Goal: Transaction & Acquisition: Obtain resource

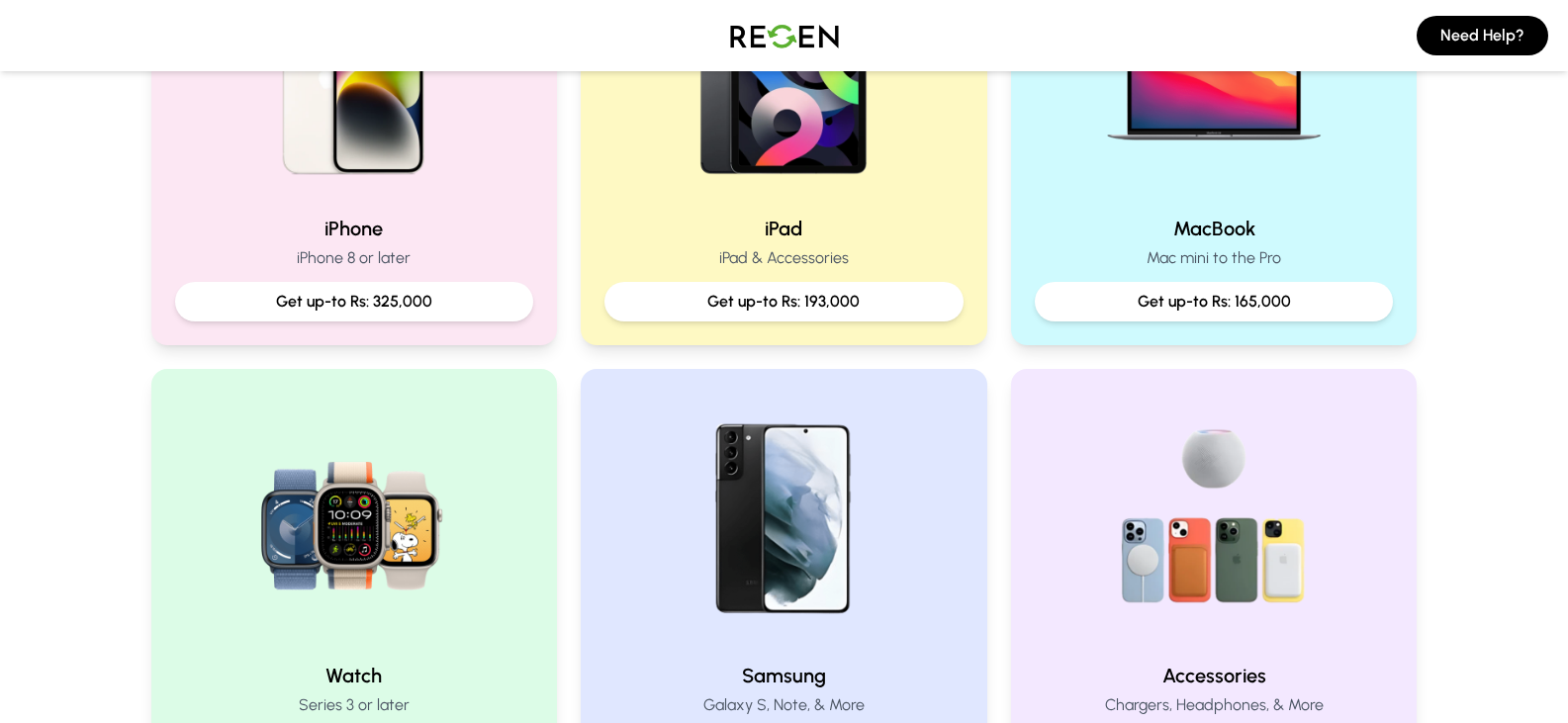
scroll to position [579, 0]
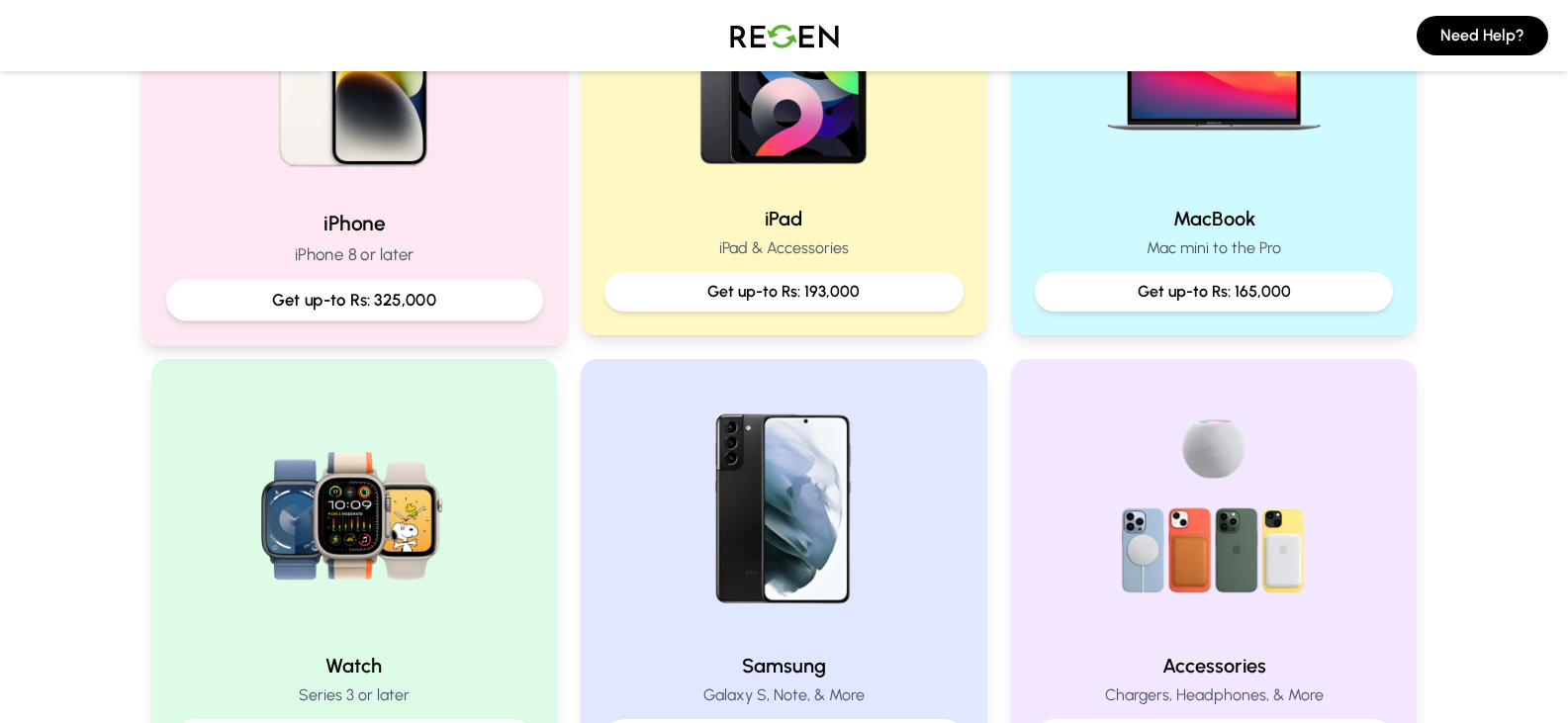
click at [353, 249] on p "iPhone 8 or later" at bounding box center [353, 254] width 377 height 25
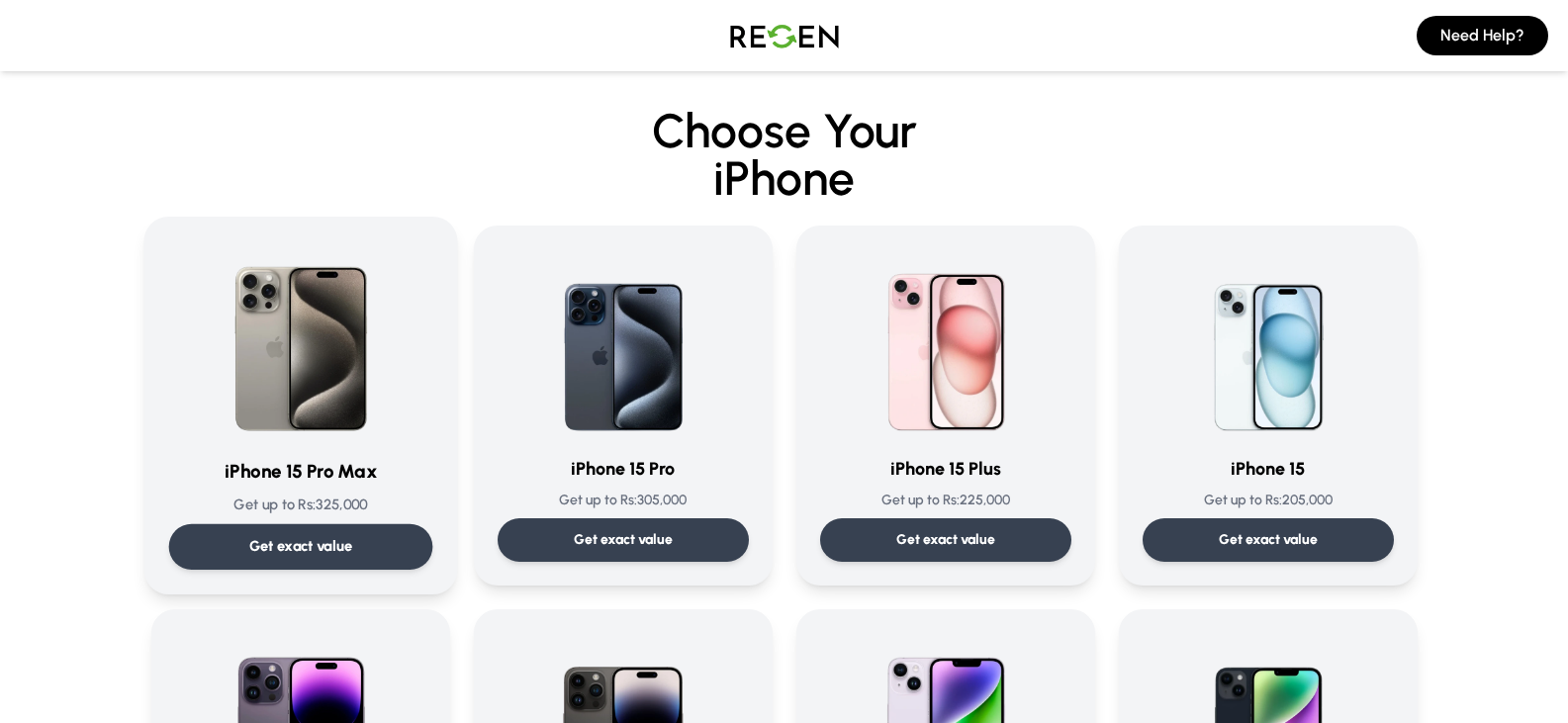
click at [342, 540] on p "Get exact value" at bounding box center [300, 546] width 104 height 21
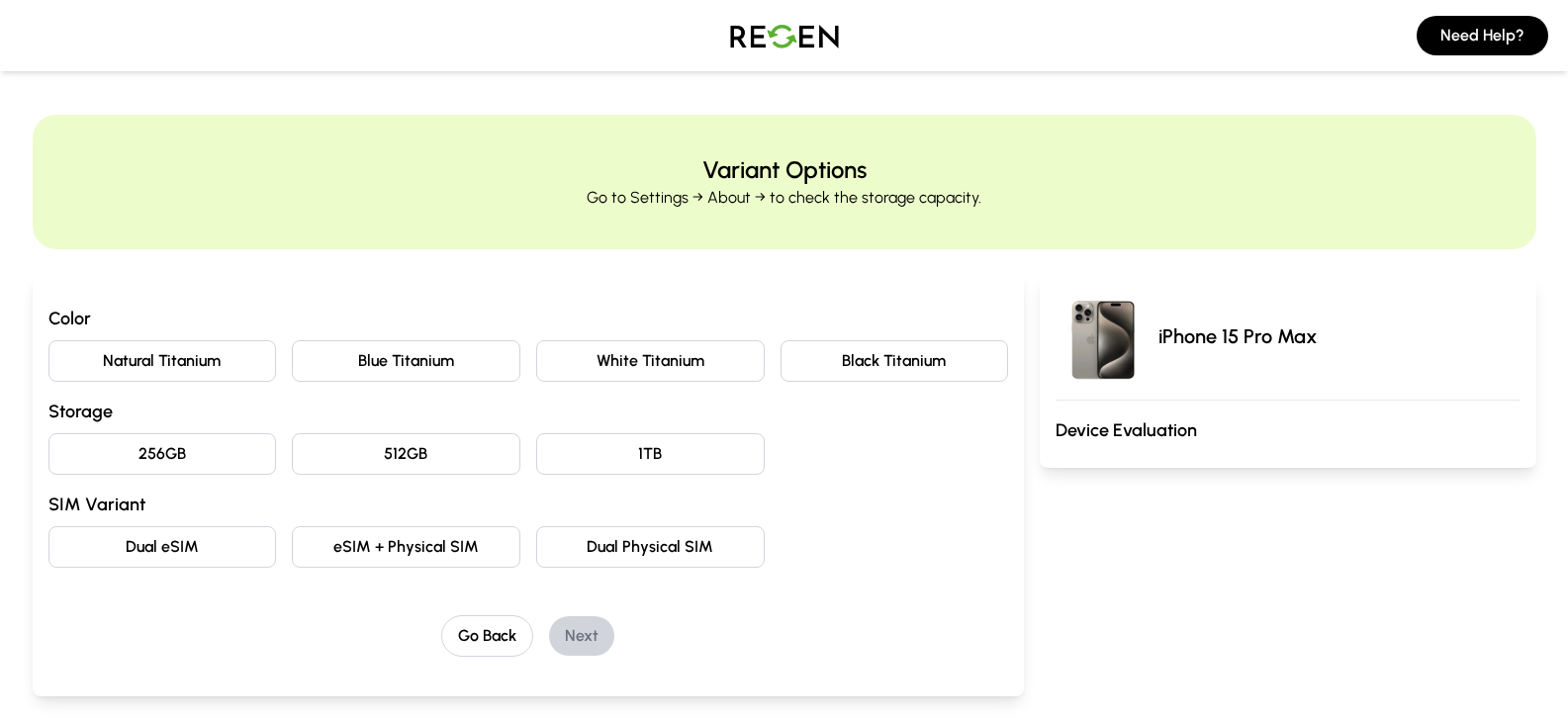
click at [897, 366] on button "Black Titanium" at bounding box center [895, 361] width 229 height 42
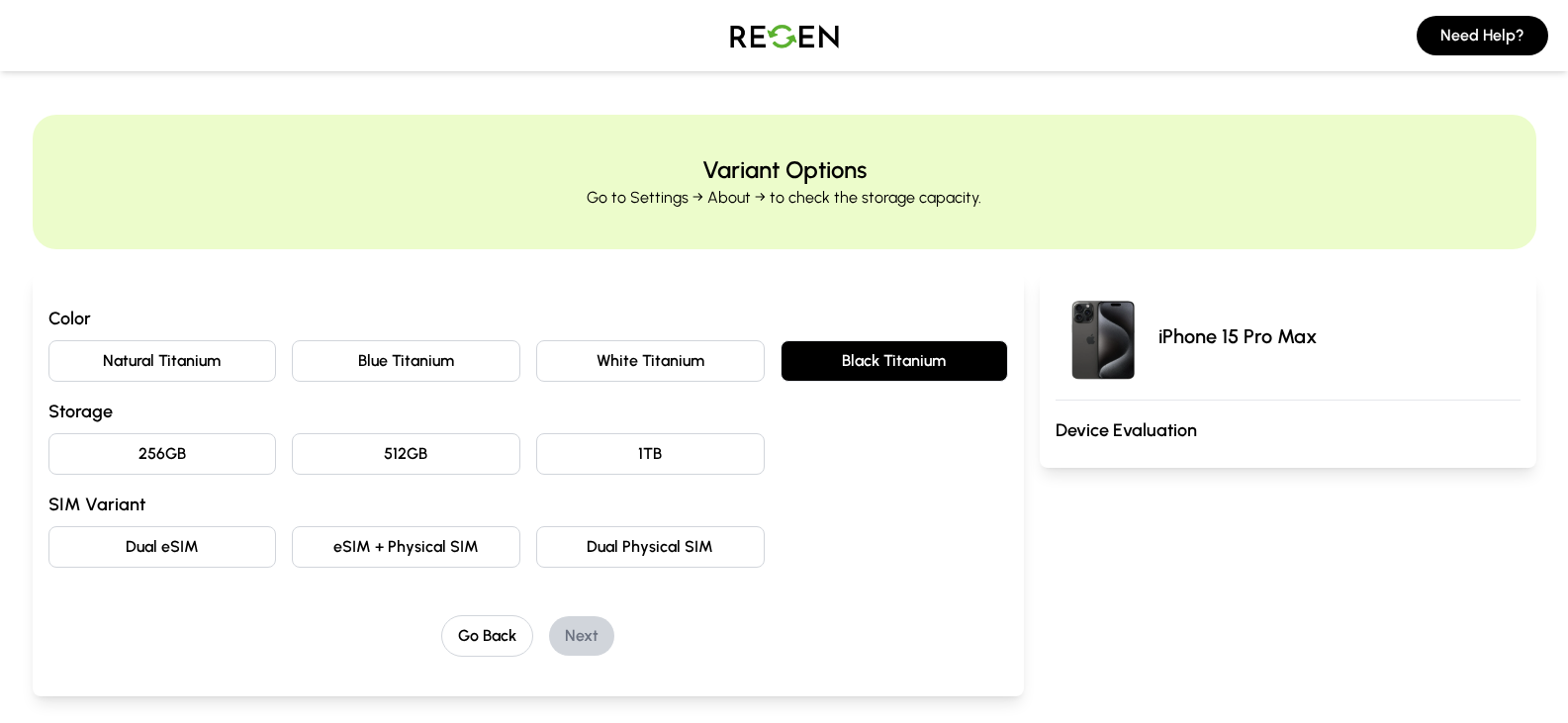
click at [166, 458] on button "256GB" at bounding box center [162, 454] width 229 height 42
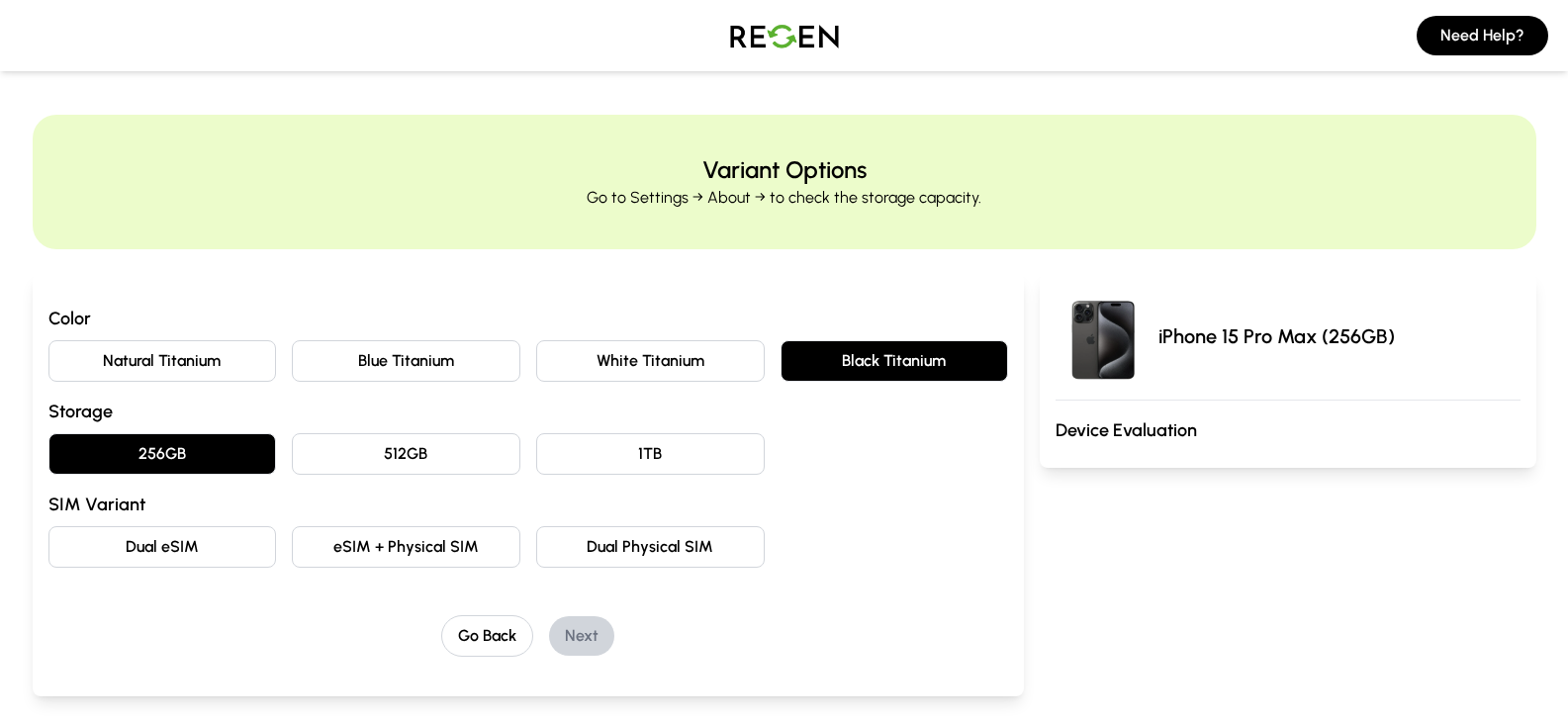
click at [144, 546] on button "Dual eSIM" at bounding box center [162, 547] width 229 height 42
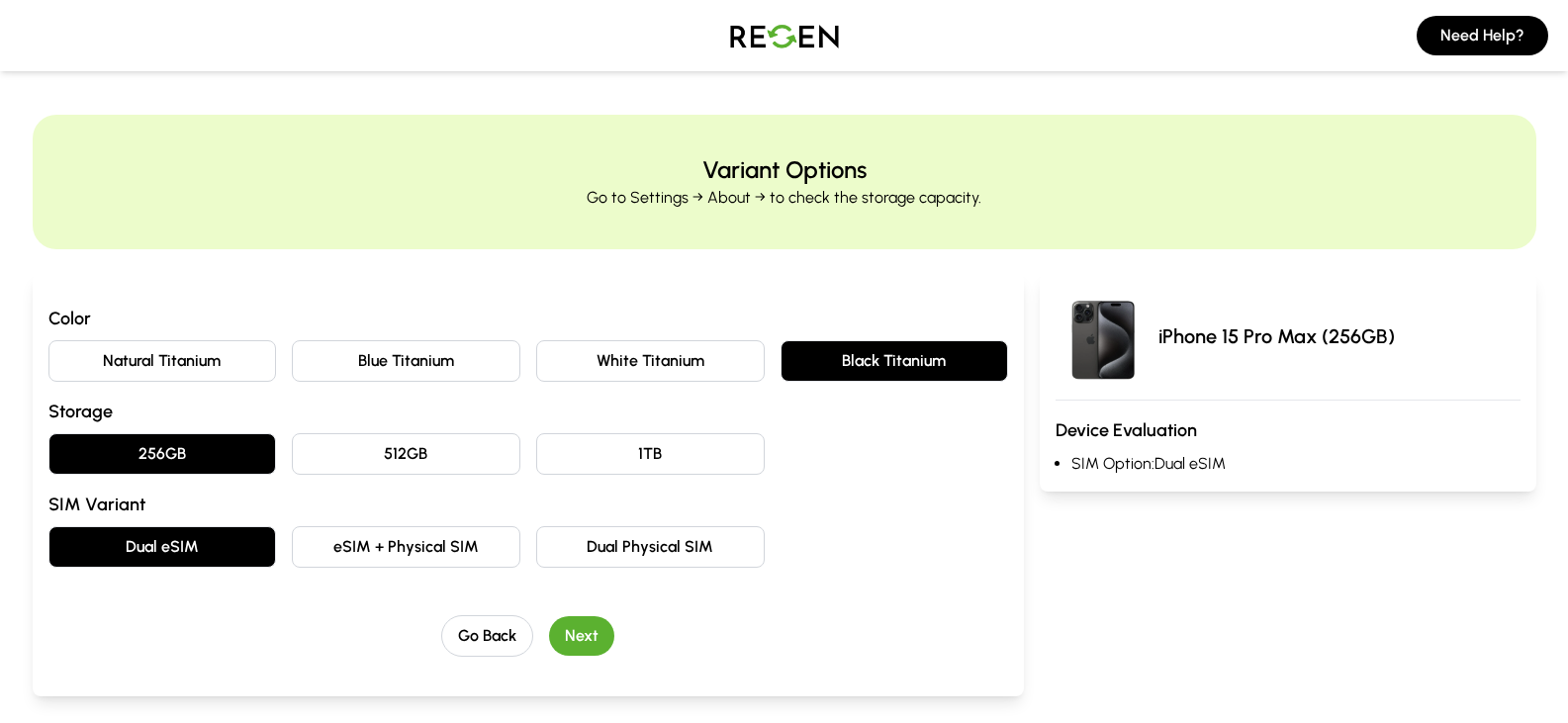
click at [595, 630] on button "Next" at bounding box center [581, 636] width 65 height 40
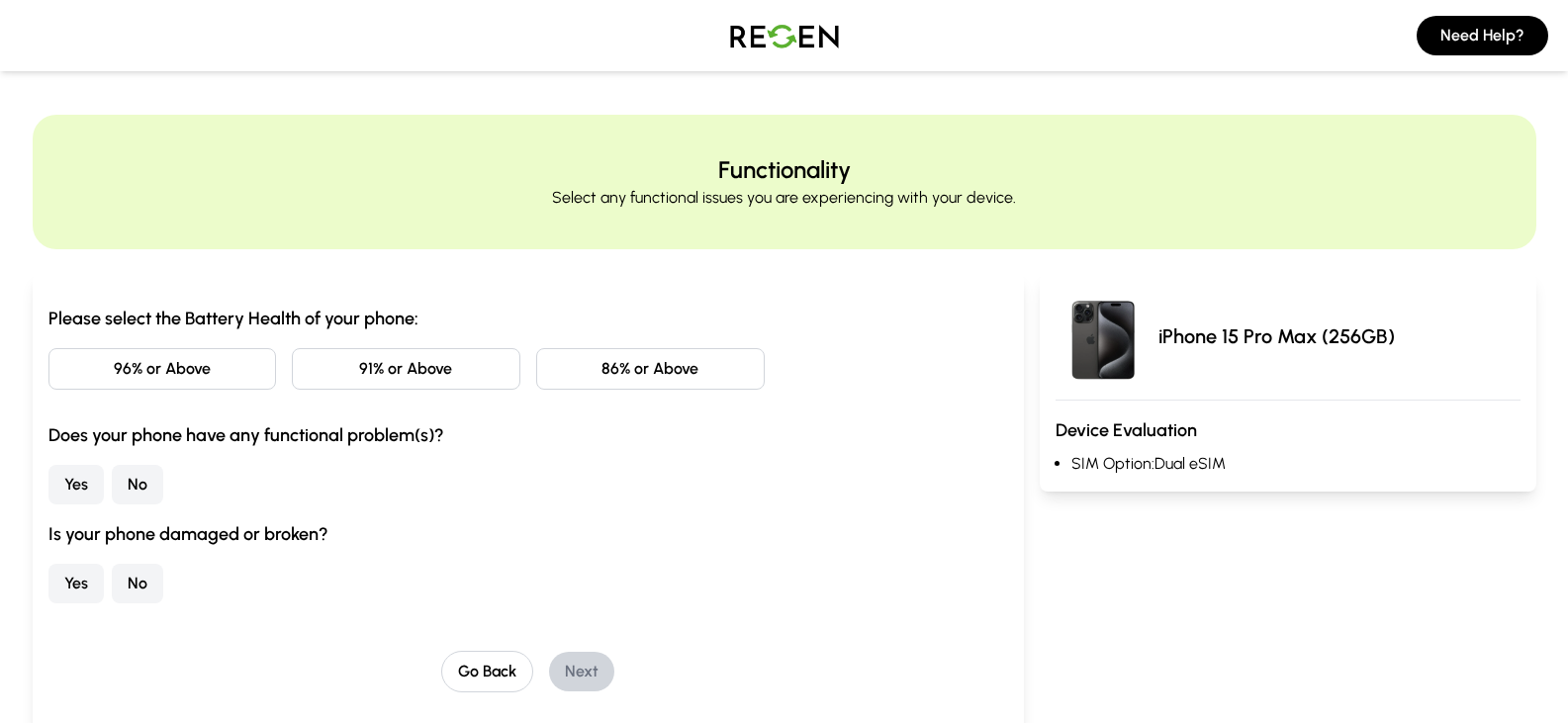
click at [209, 368] on button "96% or Above" at bounding box center [162, 369] width 229 height 42
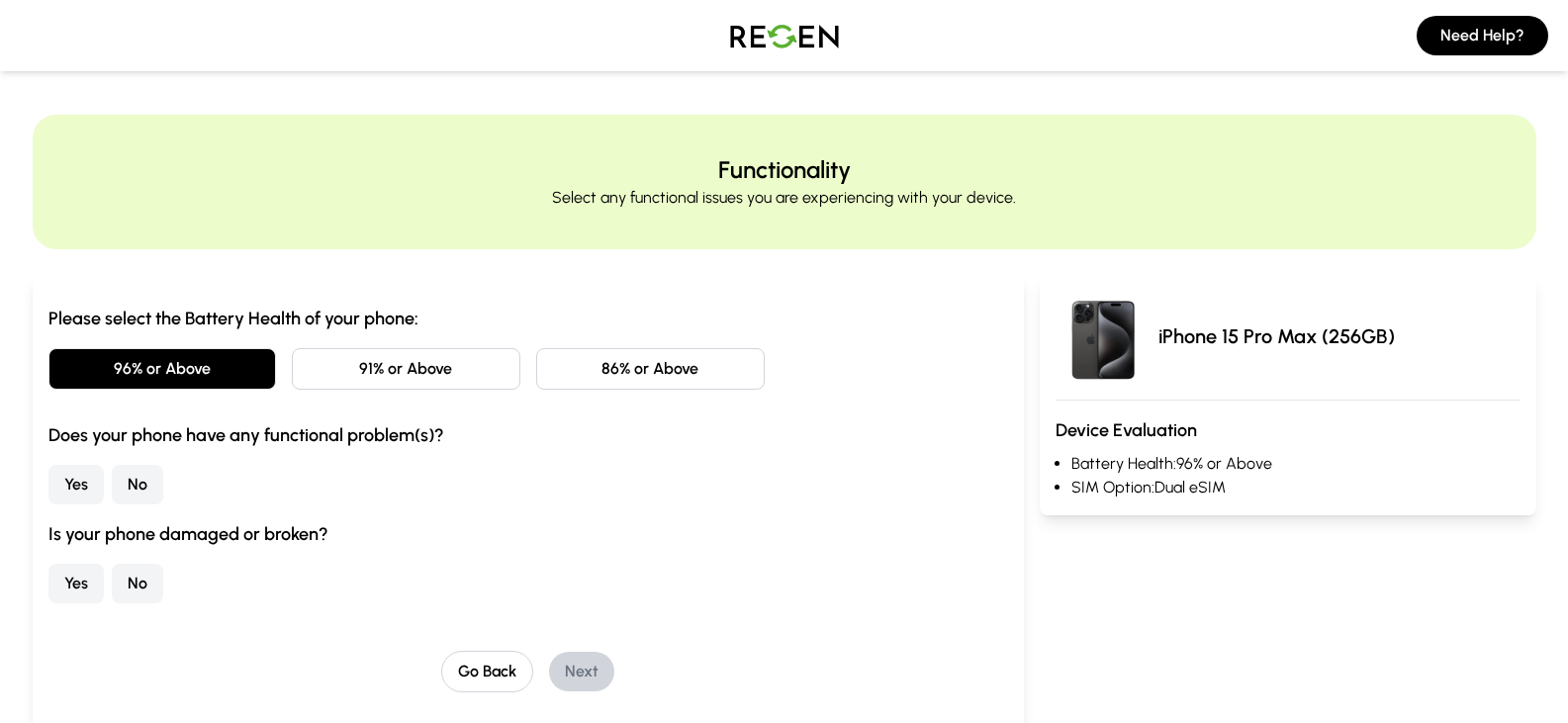
click at [138, 487] on button "No" at bounding box center [137, 485] width 51 height 40
click at [158, 577] on button "No" at bounding box center [137, 584] width 51 height 40
click at [584, 676] on button "Next" at bounding box center [581, 672] width 65 height 40
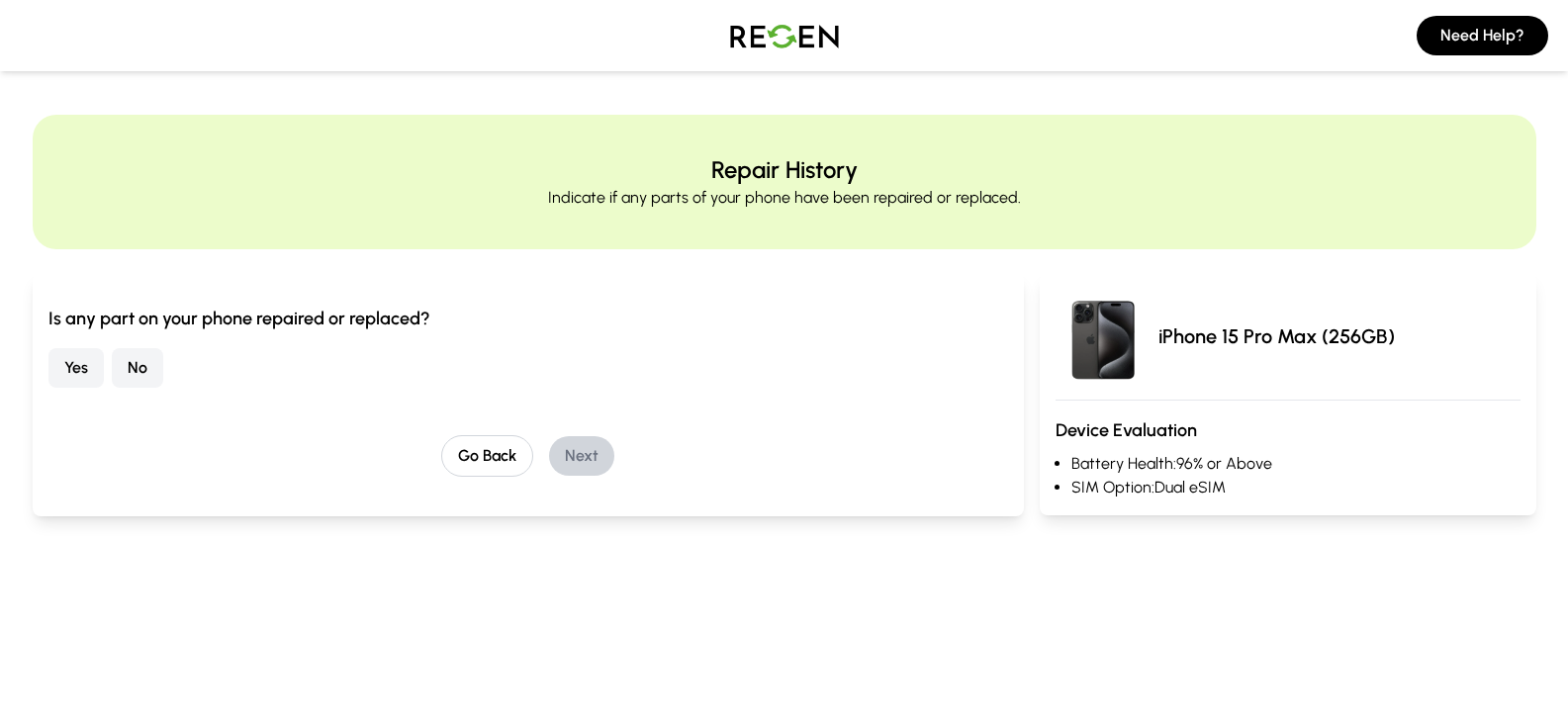
click at [130, 363] on button "No" at bounding box center [137, 368] width 51 height 40
click at [599, 464] on button "Next" at bounding box center [581, 456] width 65 height 40
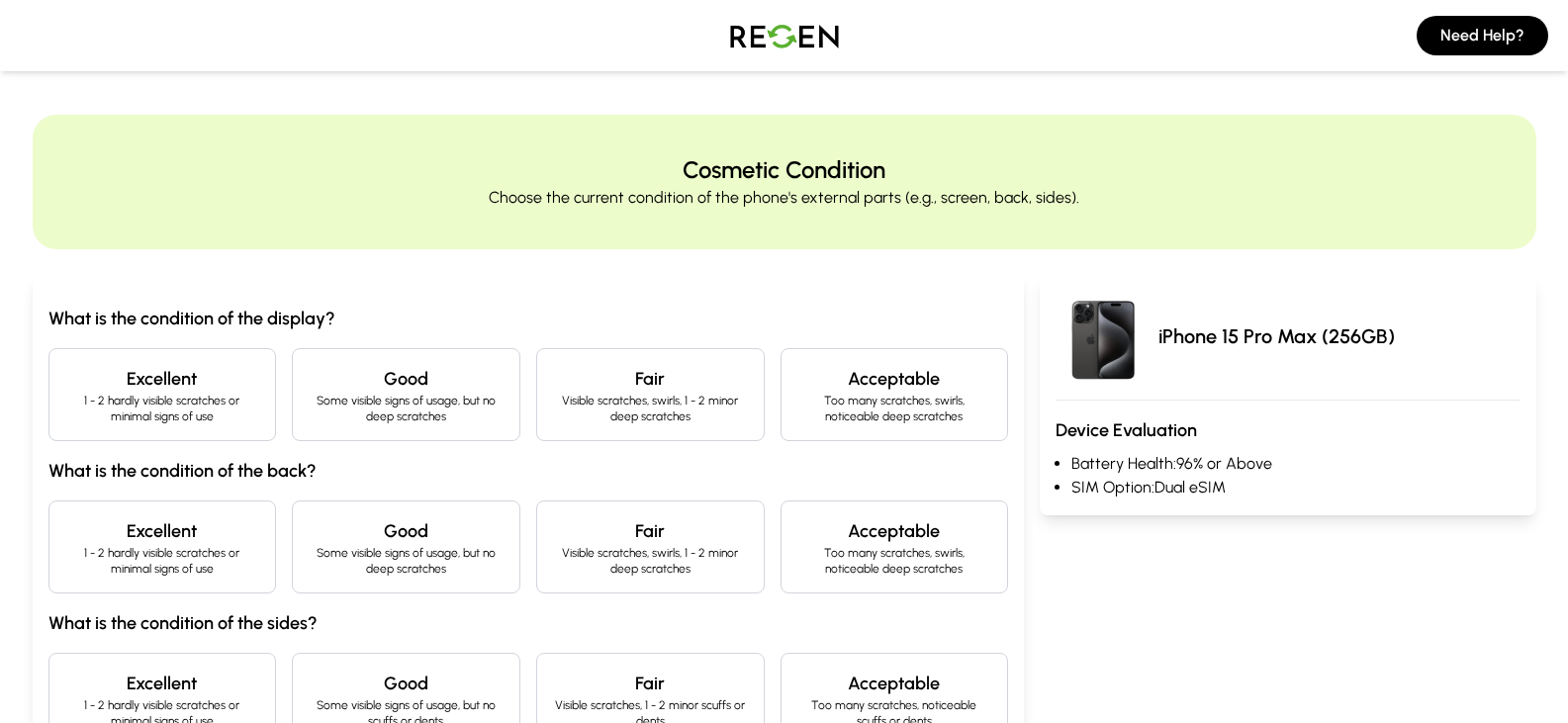
click at [193, 374] on h4 "Excellent" at bounding box center [162, 379] width 195 height 28
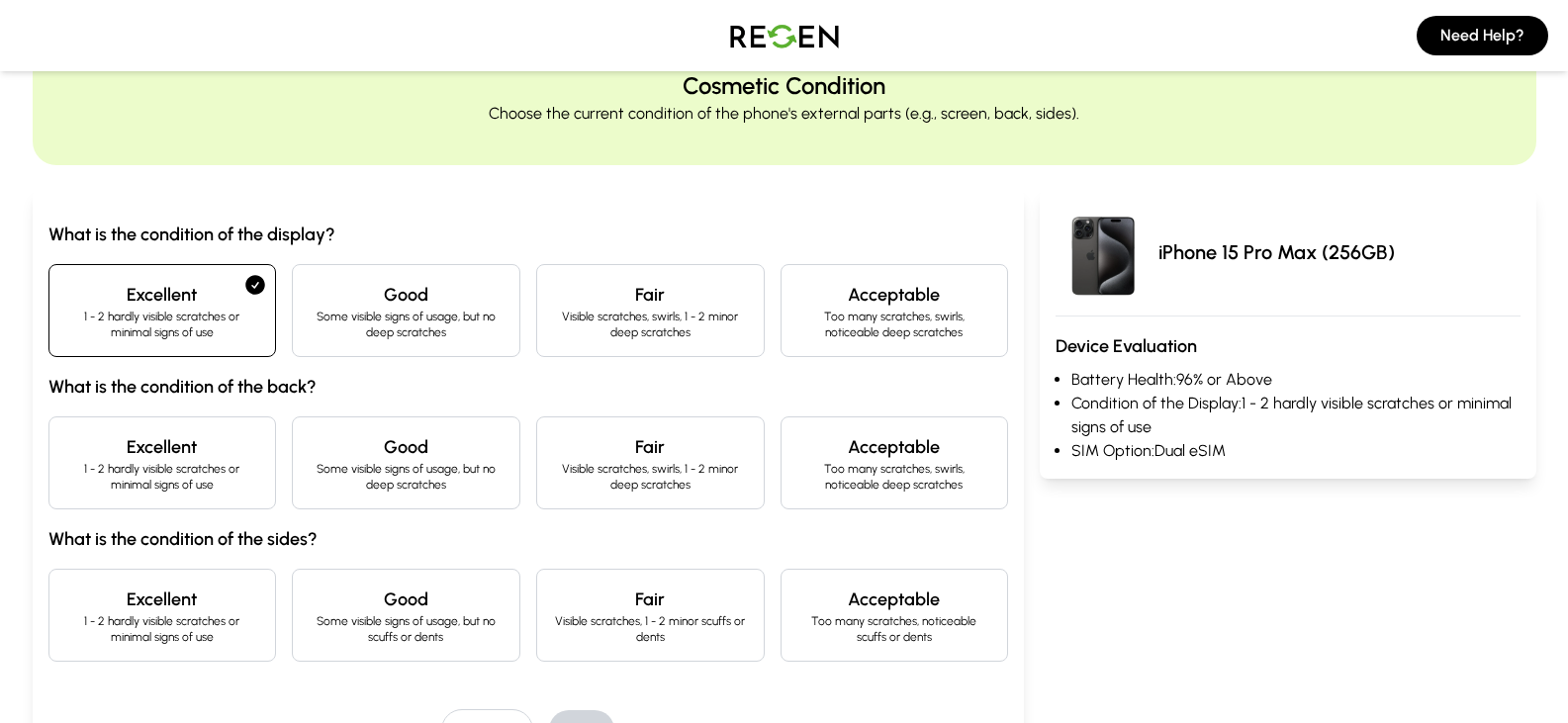
scroll to position [297, 0]
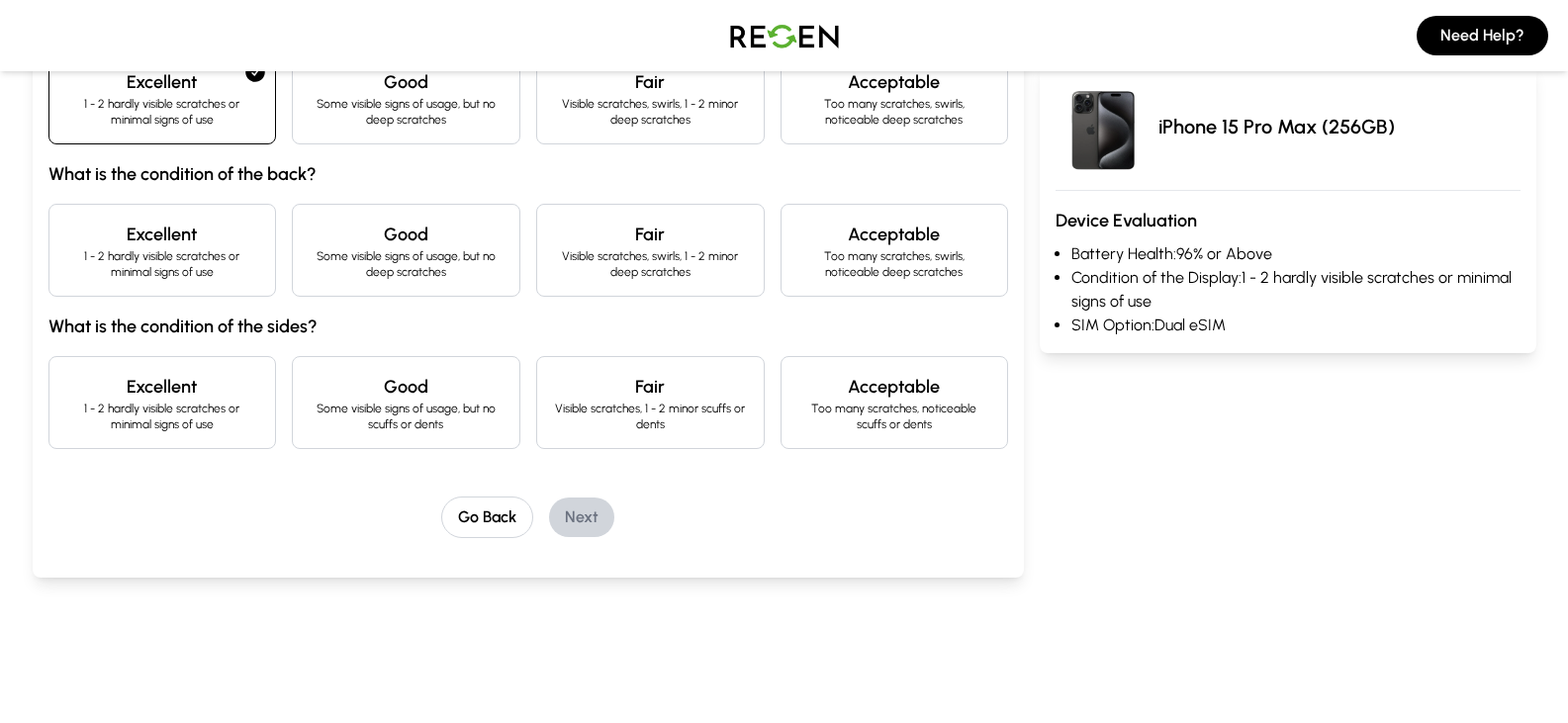
click at [178, 292] on div "Excellent 1 - 2 hardly visible scratches or minimal signs of use" at bounding box center [162, 250] width 229 height 93
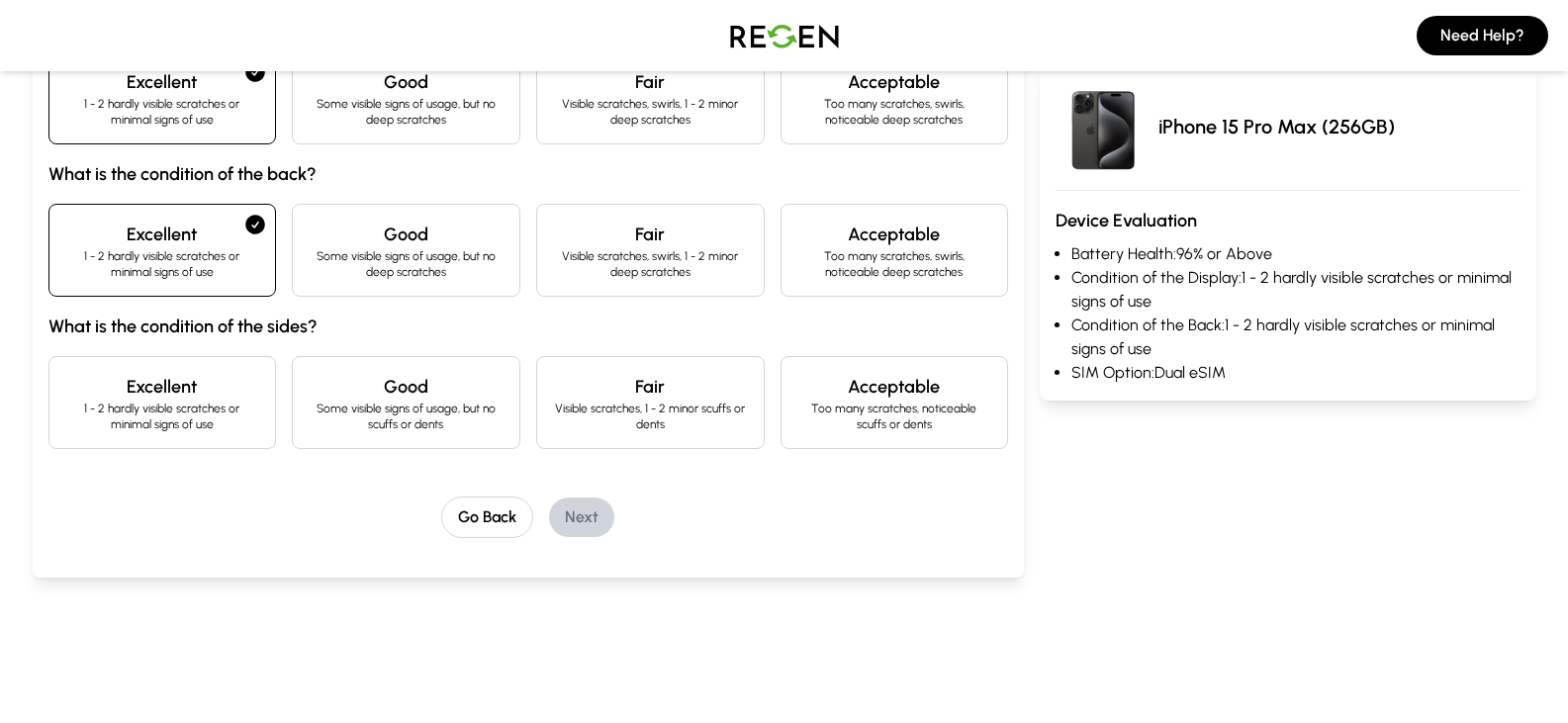
click at [187, 380] on h4 "Excellent" at bounding box center [162, 387] width 195 height 28
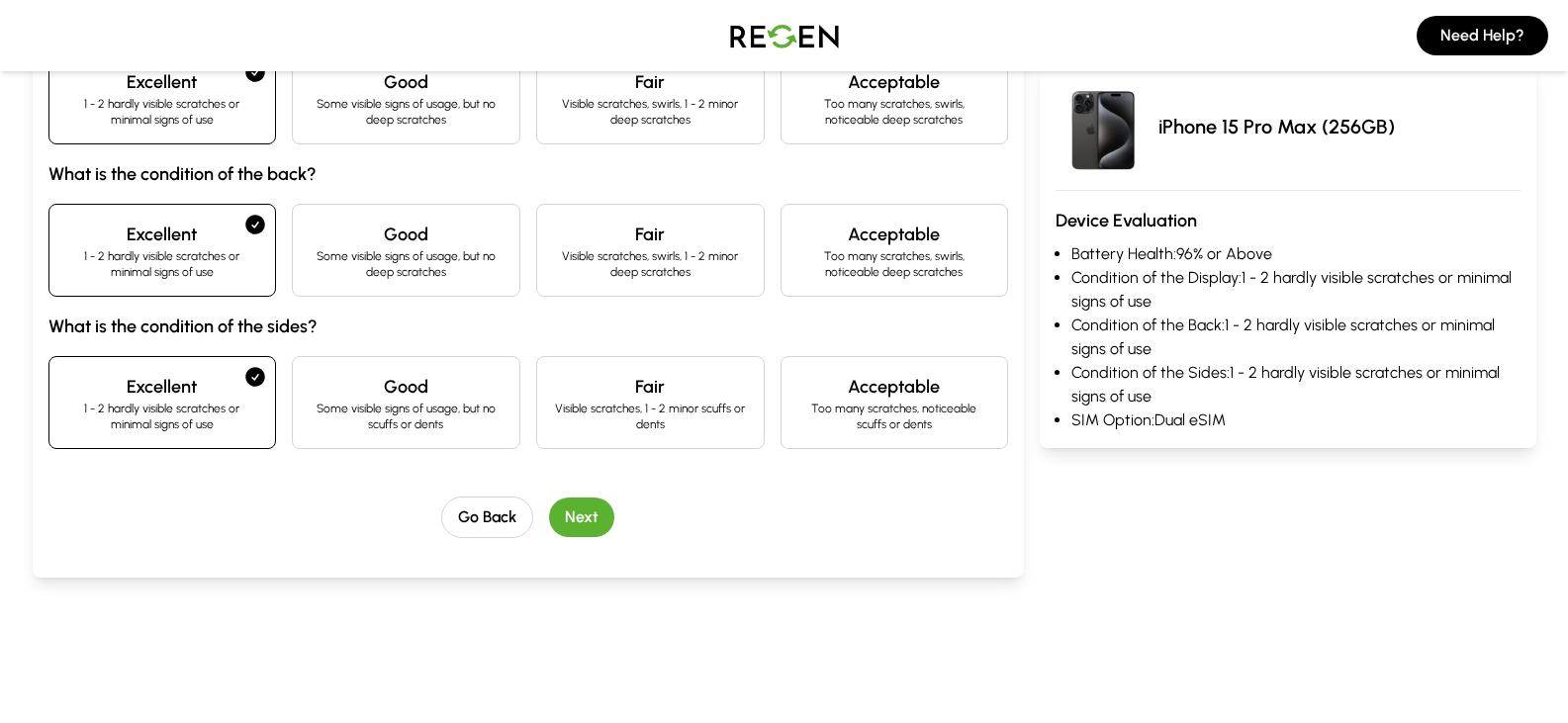
click at [558, 515] on button "Next" at bounding box center [581, 518] width 65 height 40
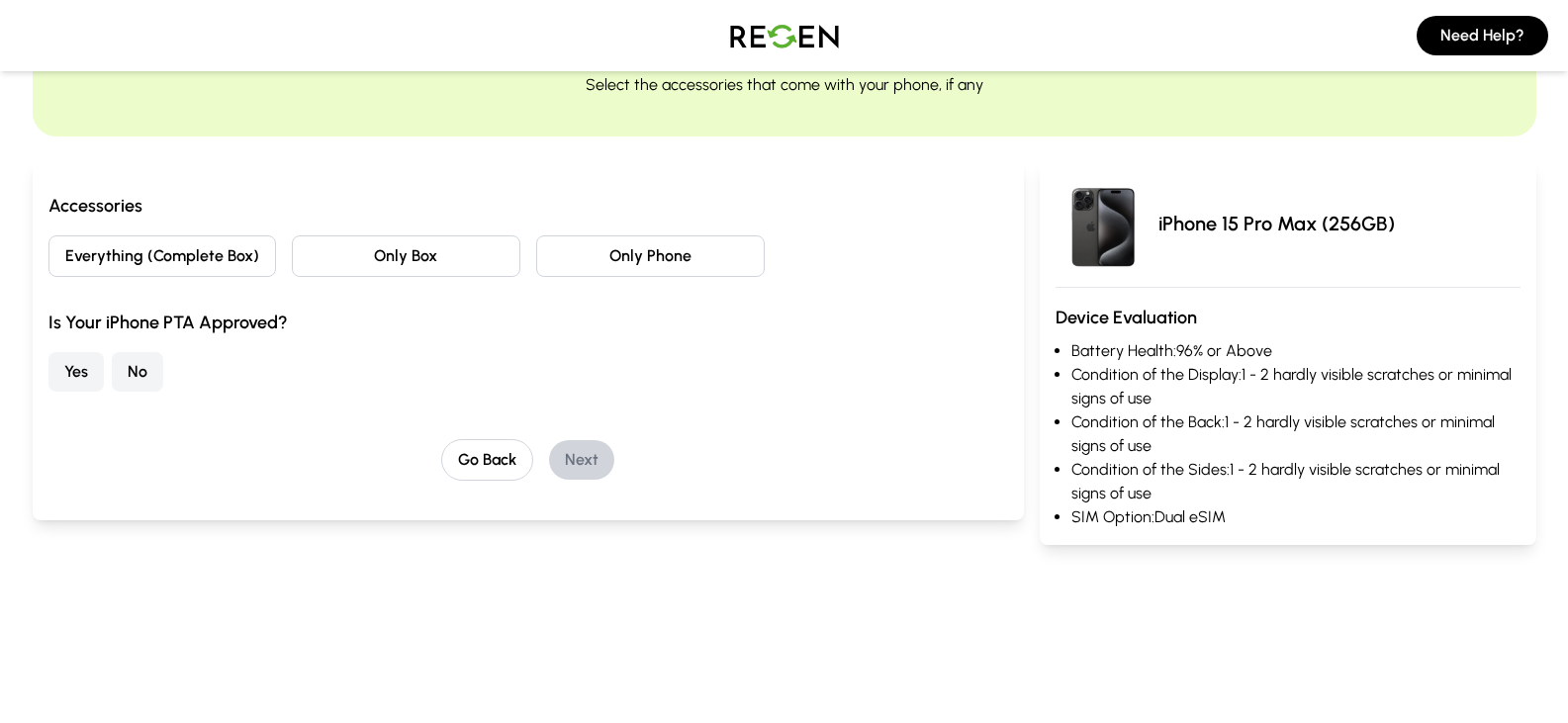
scroll to position [99, 0]
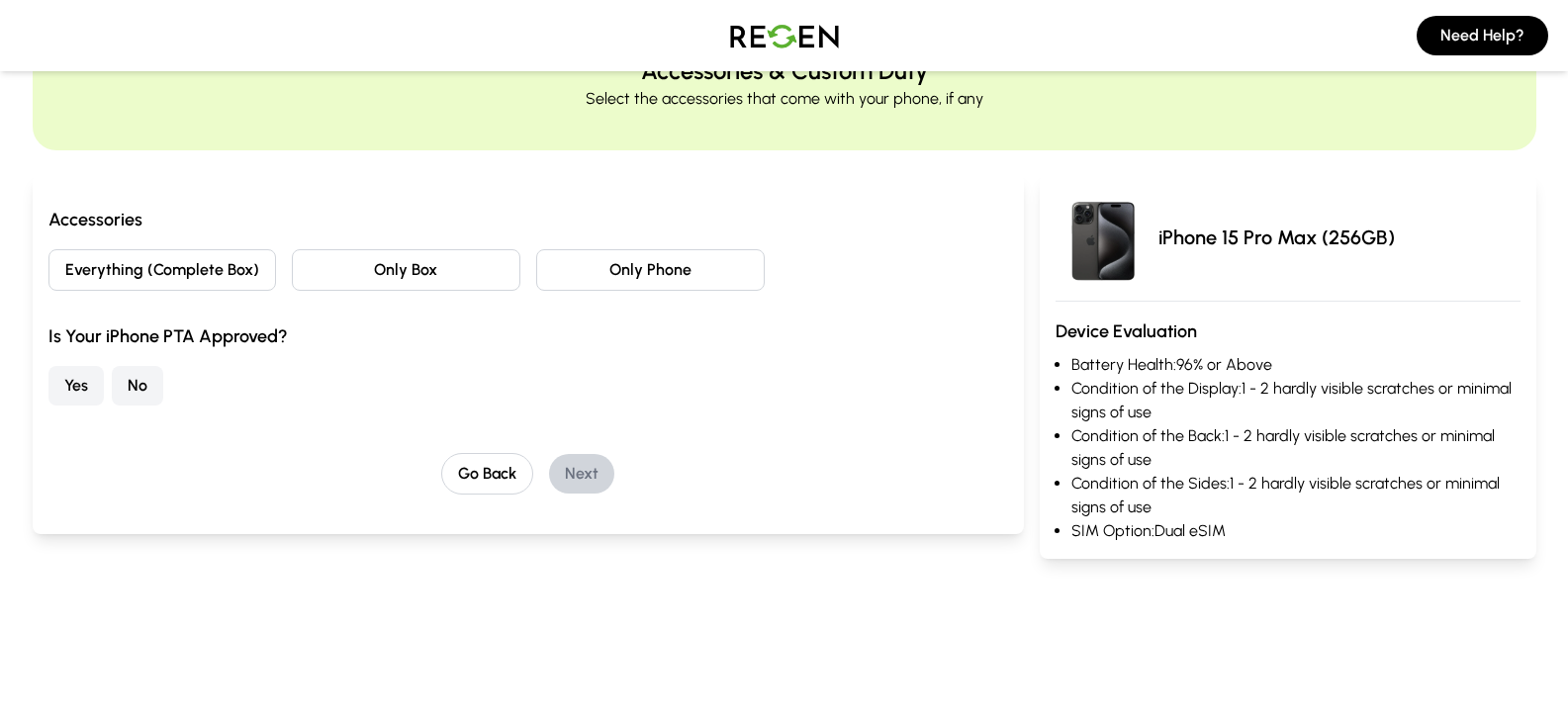
click at [141, 377] on button "No" at bounding box center [137, 386] width 51 height 40
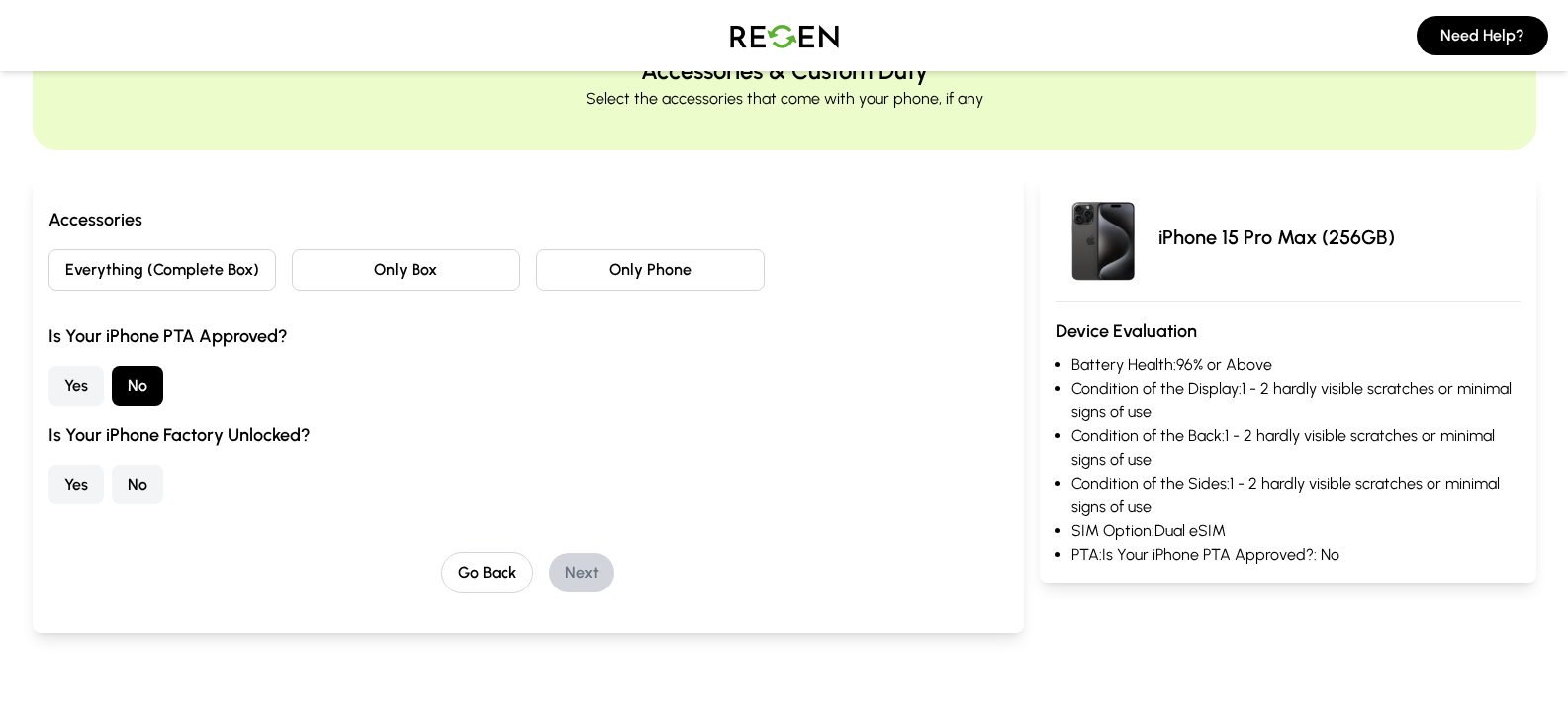
click at [243, 285] on button "Everything (Complete Box)" at bounding box center [162, 270] width 229 height 42
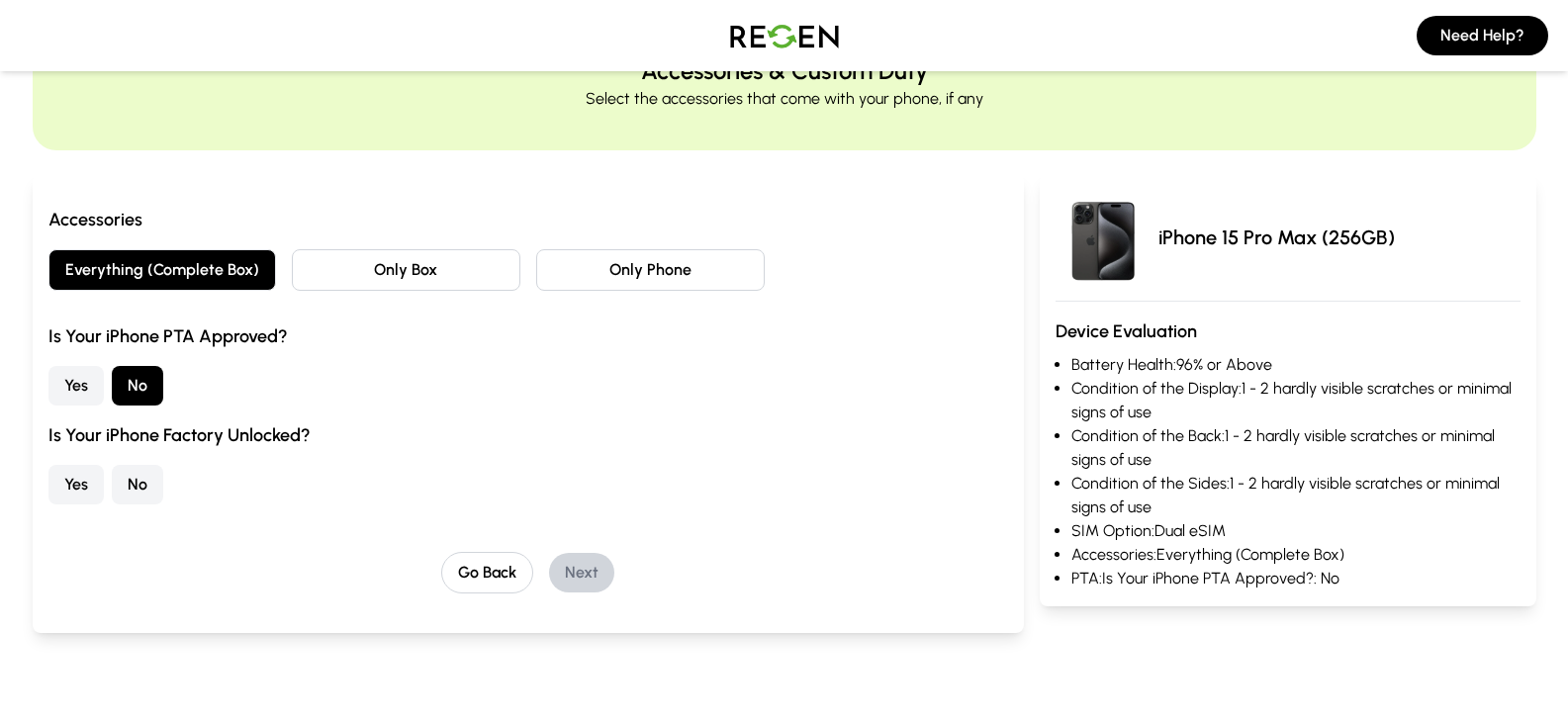
click at [148, 477] on button "No" at bounding box center [137, 485] width 51 height 40
click at [588, 573] on button "Next" at bounding box center [581, 573] width 65 height 40
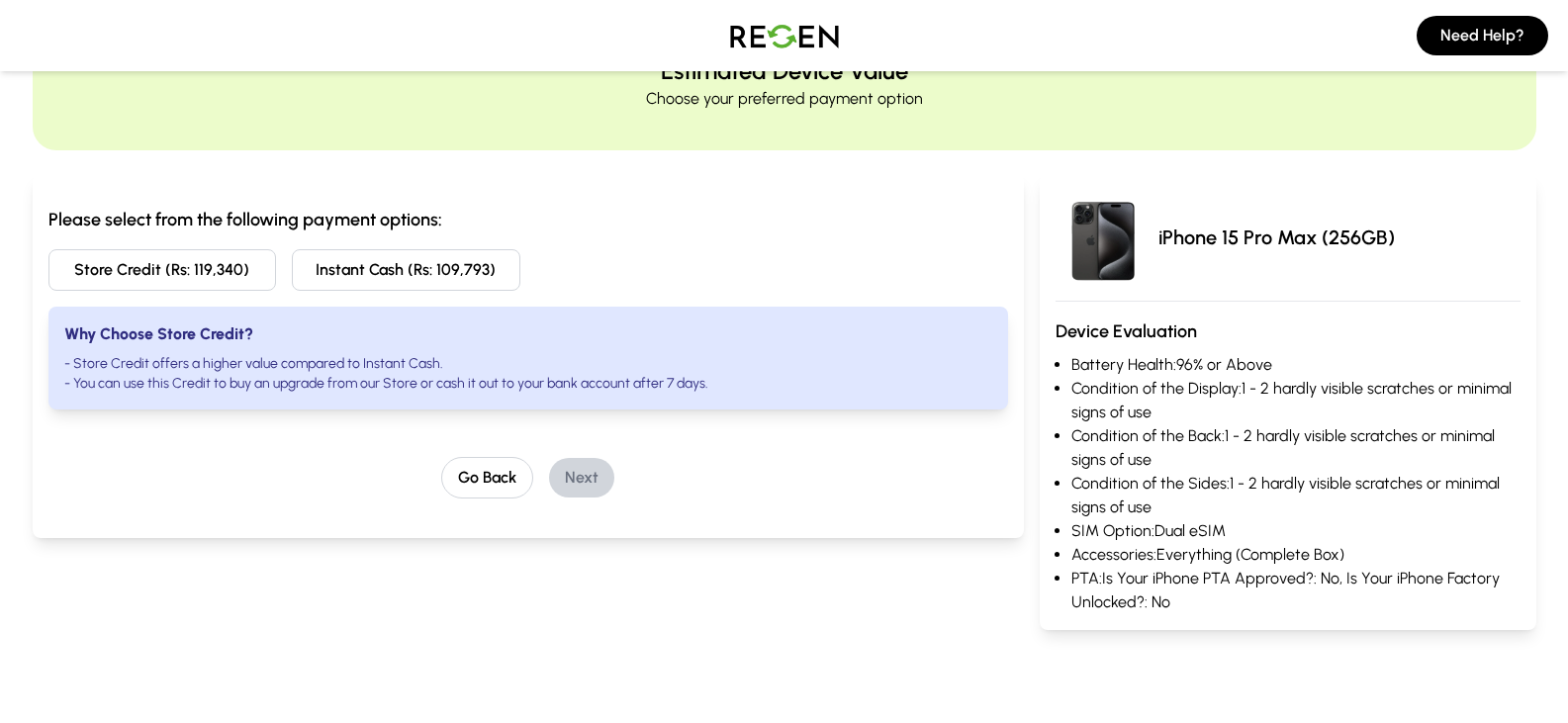
scroll to position [0, 0]
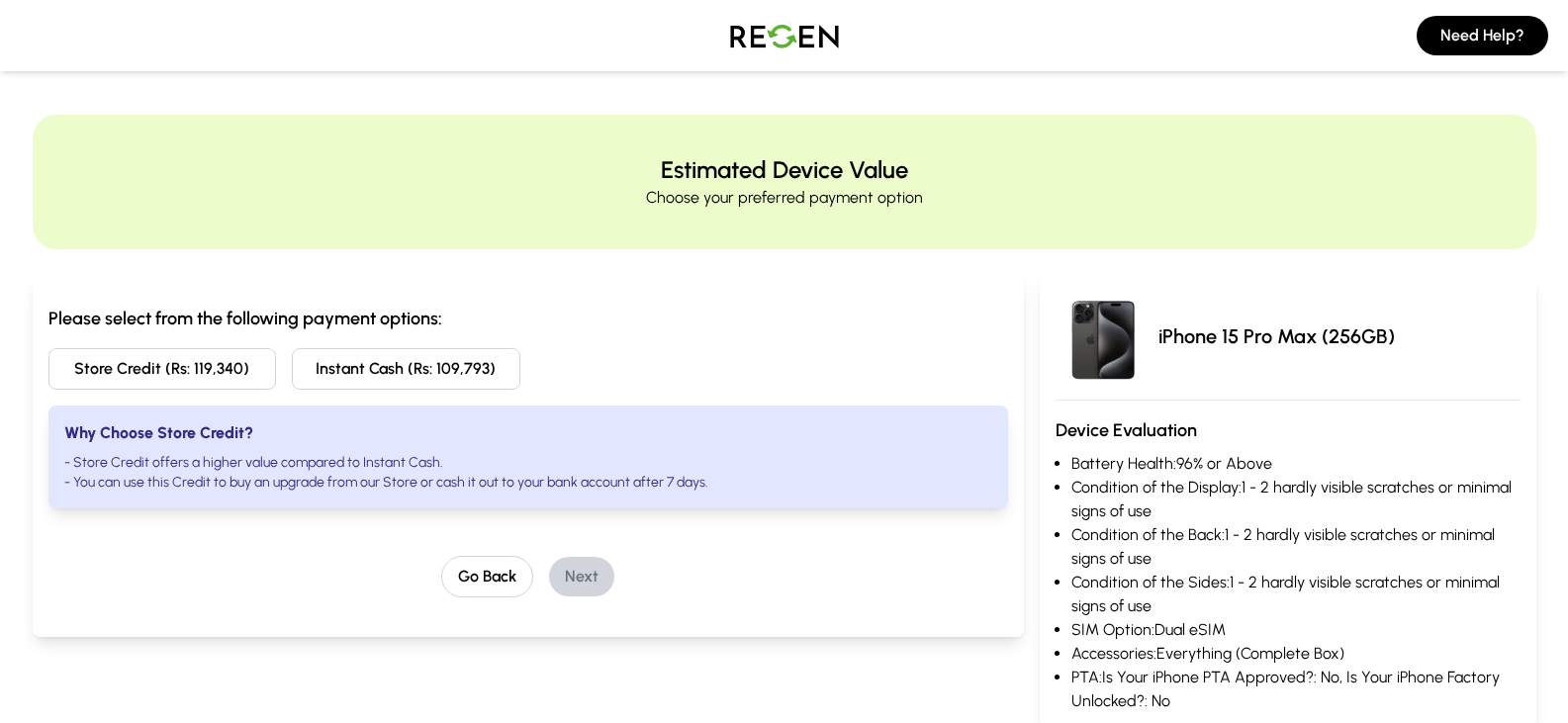
click at [370, 369] on button "Instant Cash (Rs: 109,793)" at bounding box center [406, 369] width 229 height 42
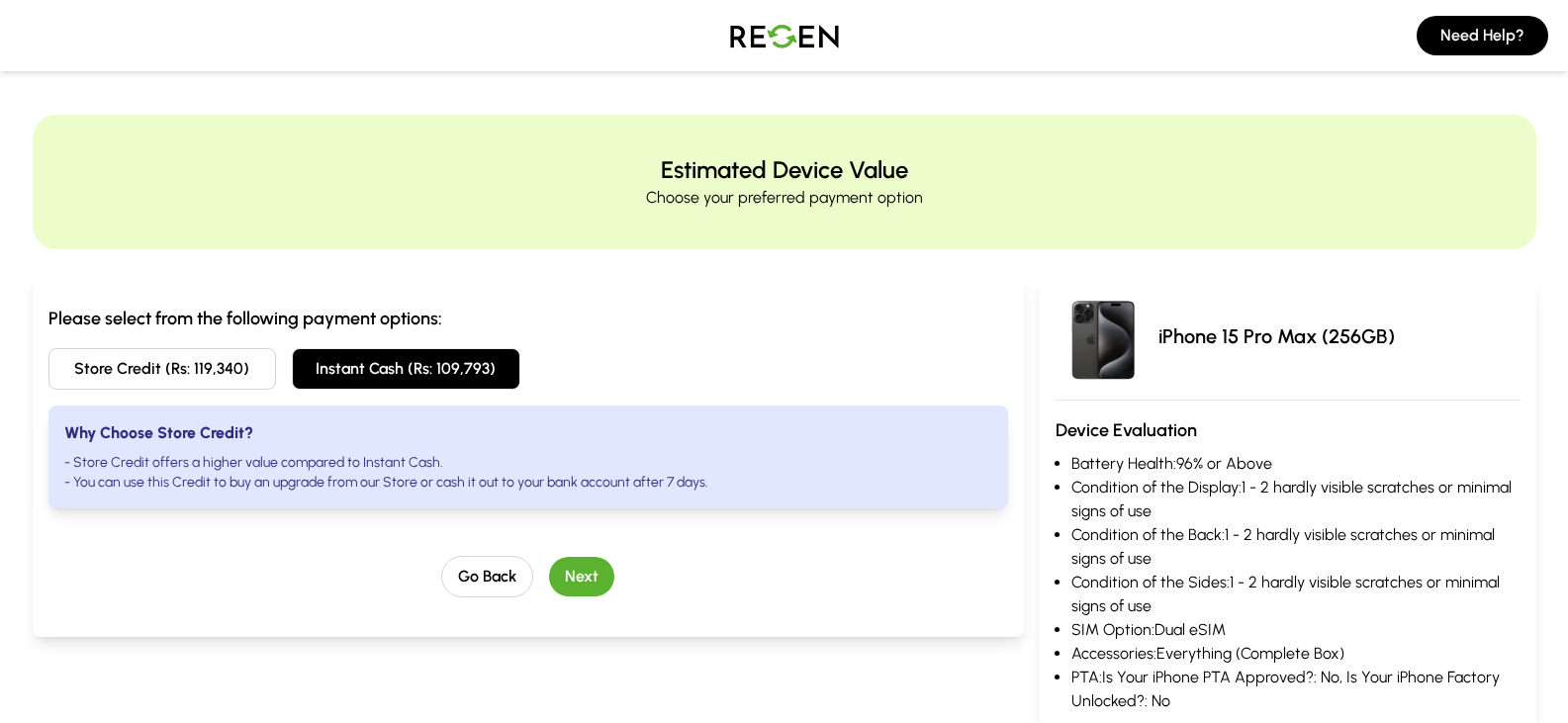
click at [591, 575] on button "Next" at bounding box center [581, 577] width 65 height 40
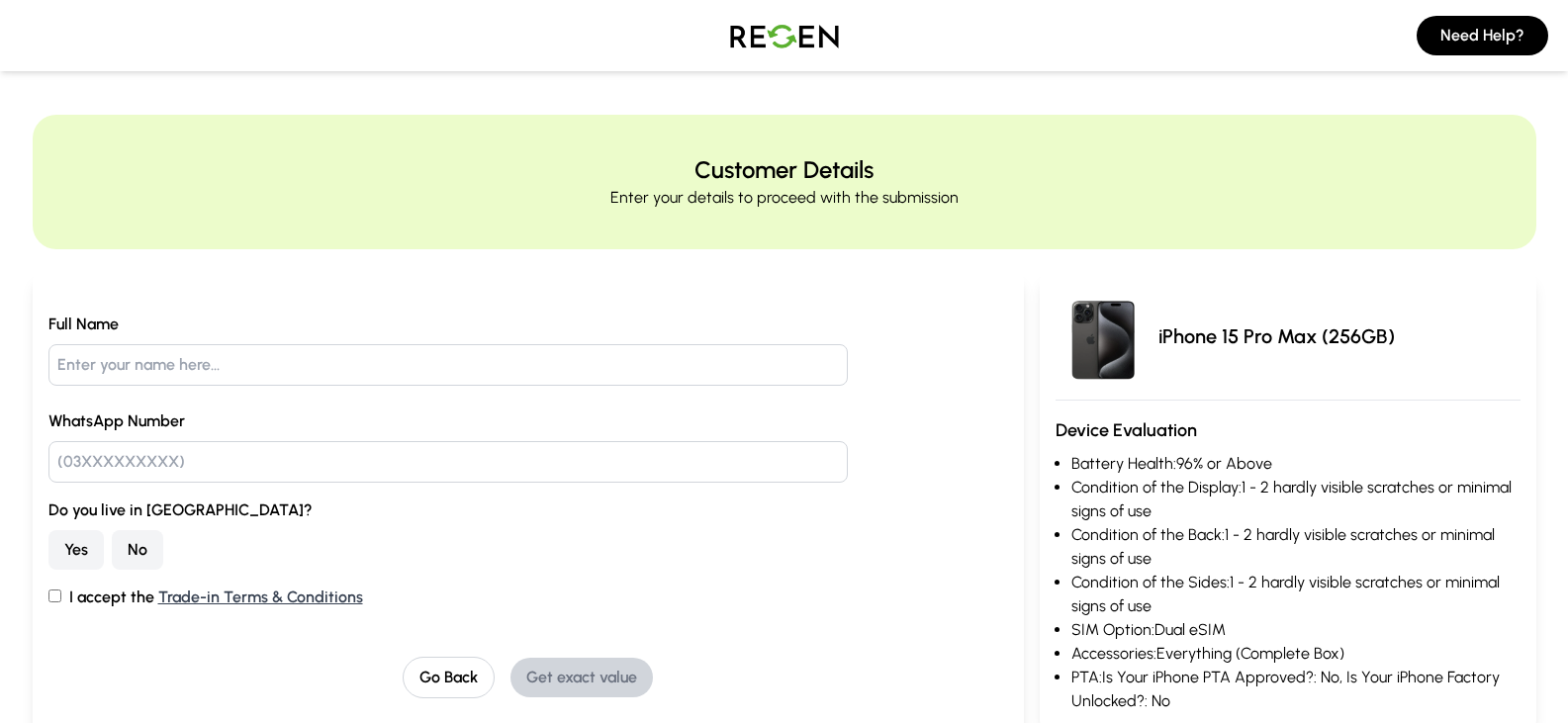
click at [130, 547] on button "No" at bounding box center [137, 550] width 51 height 40
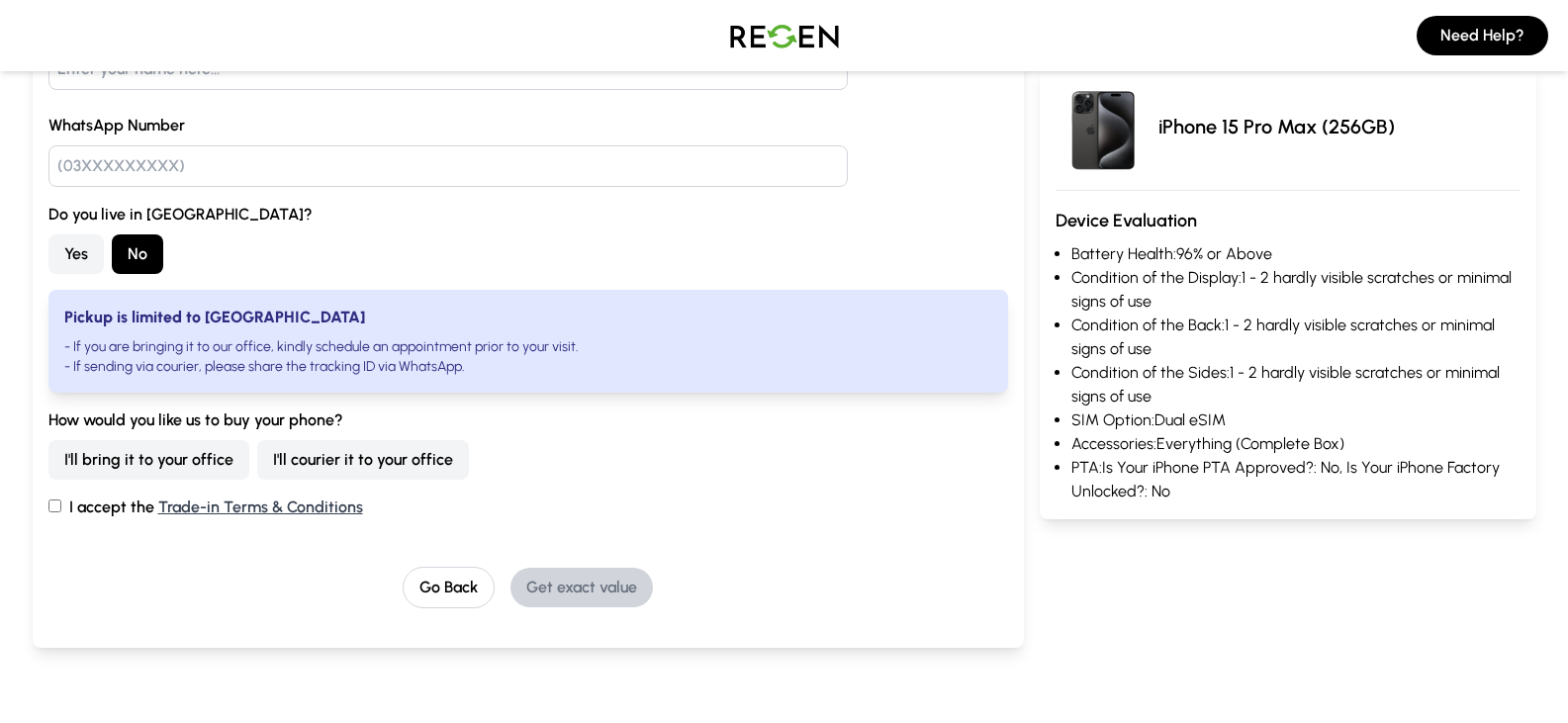
scroll to position [297, 0]
click at [321, 451] on button "I'll courier it to your office" at bounding box center [363, 459] width 212 height 40
click at [59, 503] on input "I accept the Trade-in Terms & Conditions" at bounding box center [54, 505] width 13 height 13
checkbox input "true"
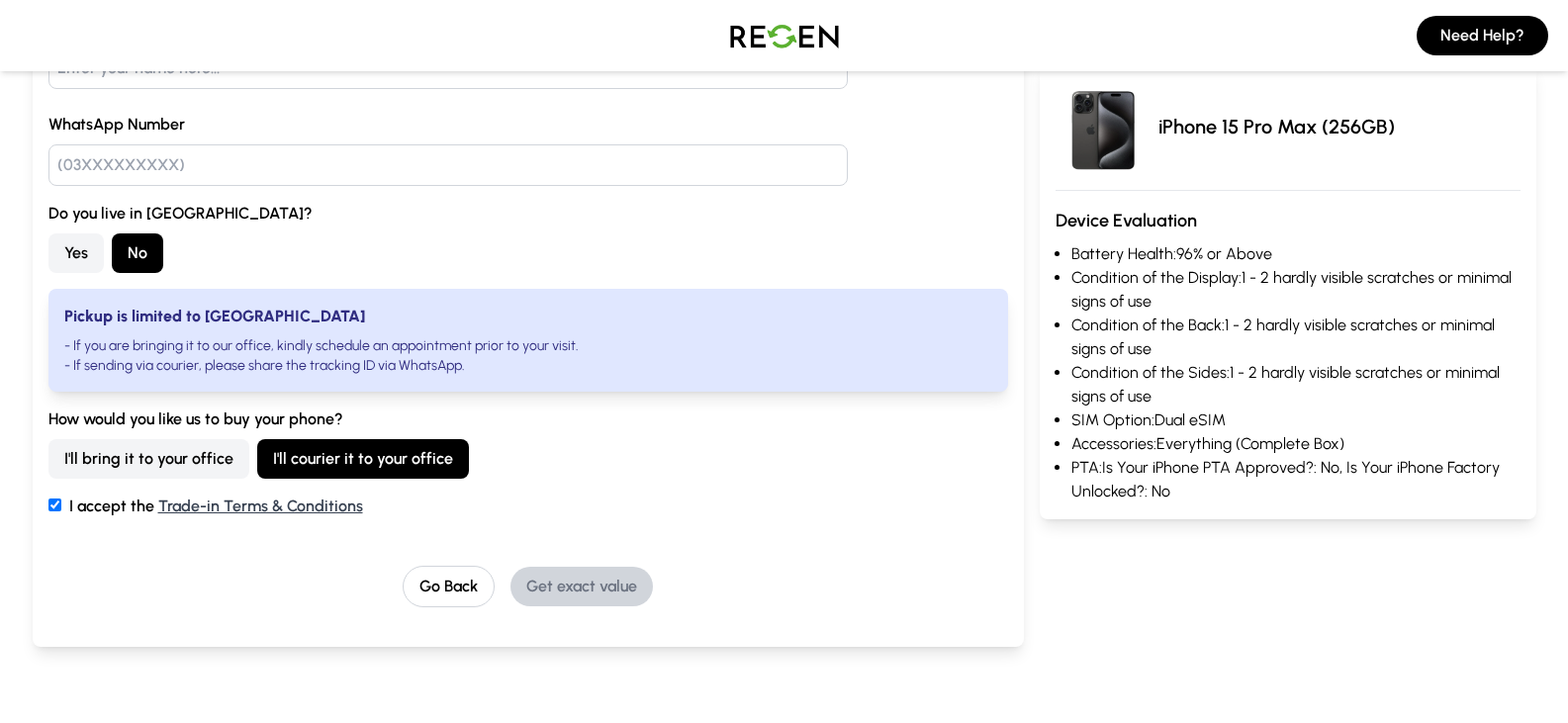
scroll to position [0, 0]
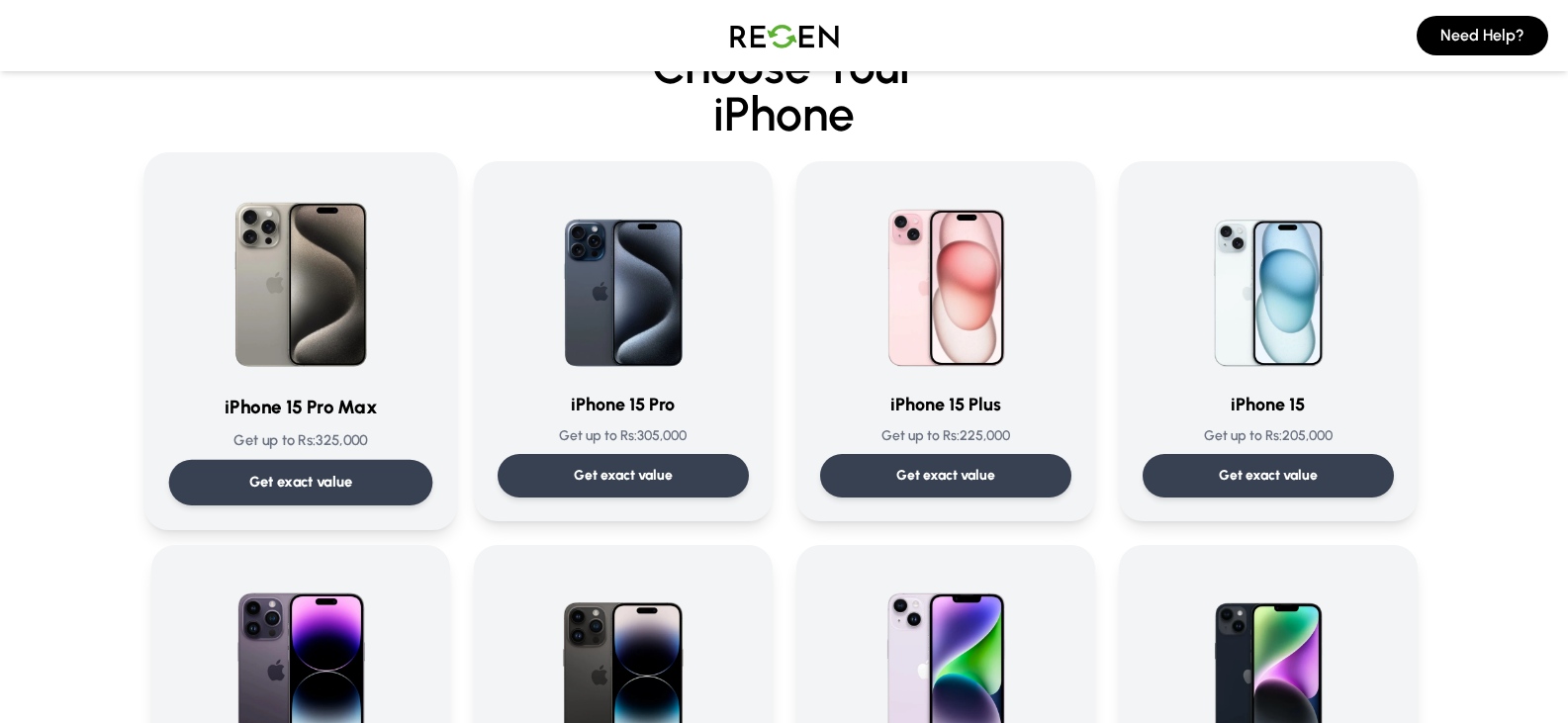
scroll to position [99, 0]
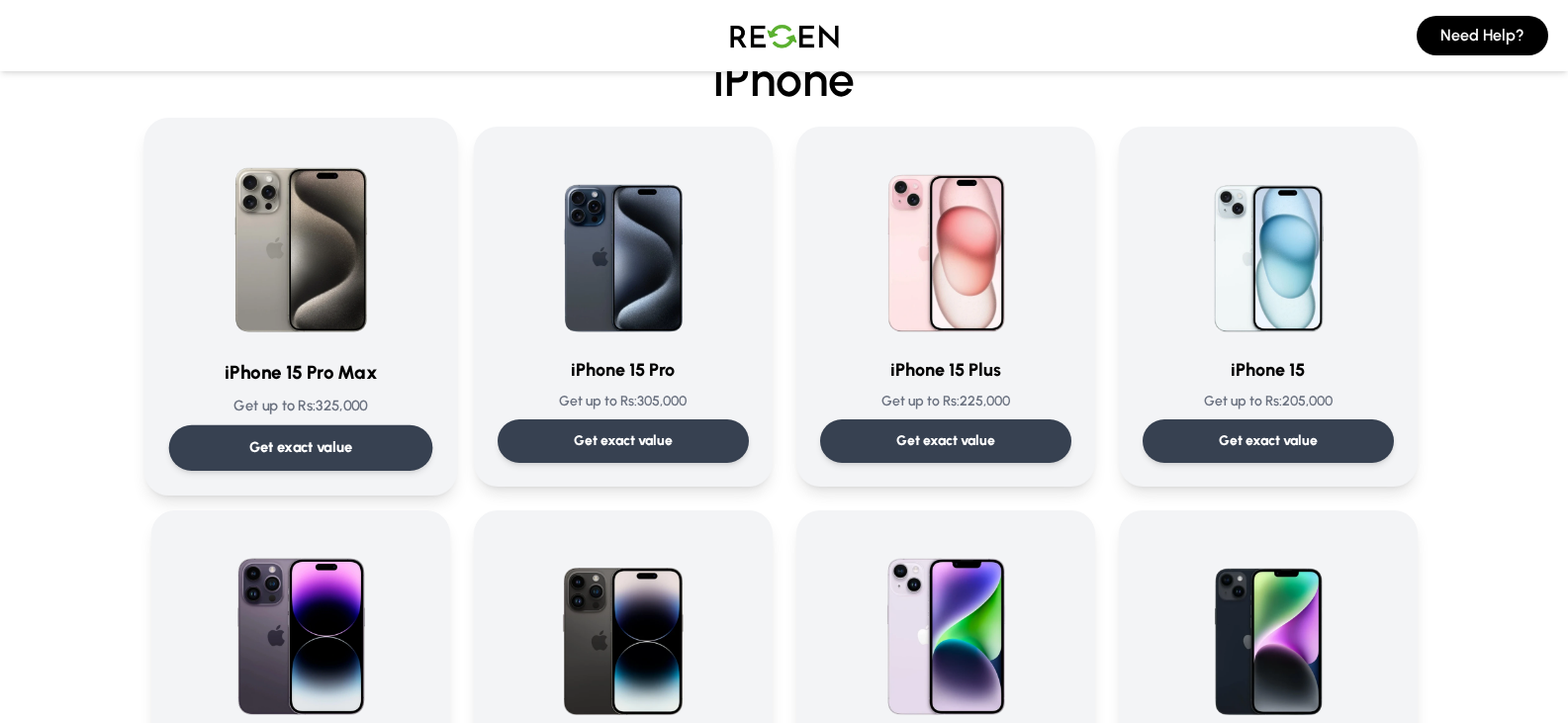
click at [279, 423] on div "iPhone 15 Pro Max Get up to Rs: 325,000 Get exact value" at bounding box center [300, 306] width 264 height 328
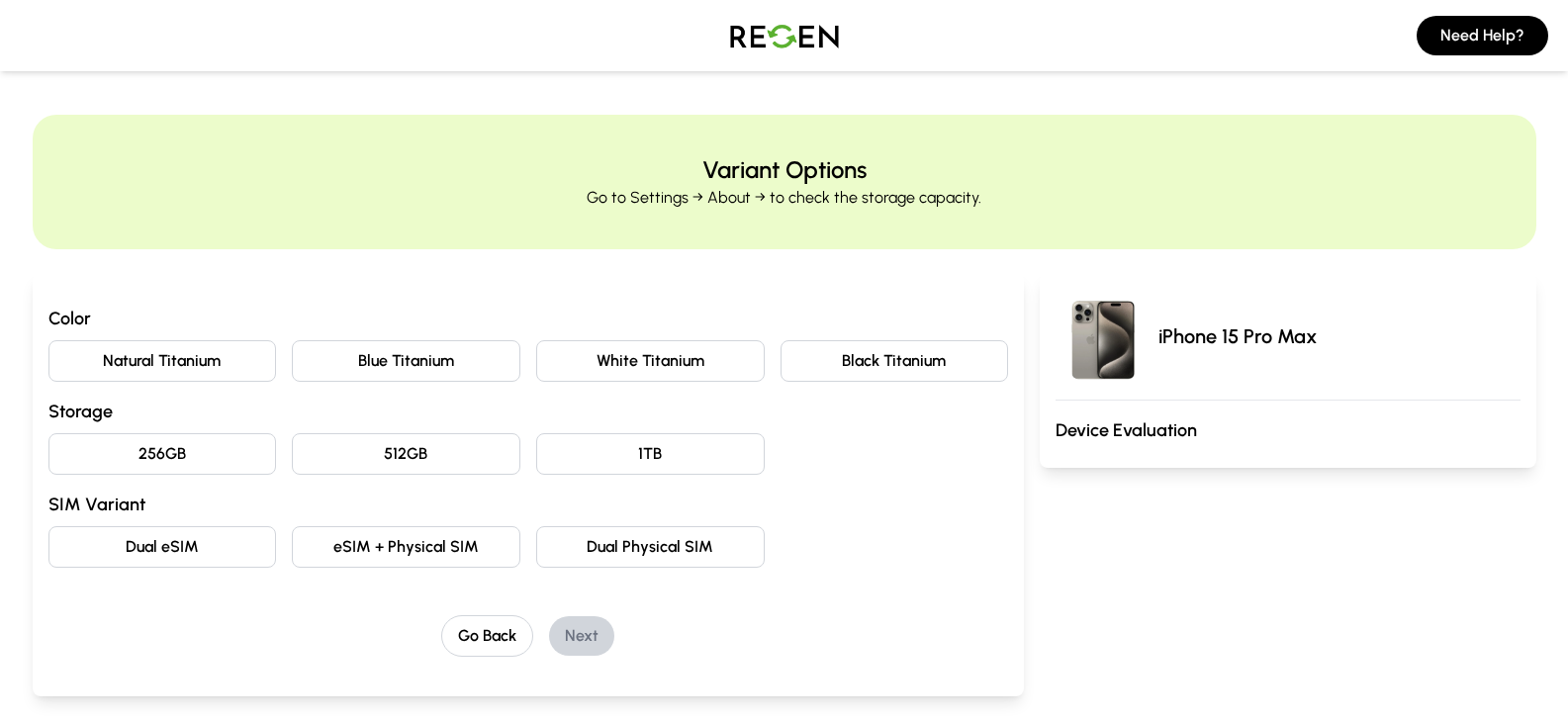
click at [842, 345] on button "Black Titanium" at bounding box center [895, 361] width 229 height 42
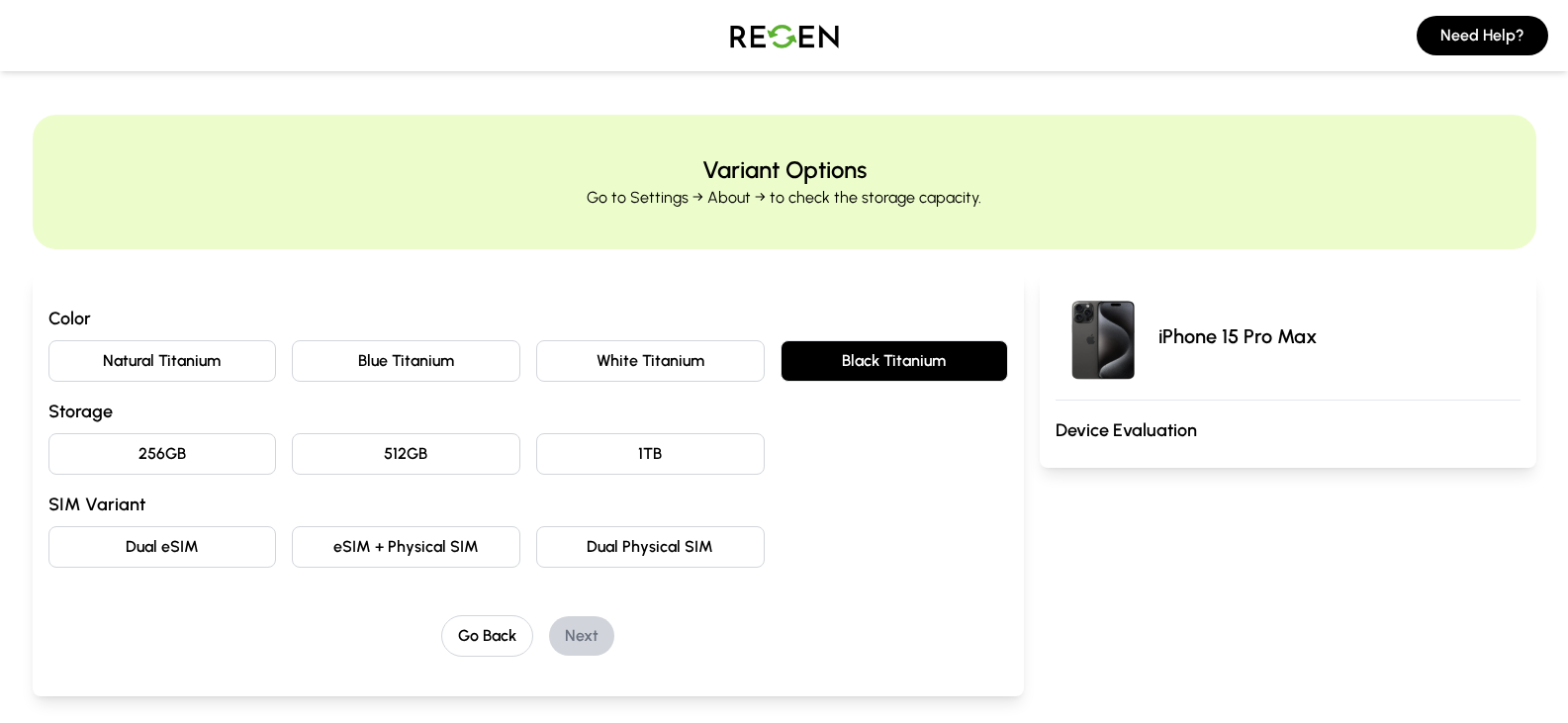
click at [131, 455] on button "256GB" at bounding box center [162, 454] width 229 height 42
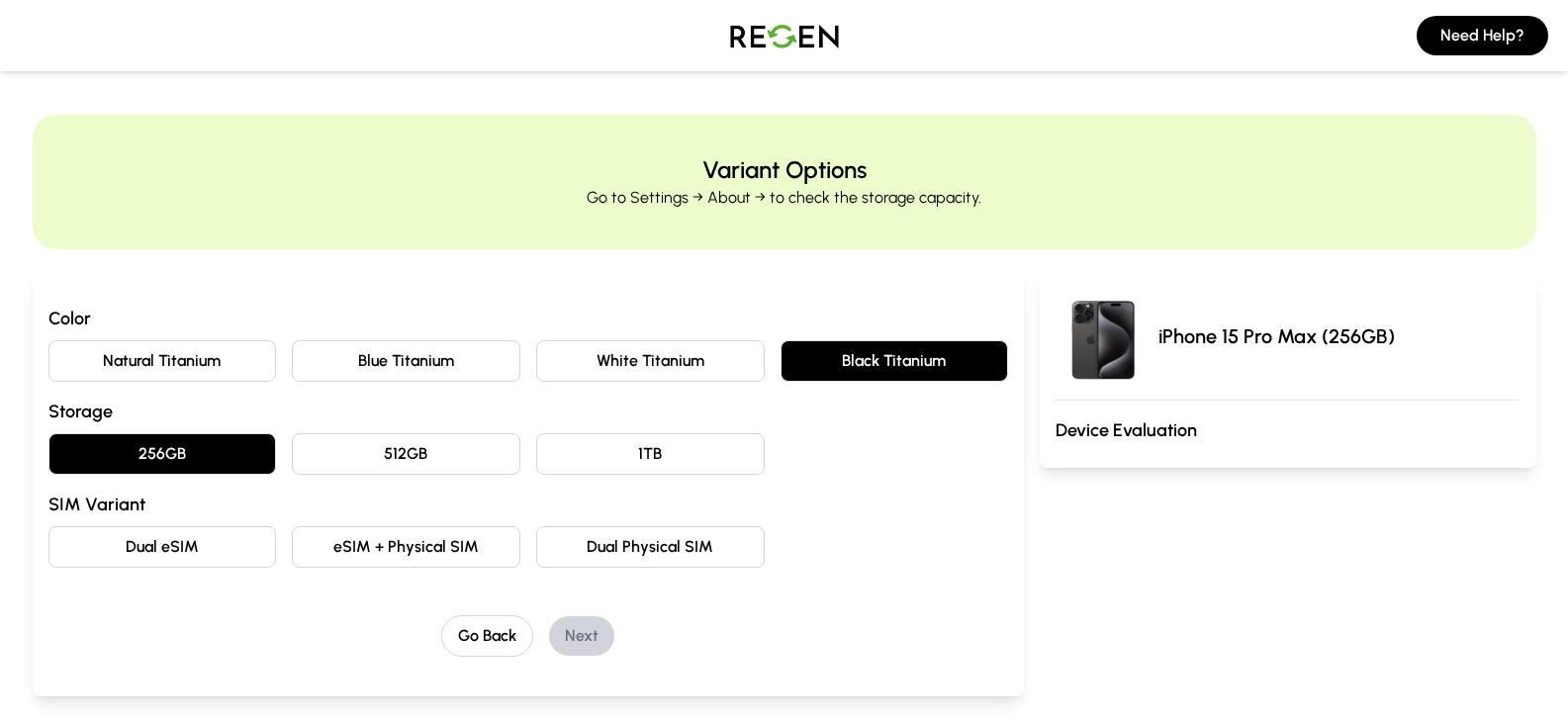
click at [192, 544] on button "Dual eSIM" at bounding box center [162, 547] width 229 height 42
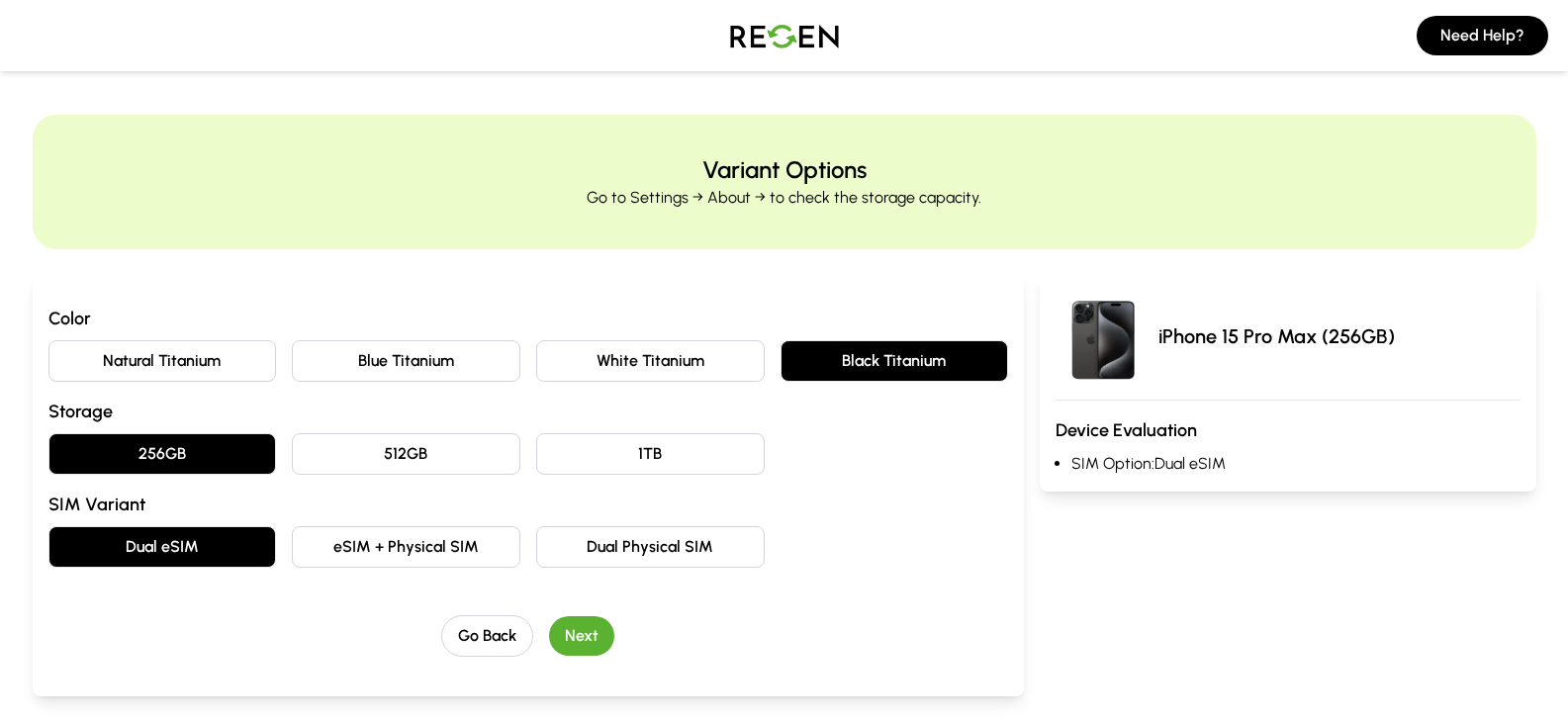
click at [577, 637] on button "Next" at bounding box center [581, 636] width 65 height 40
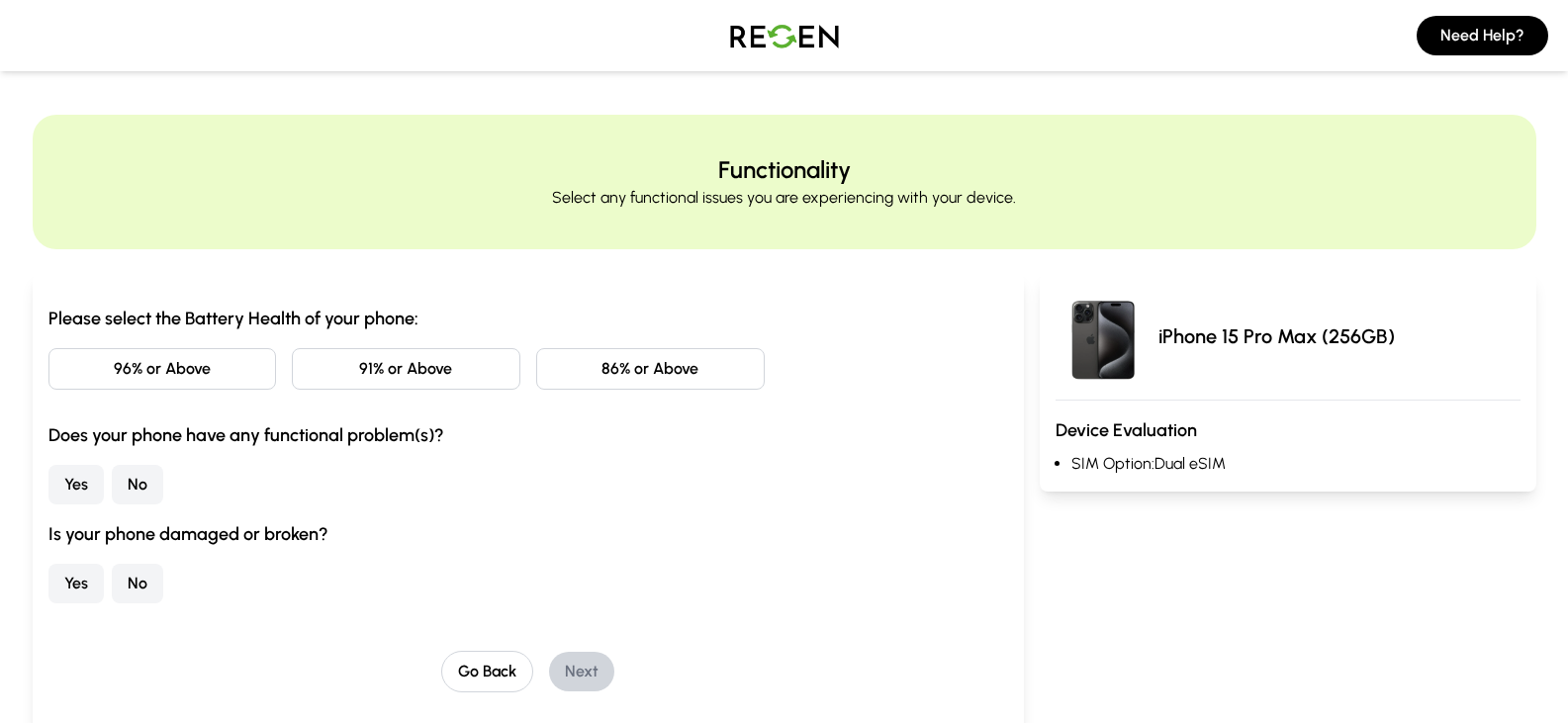
click at [194, 365] on button "96% or Above" at bounding box center [162, 369] width 229 height 42
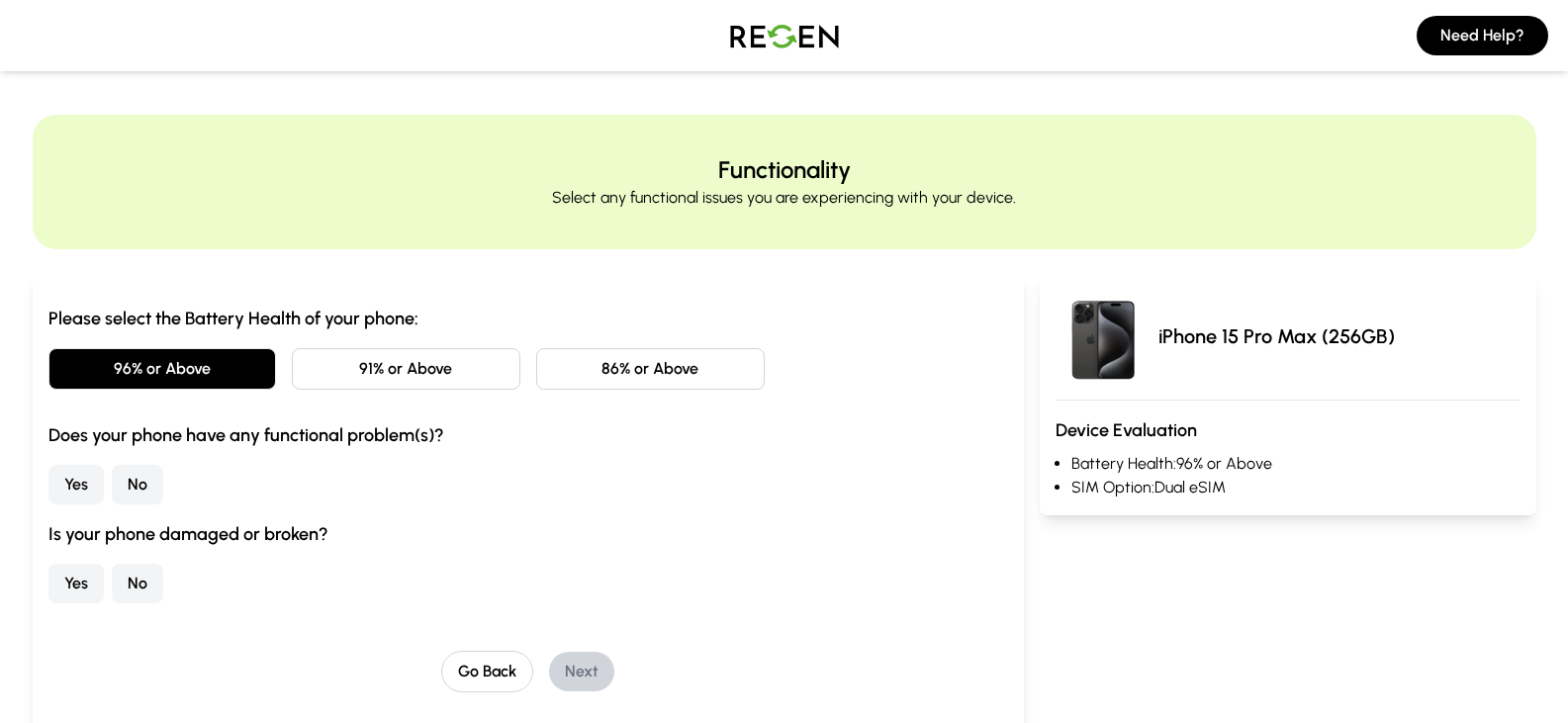
click at [132, 486] on button "No" at bounding box center [137, 485] width 51 height 40
click at [131, 584] on button "No" at bounding box center [137, 584] width 51 height 40
click at [588, 677] on button "Next" at bounding box center [581, 672] width 65 height 40
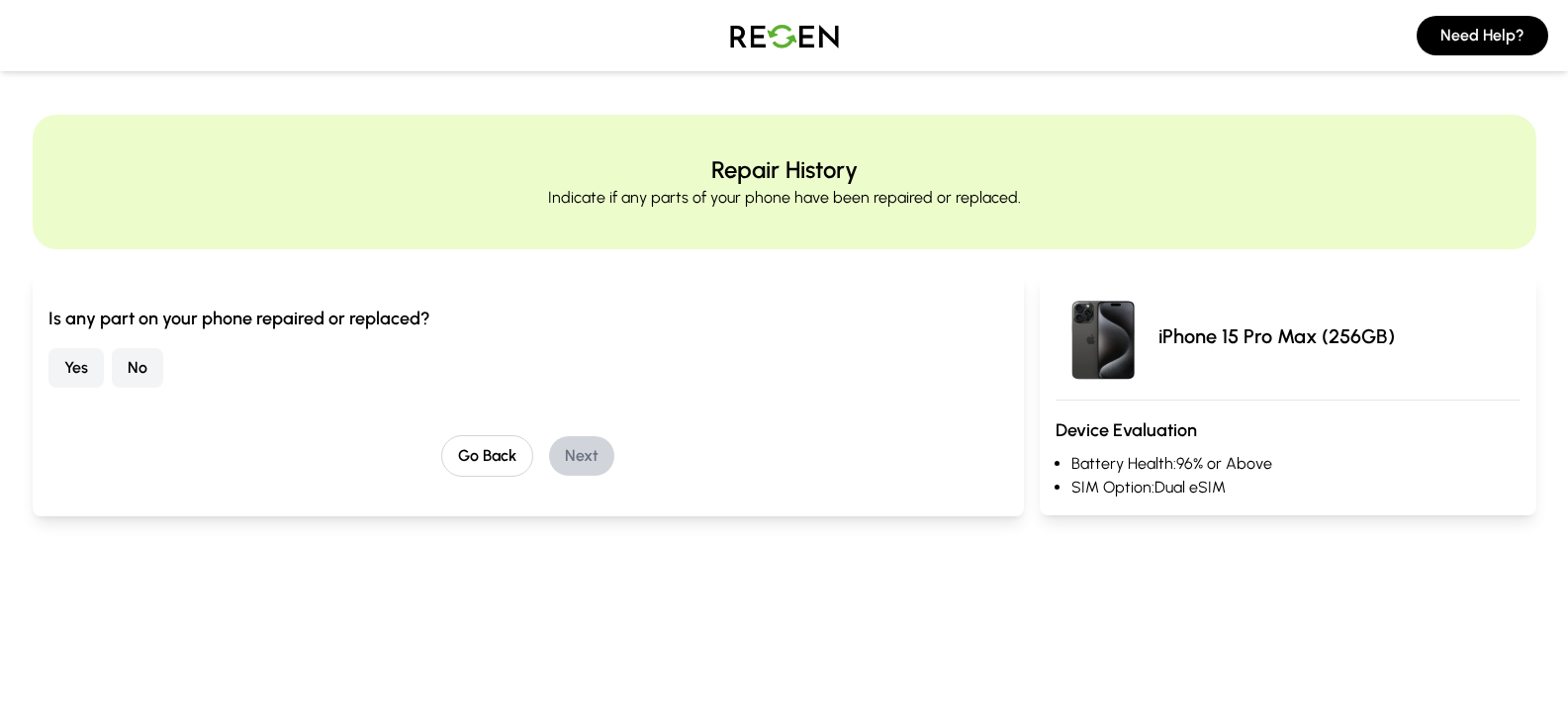
click at [159, 348] on div "Yes No" at bounding box center [528, 368] width 961 height 40
click at [132, 360] on button "No" at bounding box center [137, 368] width 51 height 40
click at [587, 466] on button "Next" at bounding box center [581, 456] width 65 height 40
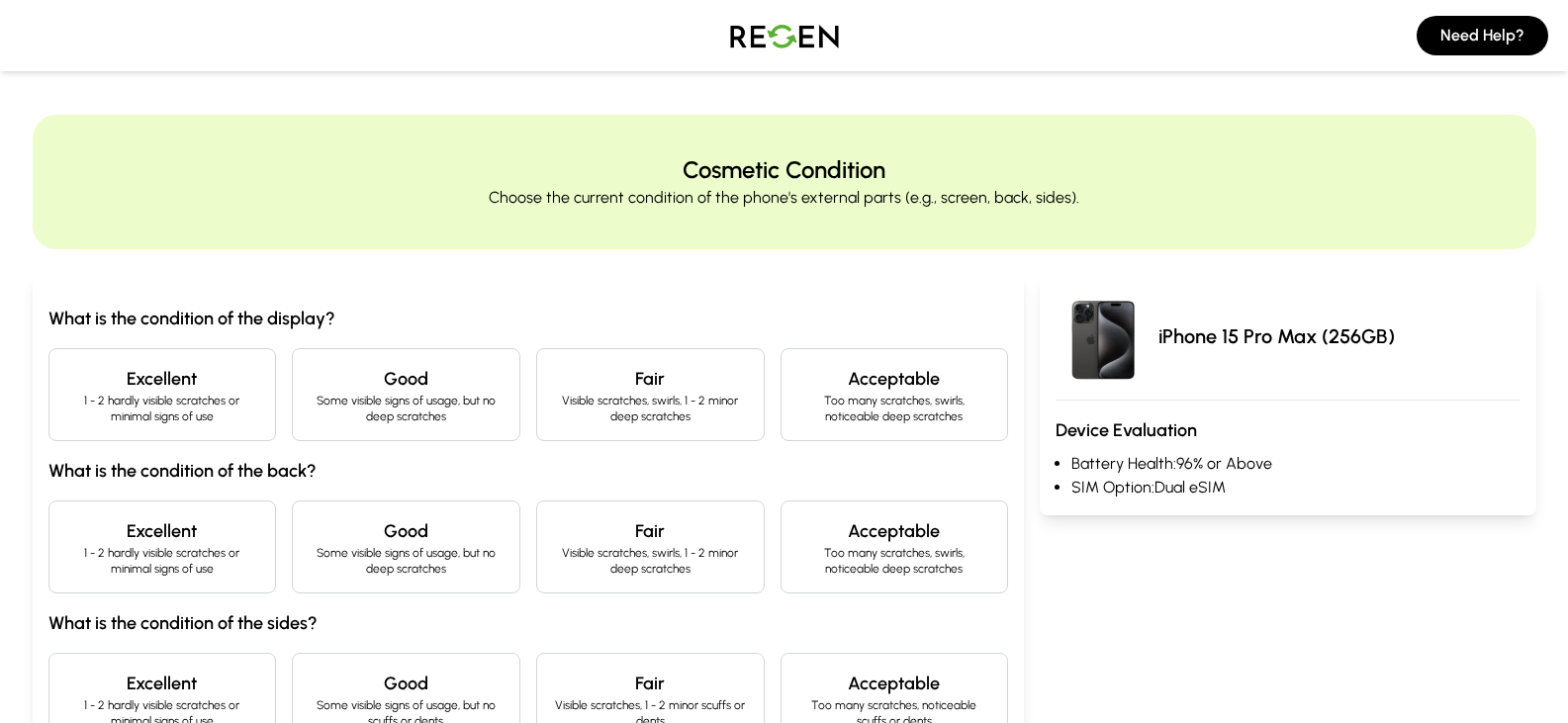
click at [154, 409] on p "1 - 2 hardly visible scratches or minimal signs of use" at bounding box center [162, 409] width 195 height 32
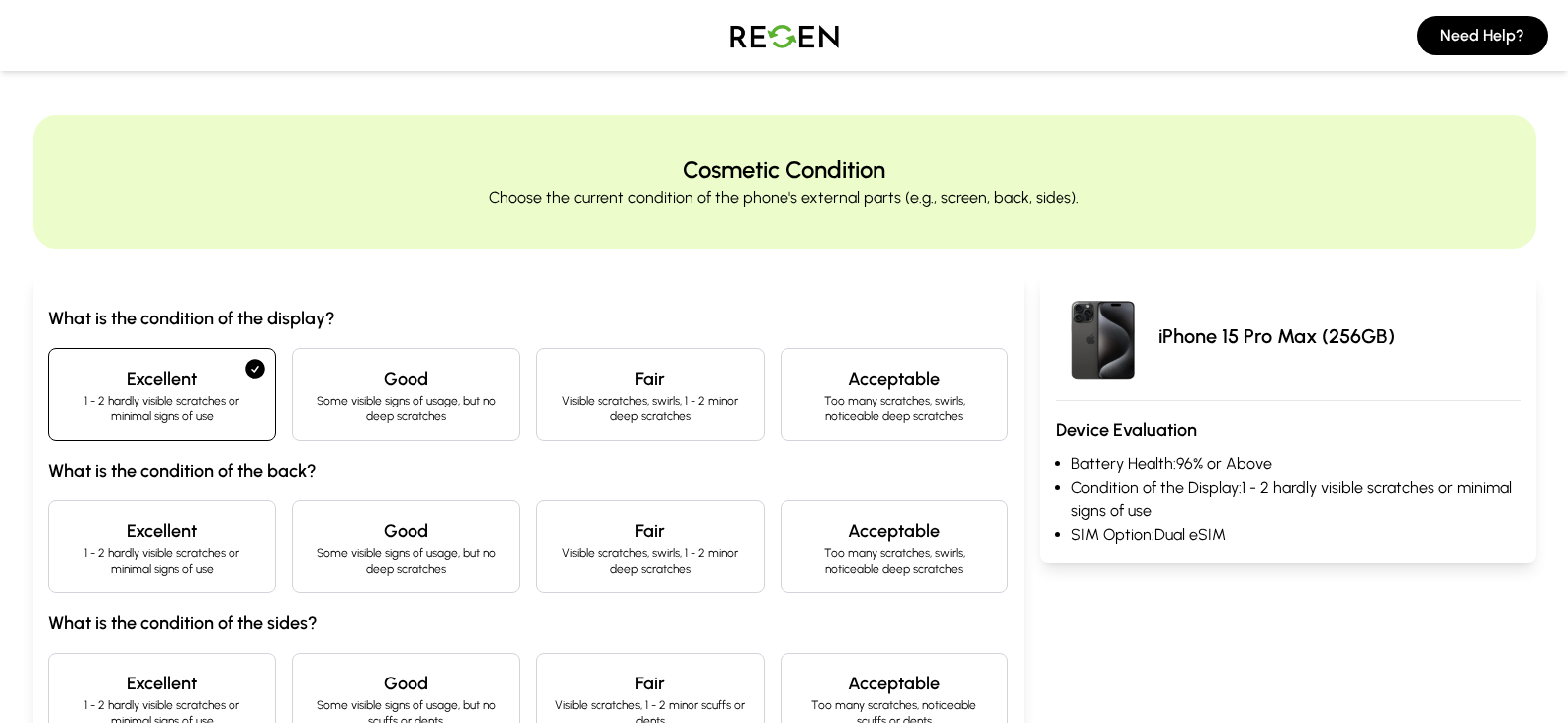
click at [197, 525] on h4 "Excellent" at bounding box center [162, 531] width 195 height 28
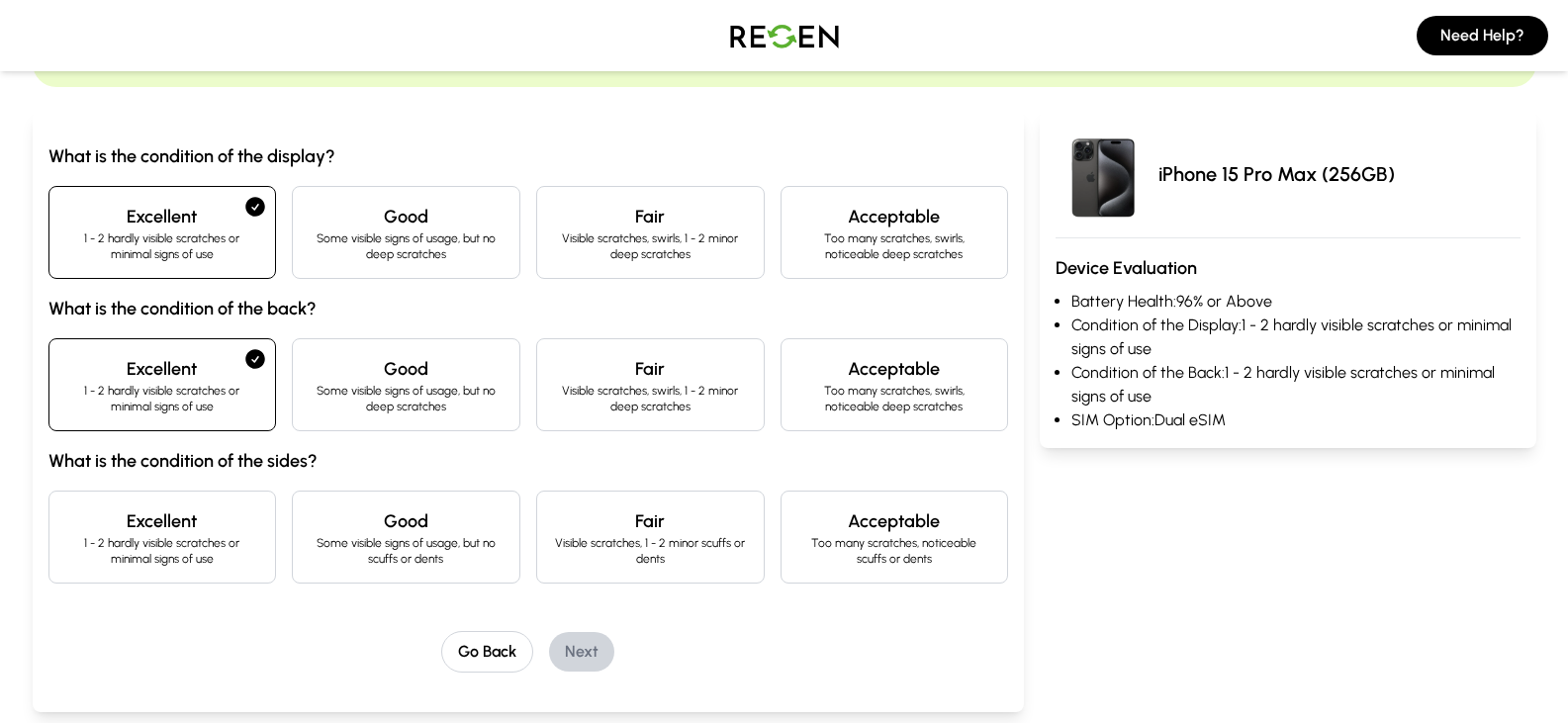
scroll to position [297, 0]
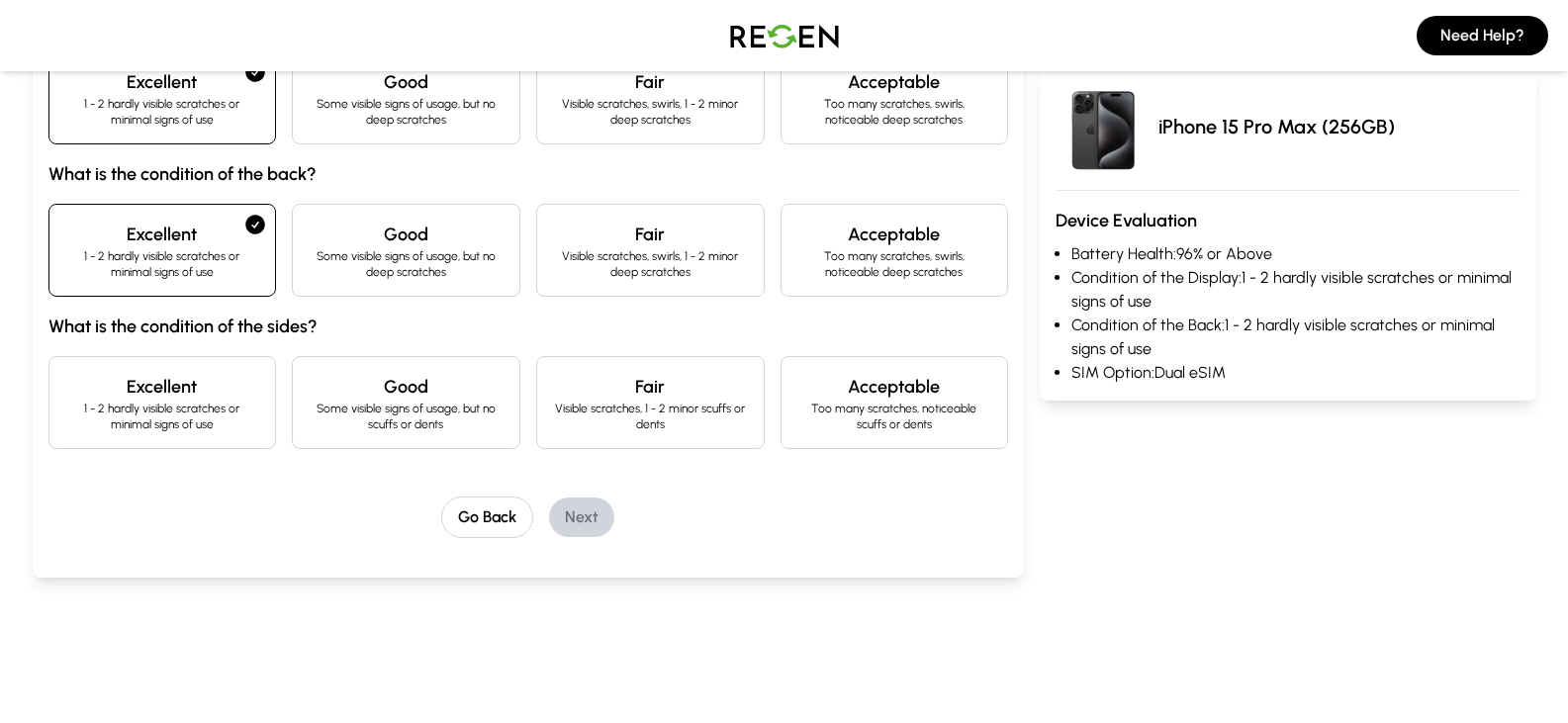
click at [182, 382] on h4 "Excellent" at bounding box center [162, 387] width 195 height 28
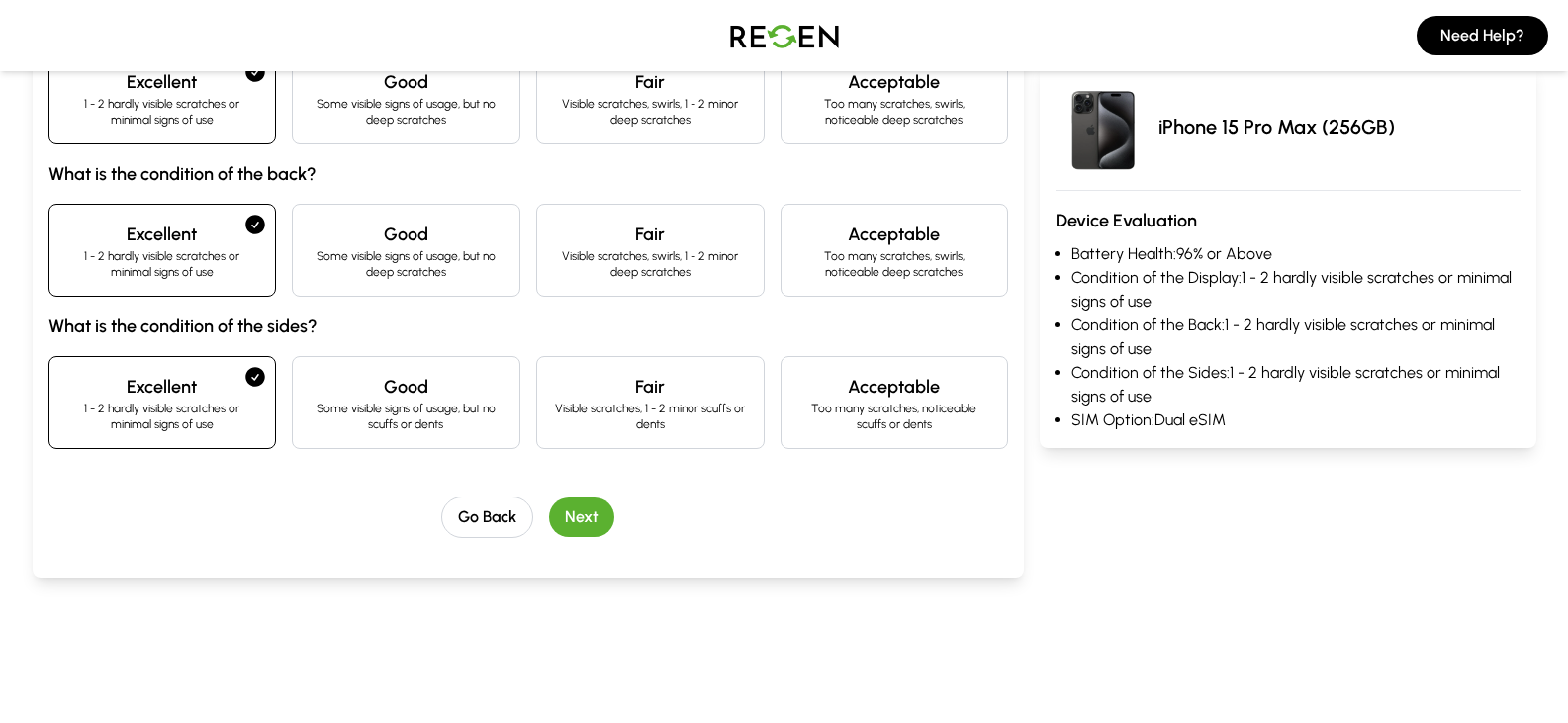
click at [569, 520] on button "Next" at bounding box center [581, 518] width 65 height 40
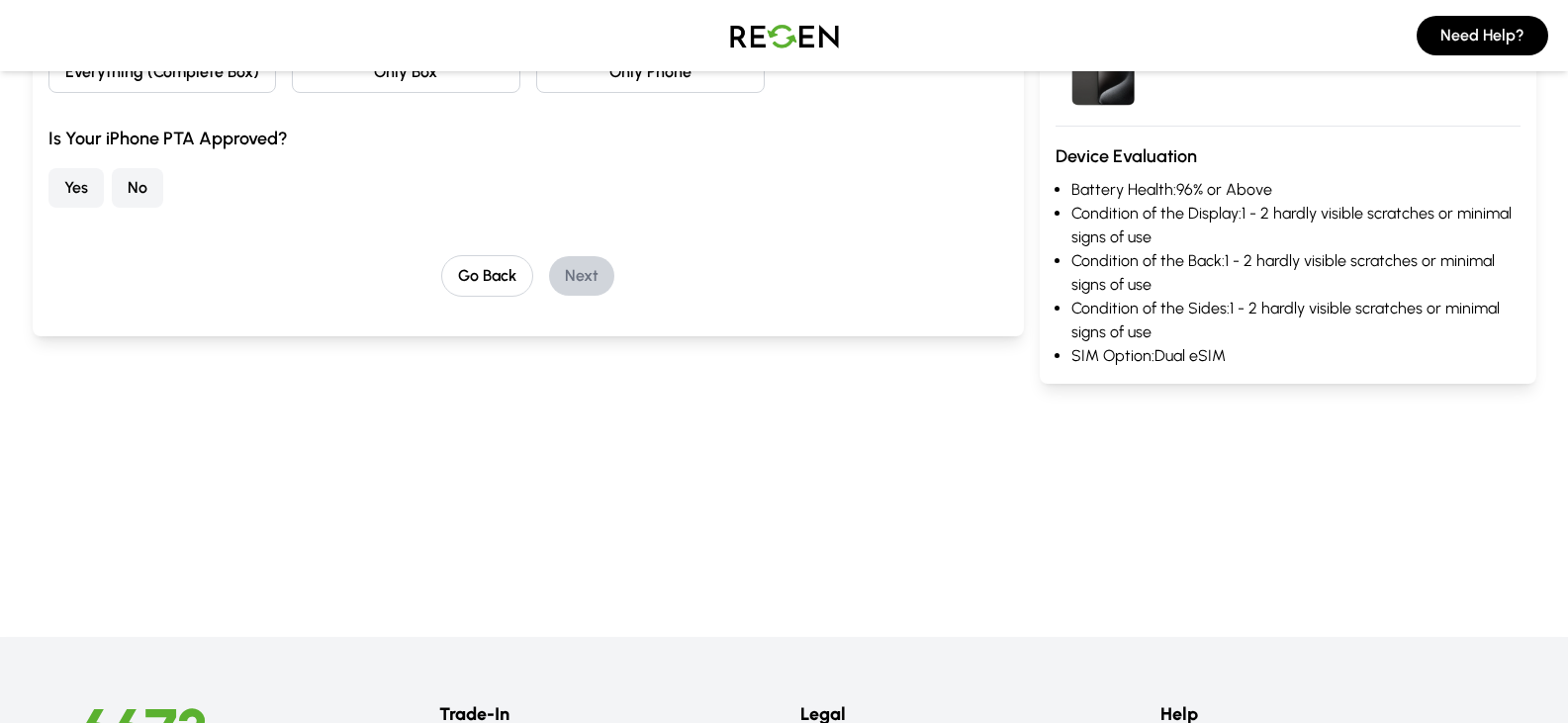
click at [146, 183] on button "No" at bounding box center [137, 188] width 51 height 40
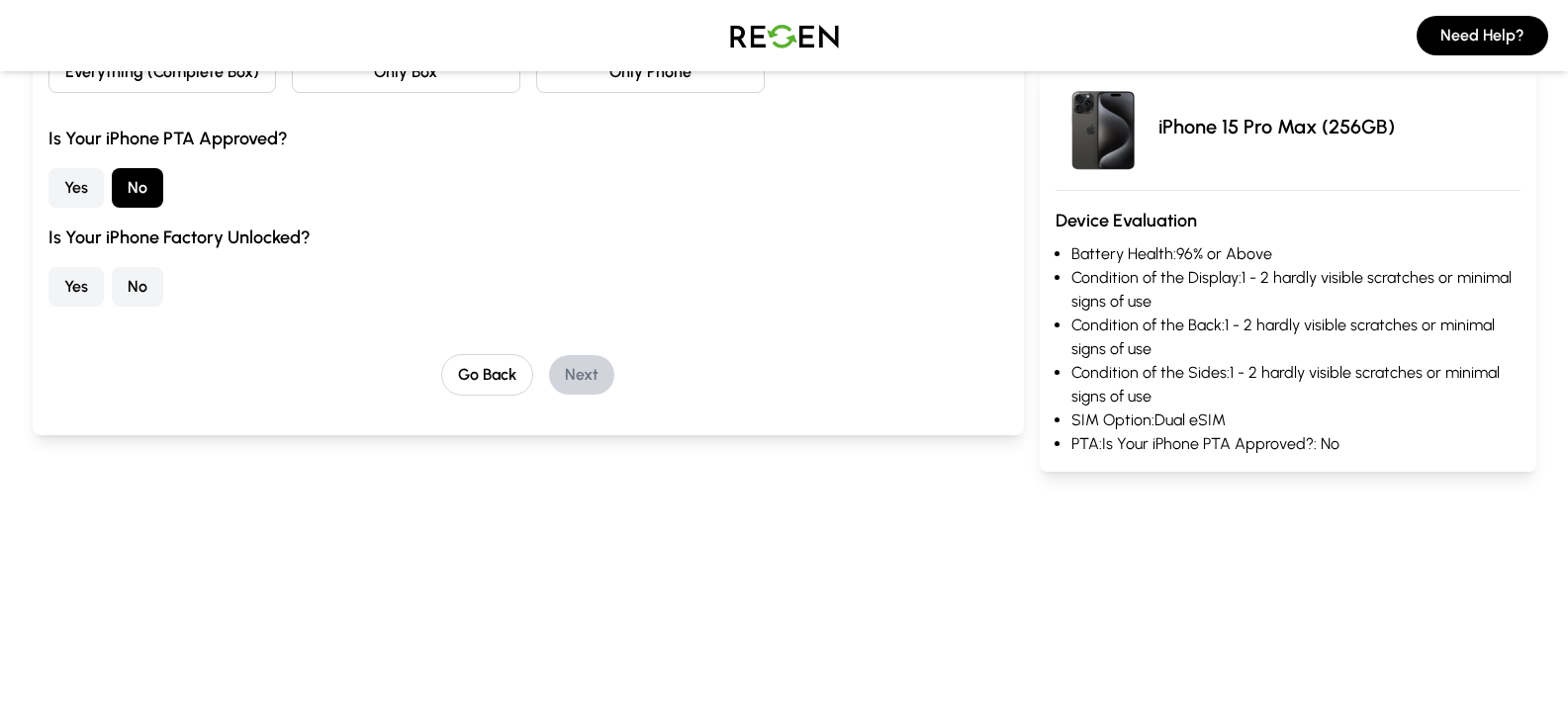
click at [130, 273] on button "No" at bounding box center [137, 287] width 51 height 40
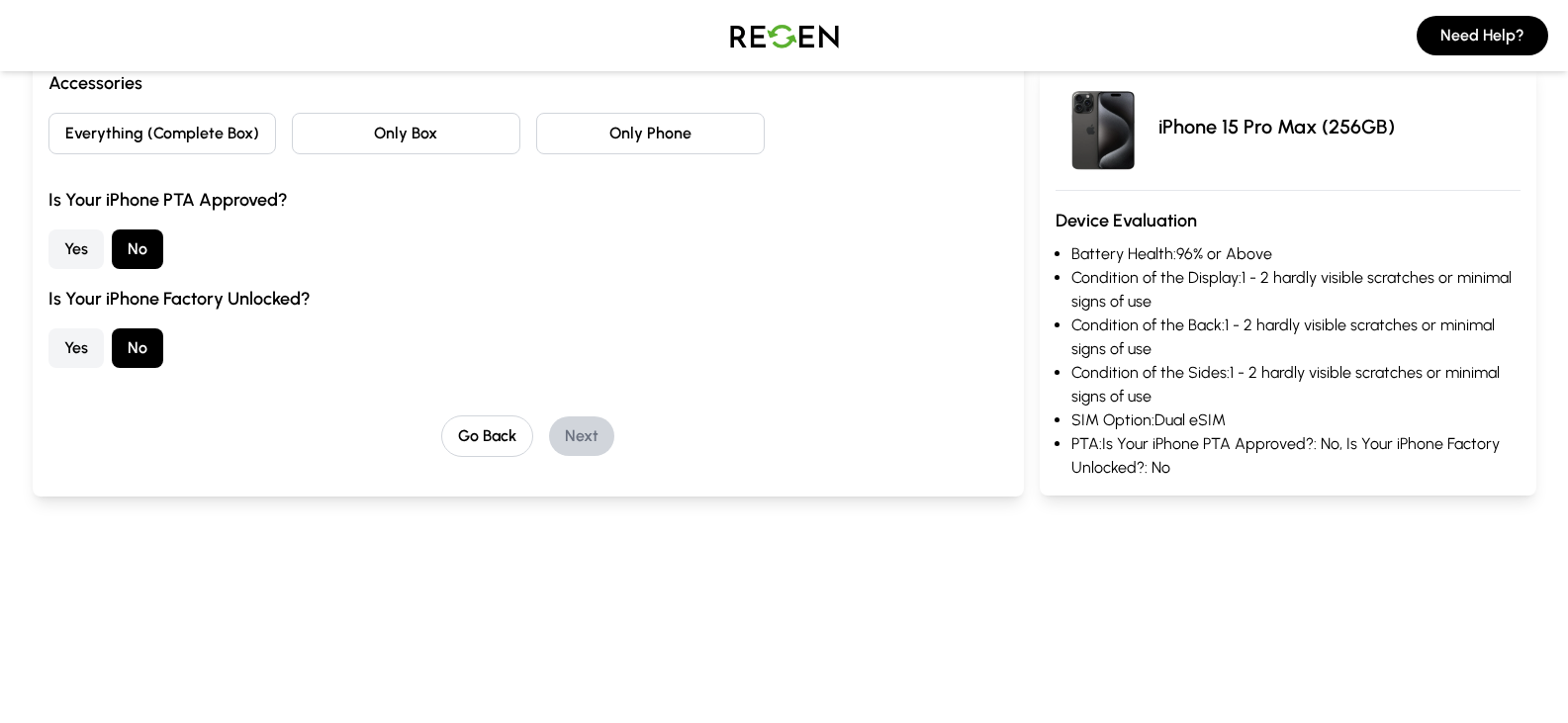
scroll to position [0, 0]
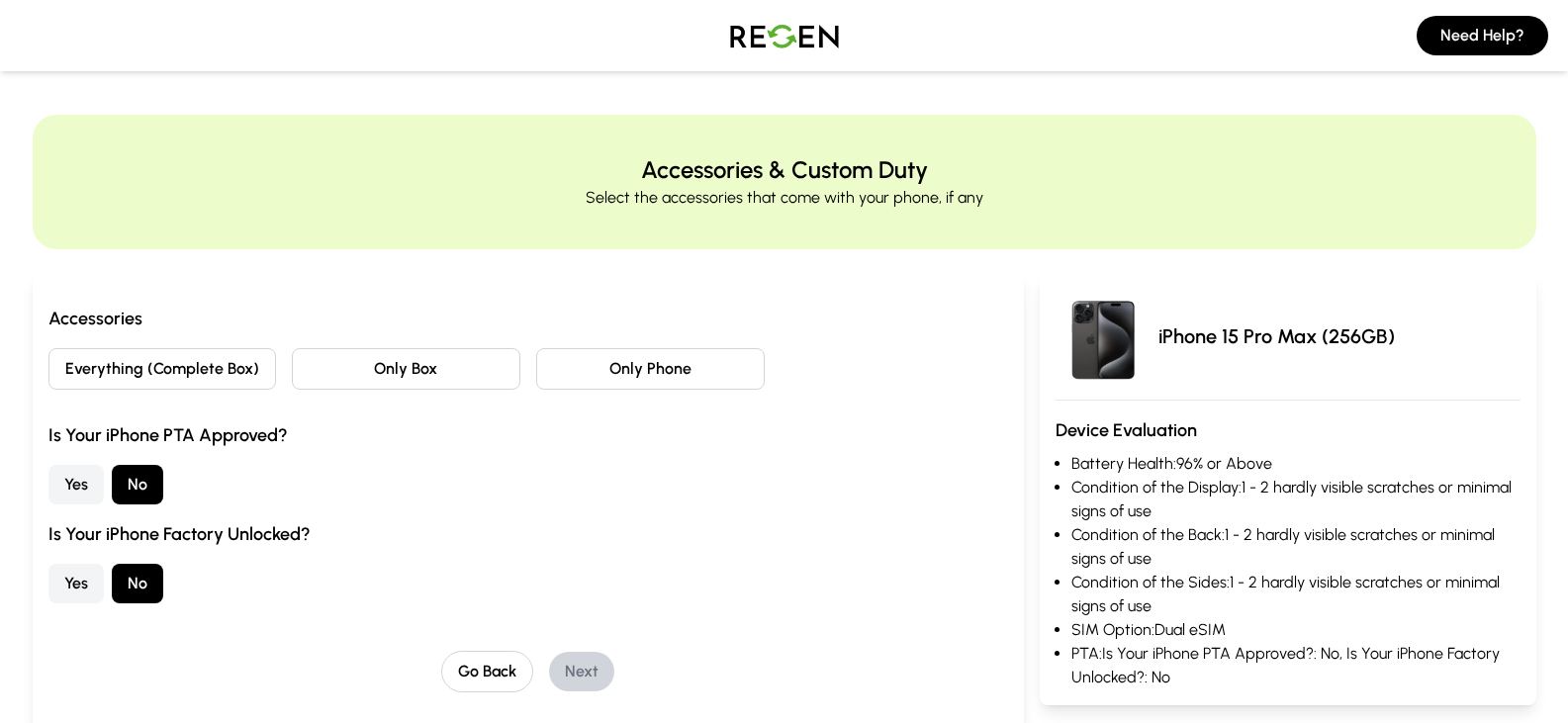
click at [185, 355] on button "Everything (Complete Box)" at bounding box center [162, 369] width 229 height 42
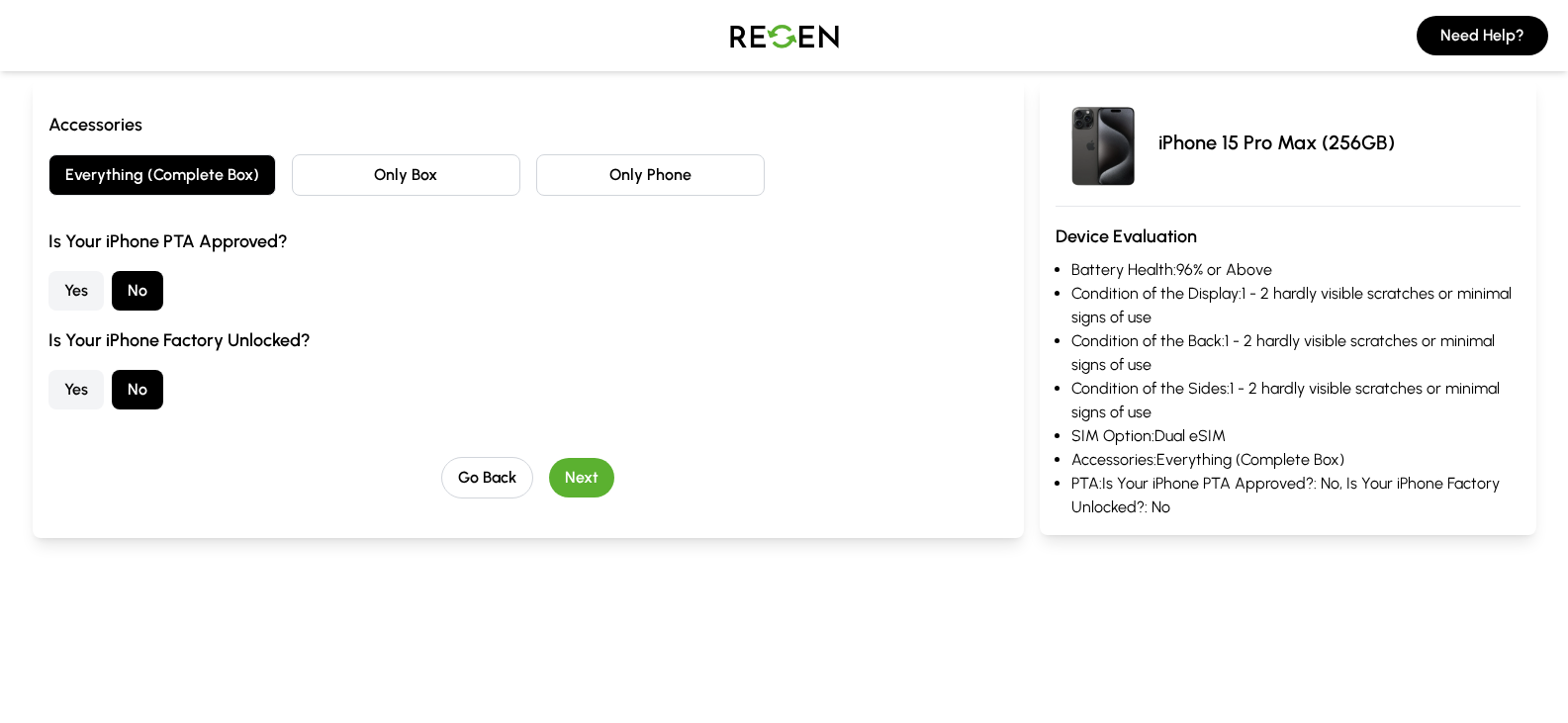
scroll to position [198, 0]
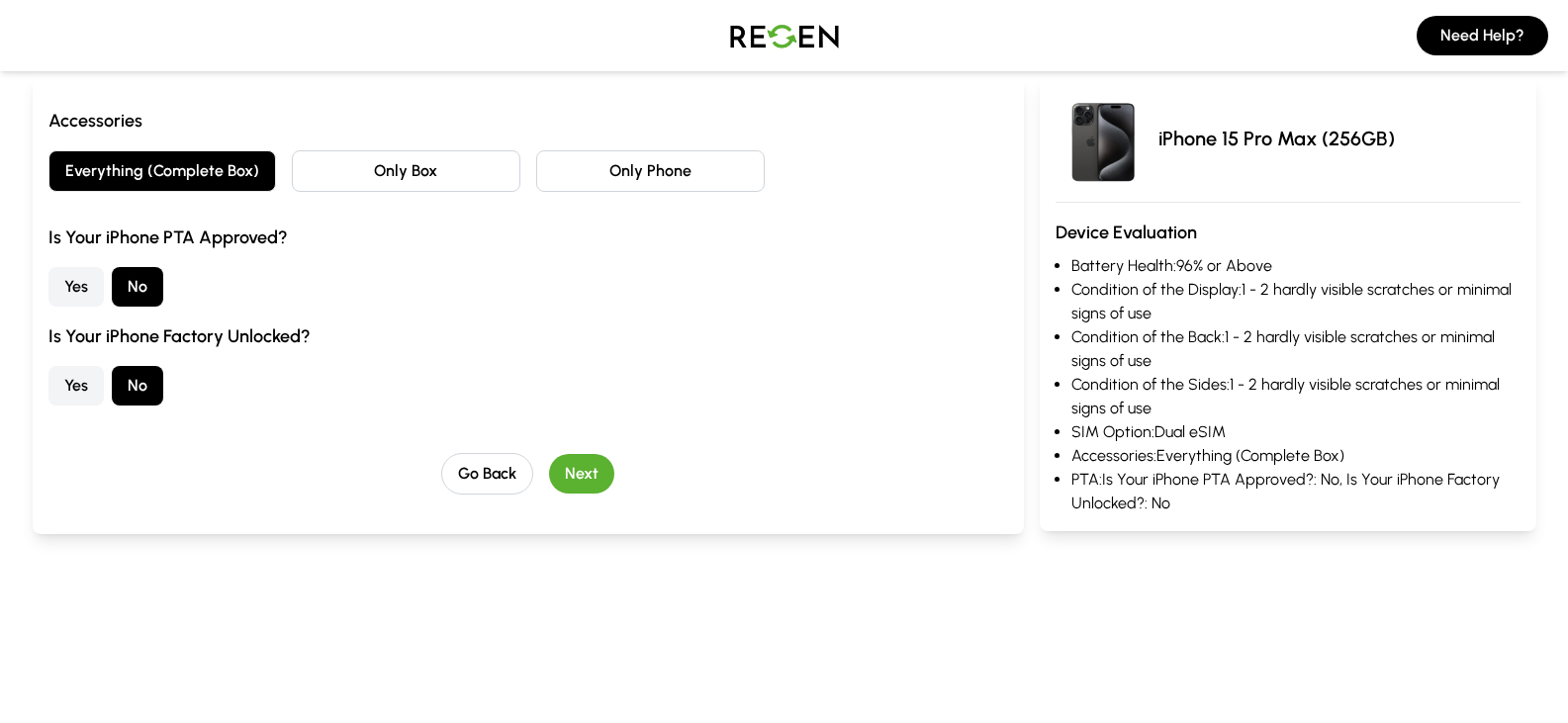
click at [585, 471] on button "Next" at bounding box center [581, 474] width 65 height 40
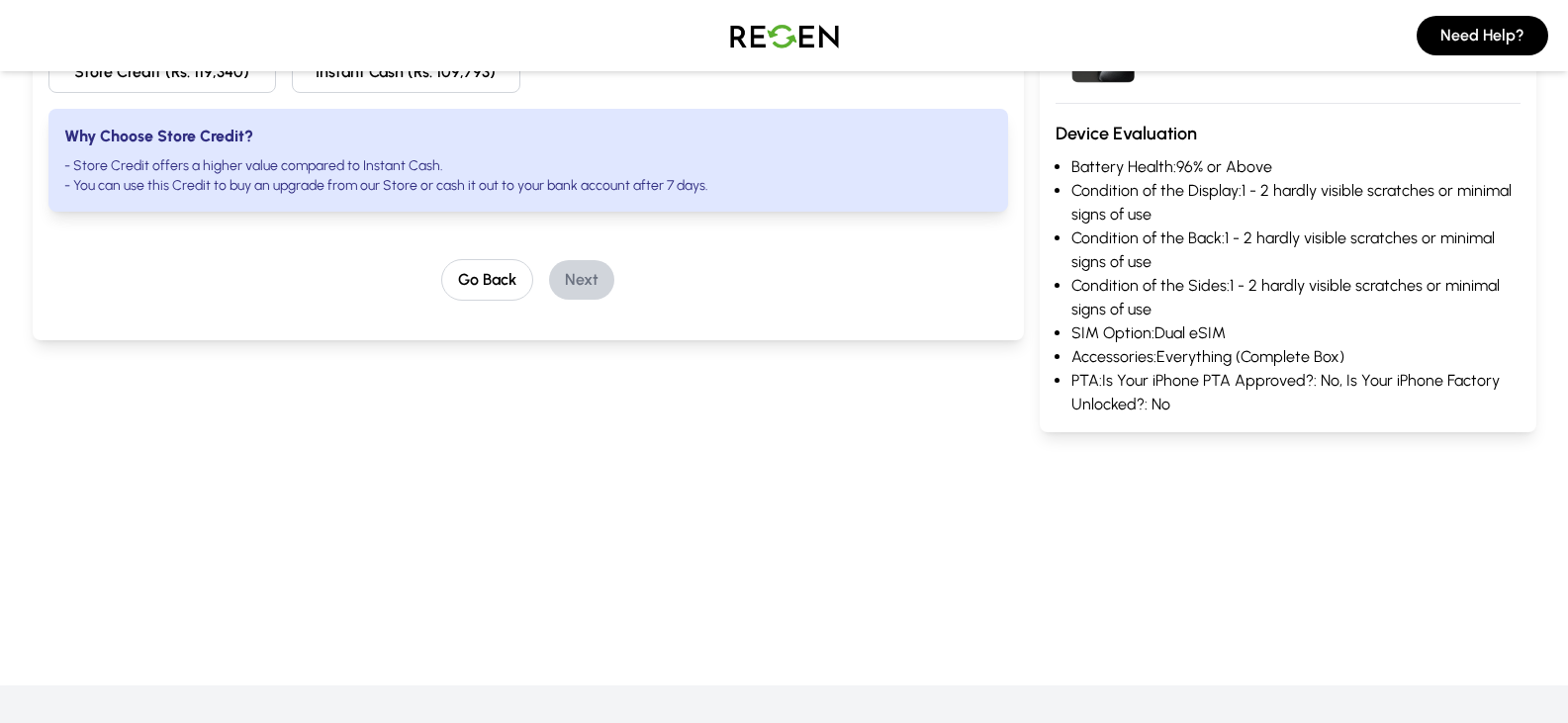
scroll to position [0, 0]
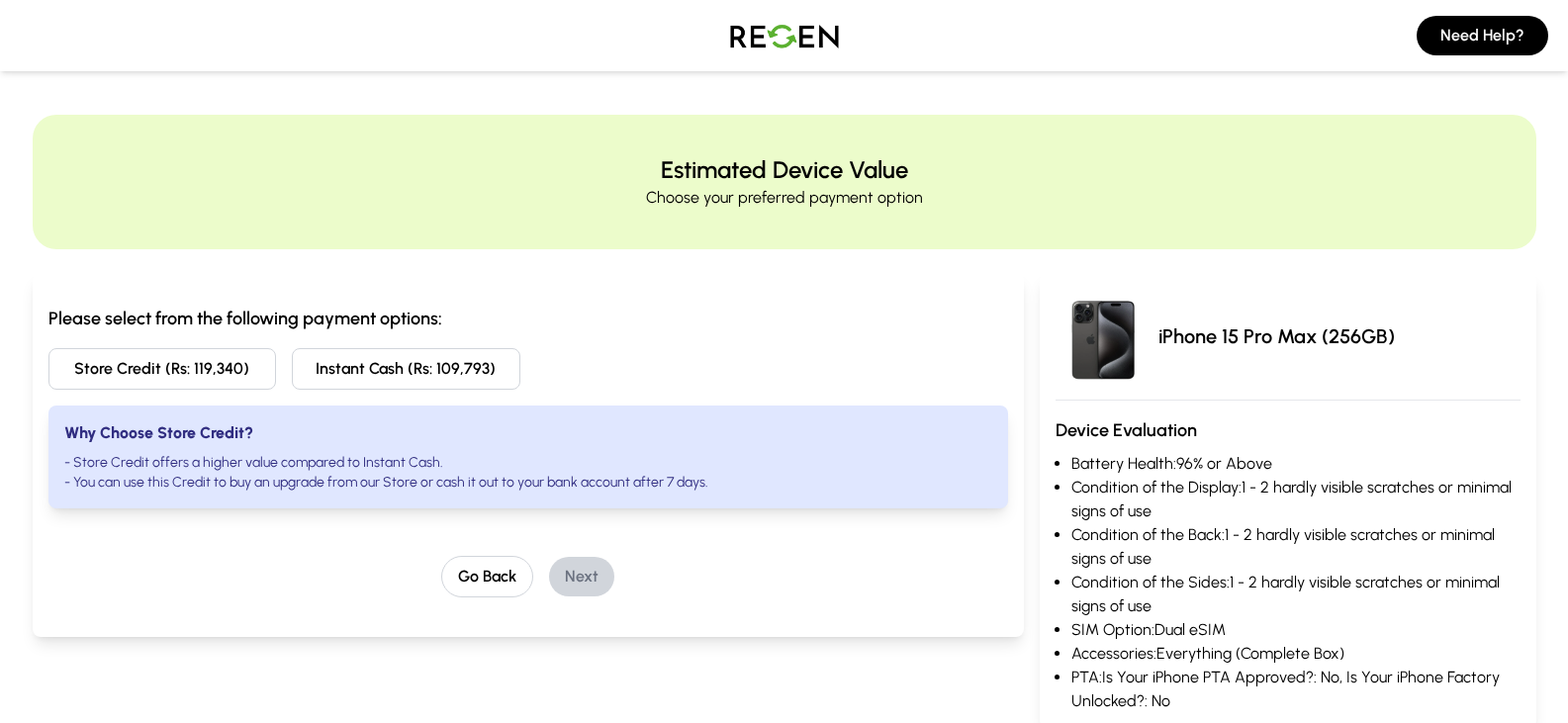
click at [786, 23] on img at bounding box center [784, 35] width 139 height 55
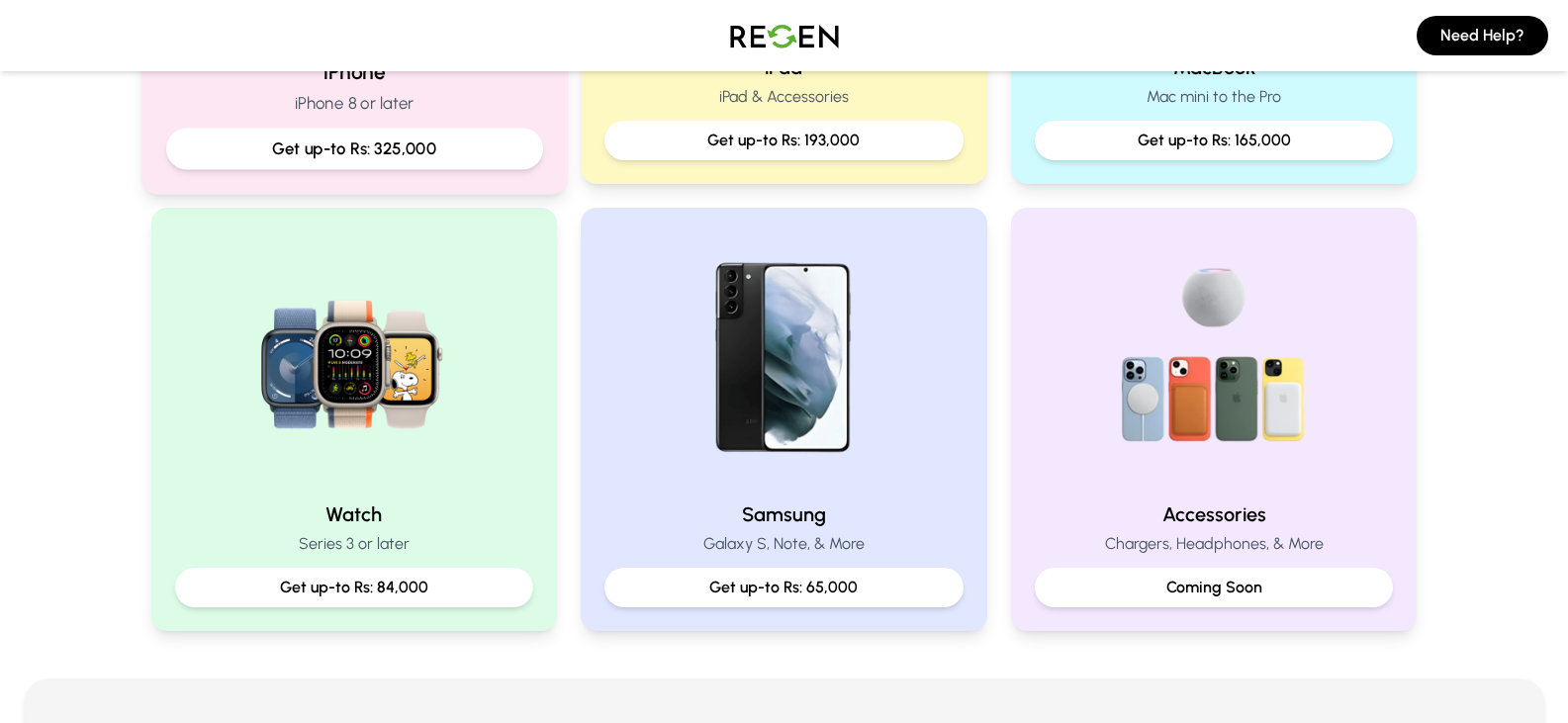
scroll to position [792, 0]
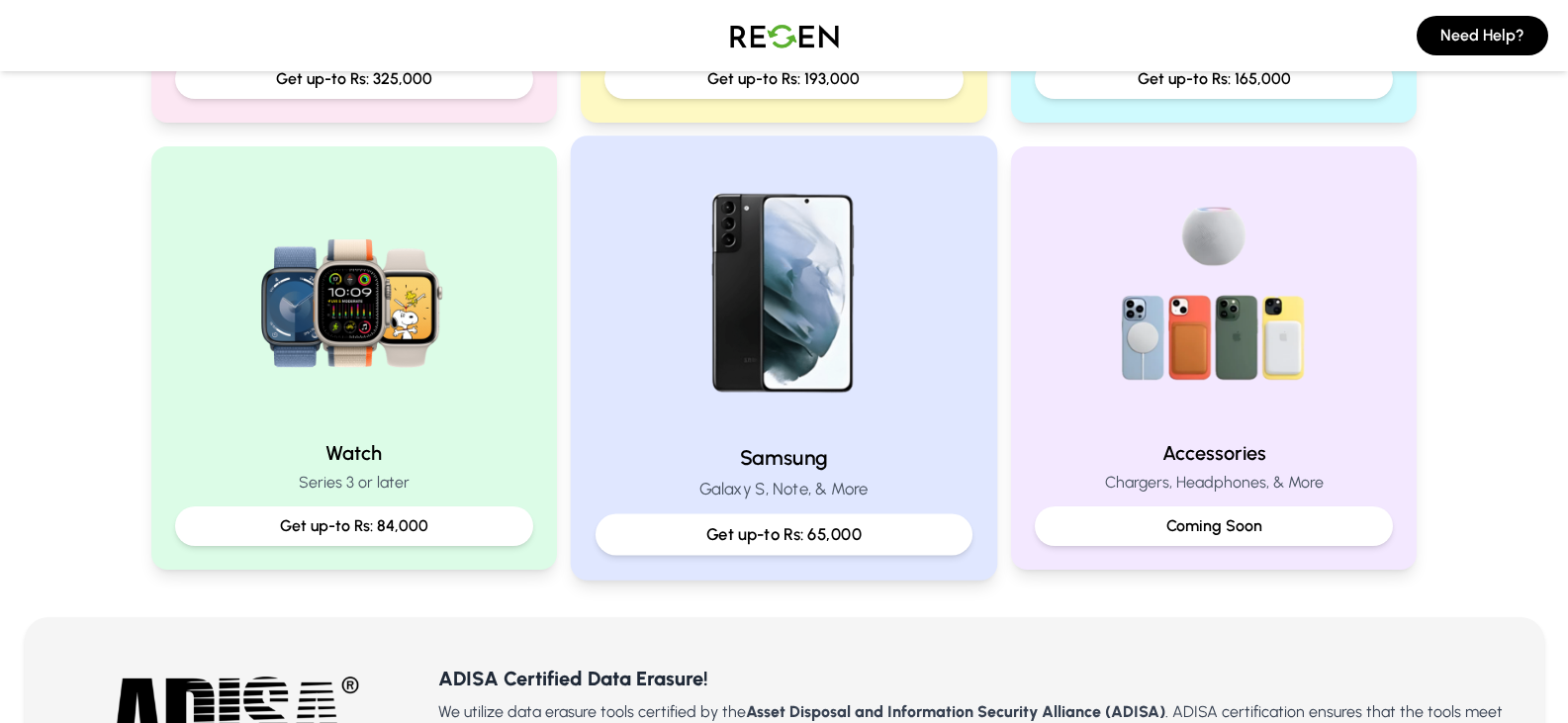
click at [762, 361] on img at bounding box center [784, 294] width 266 height 266
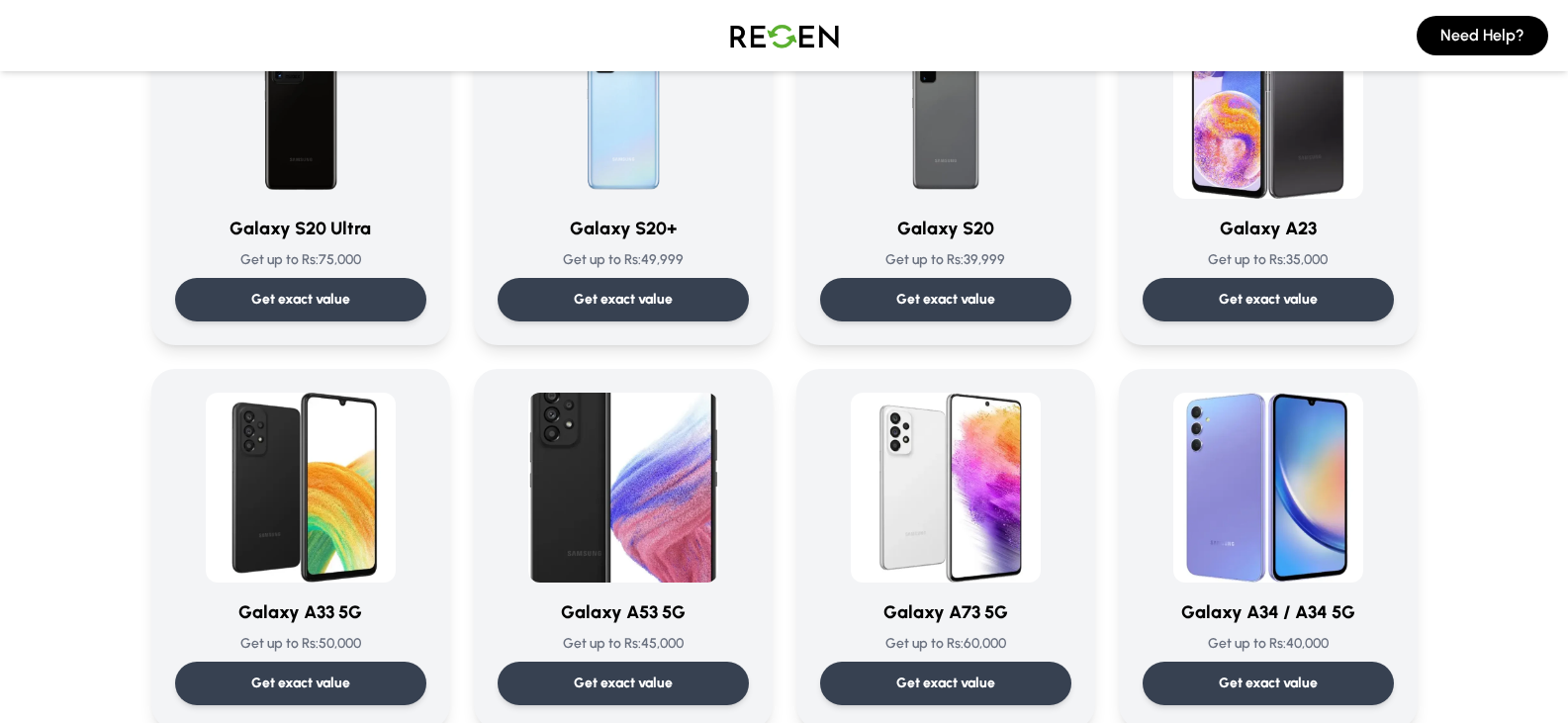
scroll to position [1385, 0]
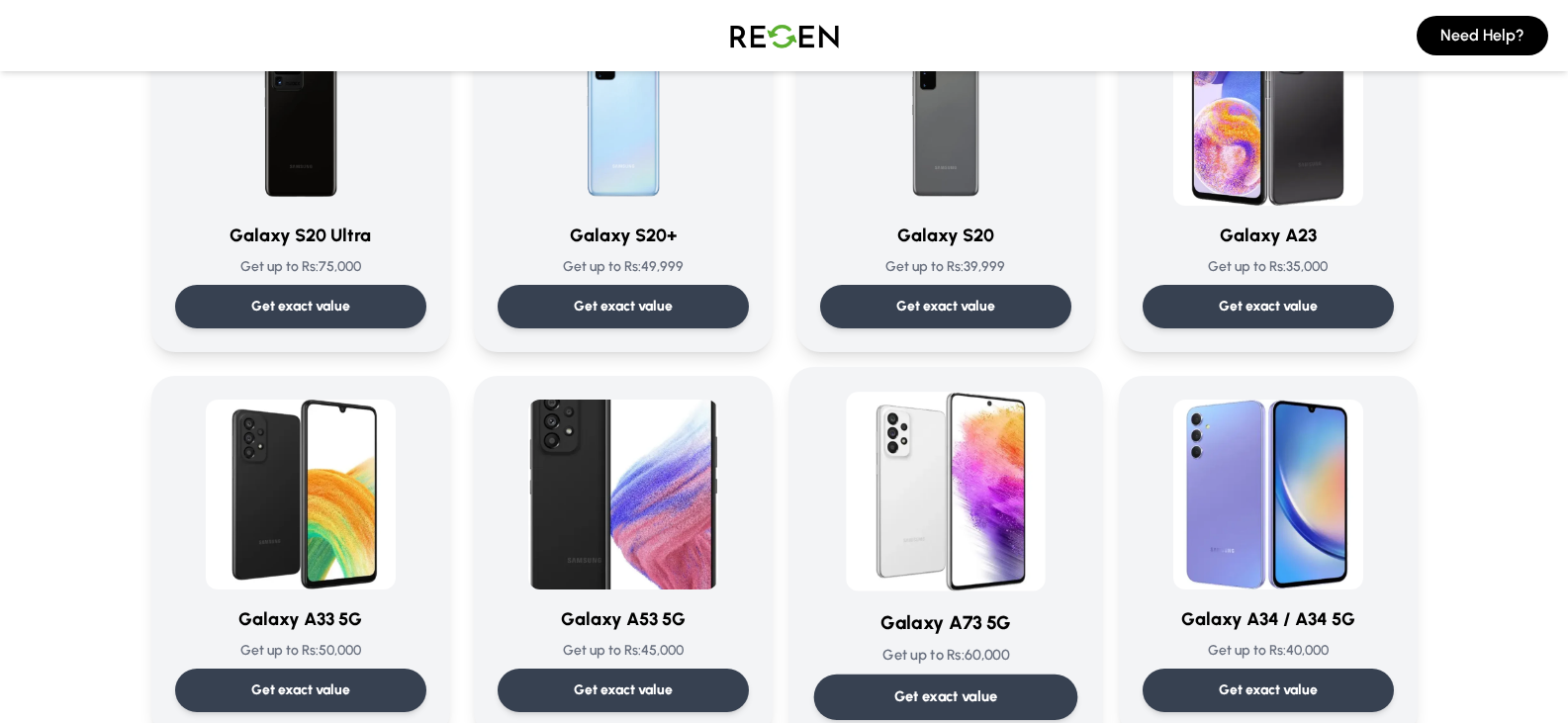
click at [908, 700] on p "Get exact value" at bounding box center [945, 697] width 104 height 21
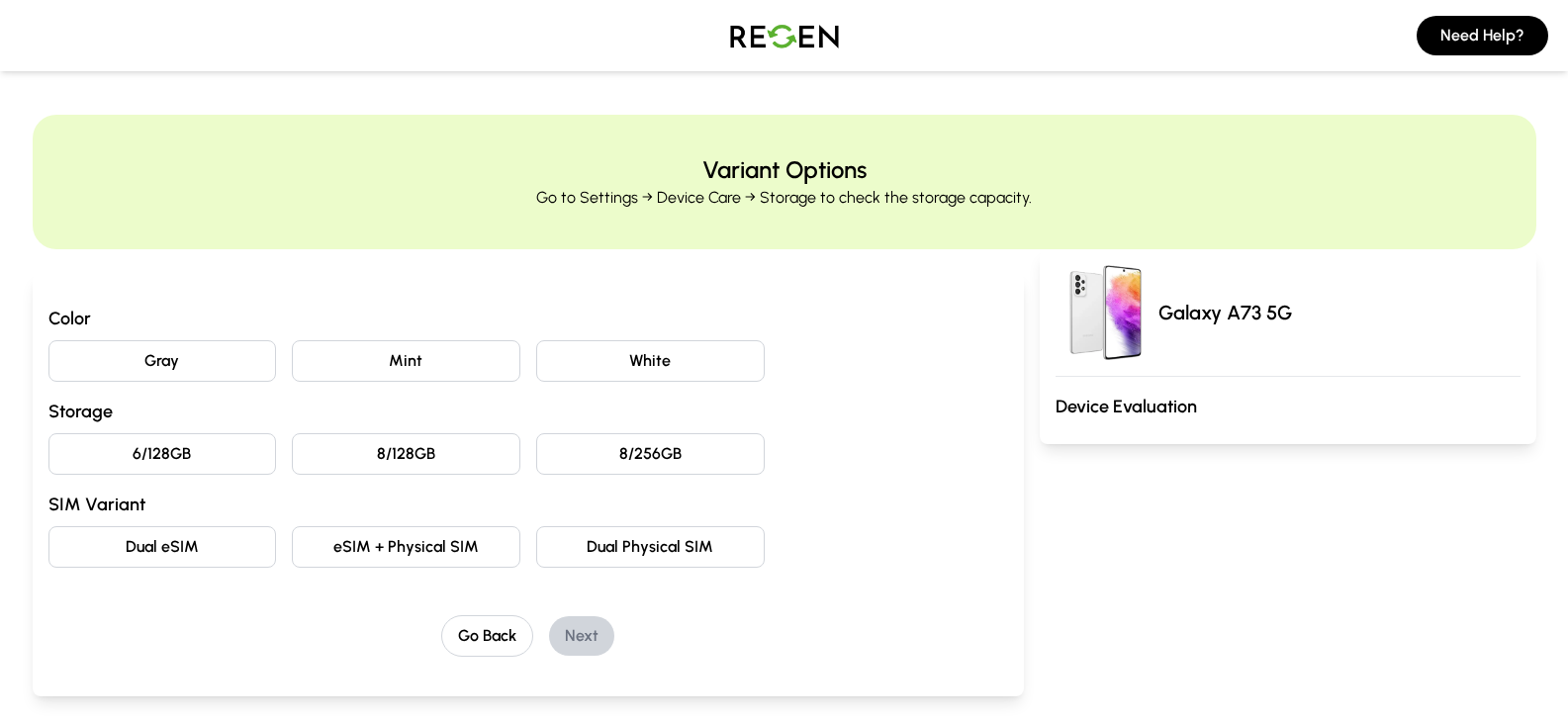
click at [204, 354] on button "Gray" at bounding box center [162, 361] width 229 height 42
drag, startPoint x: 401, startPoint y: 458, endPoint x: 417, endPoint y: 457, distance: 15.9
click at [405, 457] on button "8/128GB" at bounding box center [406, 454] width 229 height 42
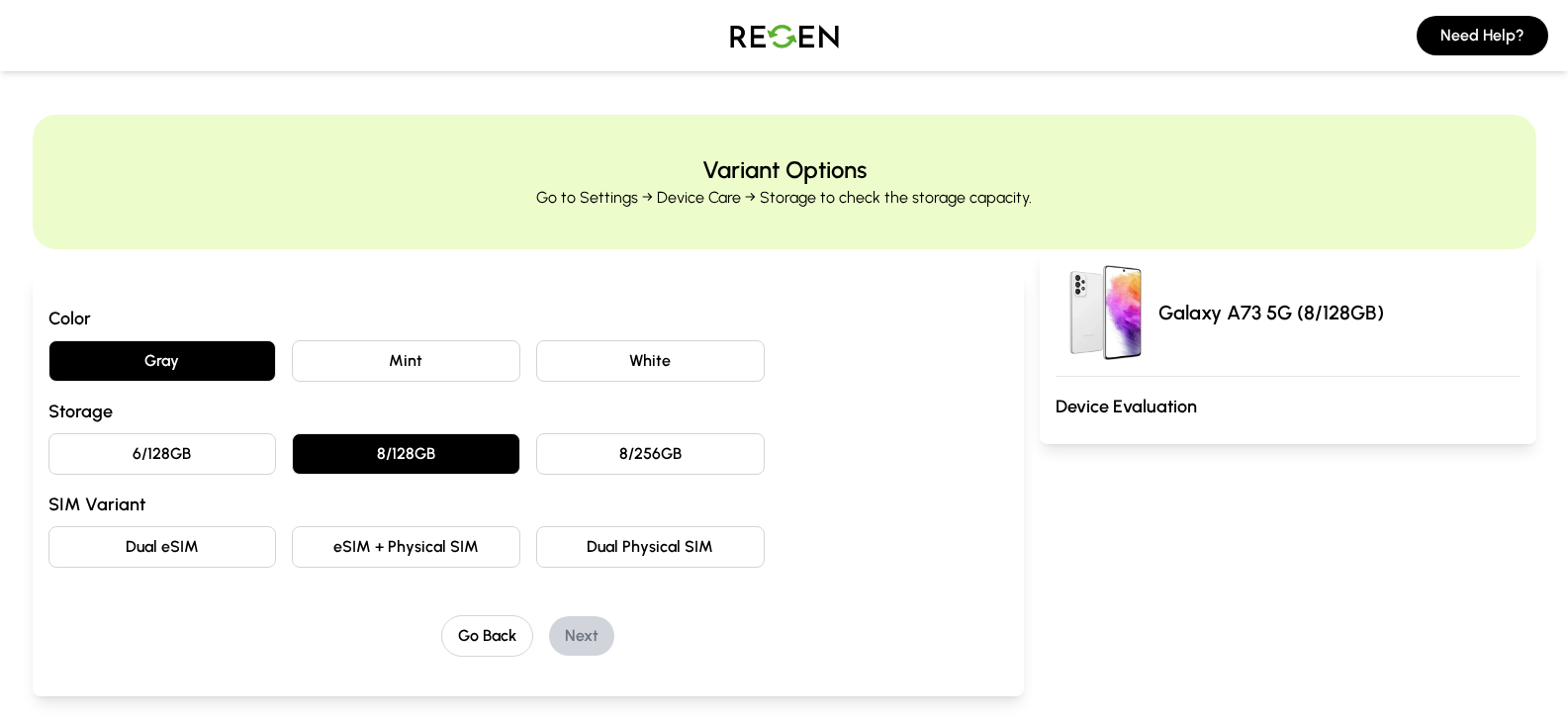
click at [612, 539] on button "Dual Physical SIM" at bounding box center [650, 547] width 229 height 42
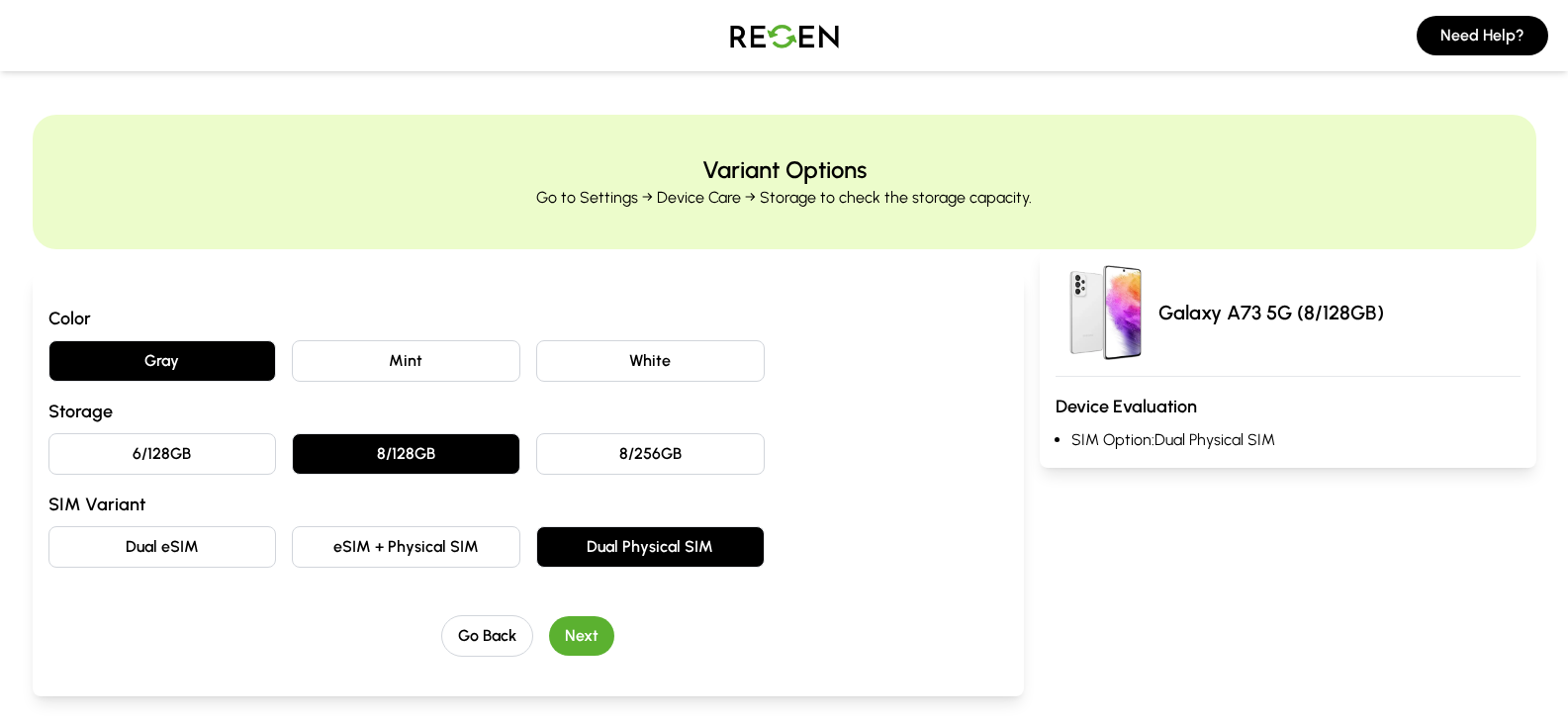
click at [588, 626] on button "Next" at bounding box center [581, 636] width 65 height 40
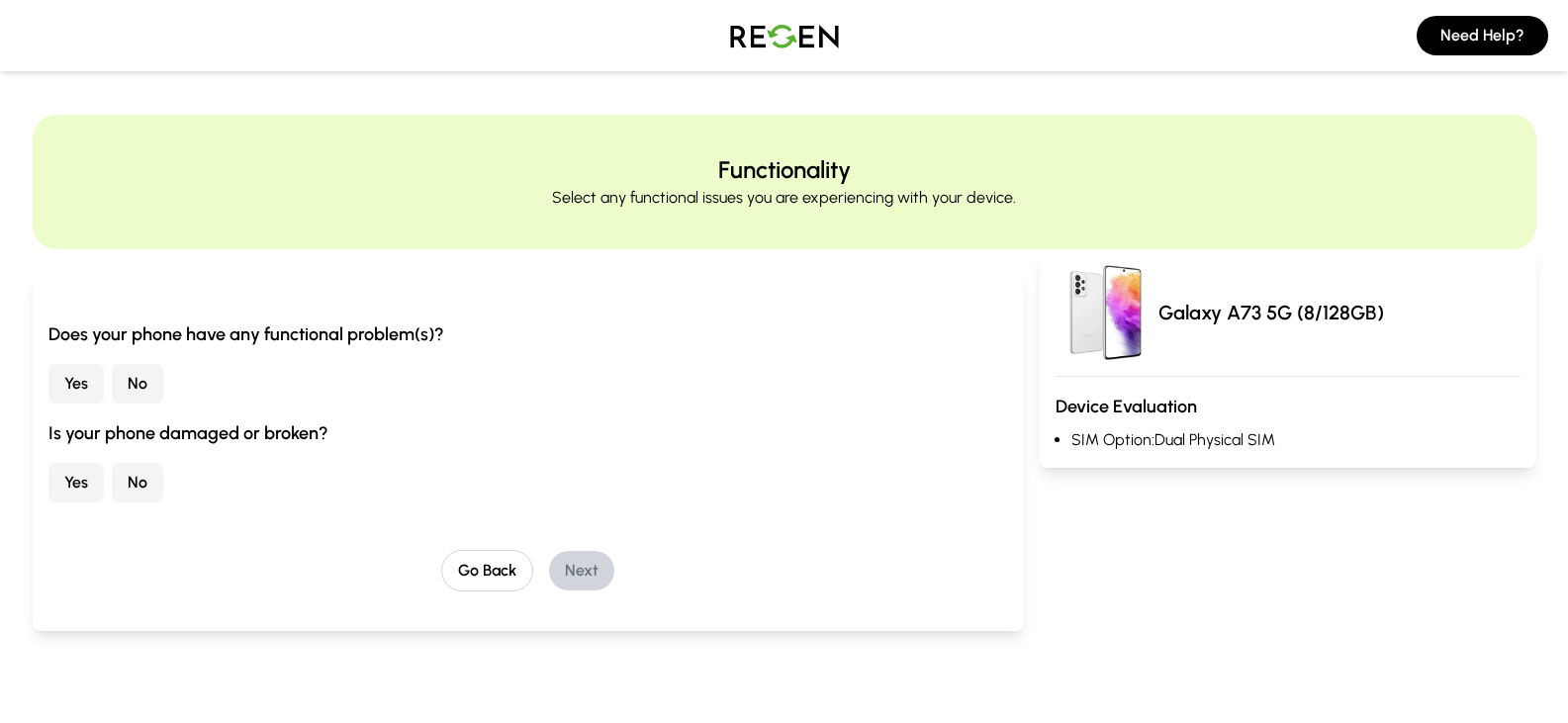
click at [154, 371] on button "No" at bounding box center [137, 384] width 51 height 40
click at [141, 483] on button "No" at bounding box center [137, 483] width 51 height 40
click at [599, 557] on button "Next" at bounding box center [581, 571] width 65 height 40
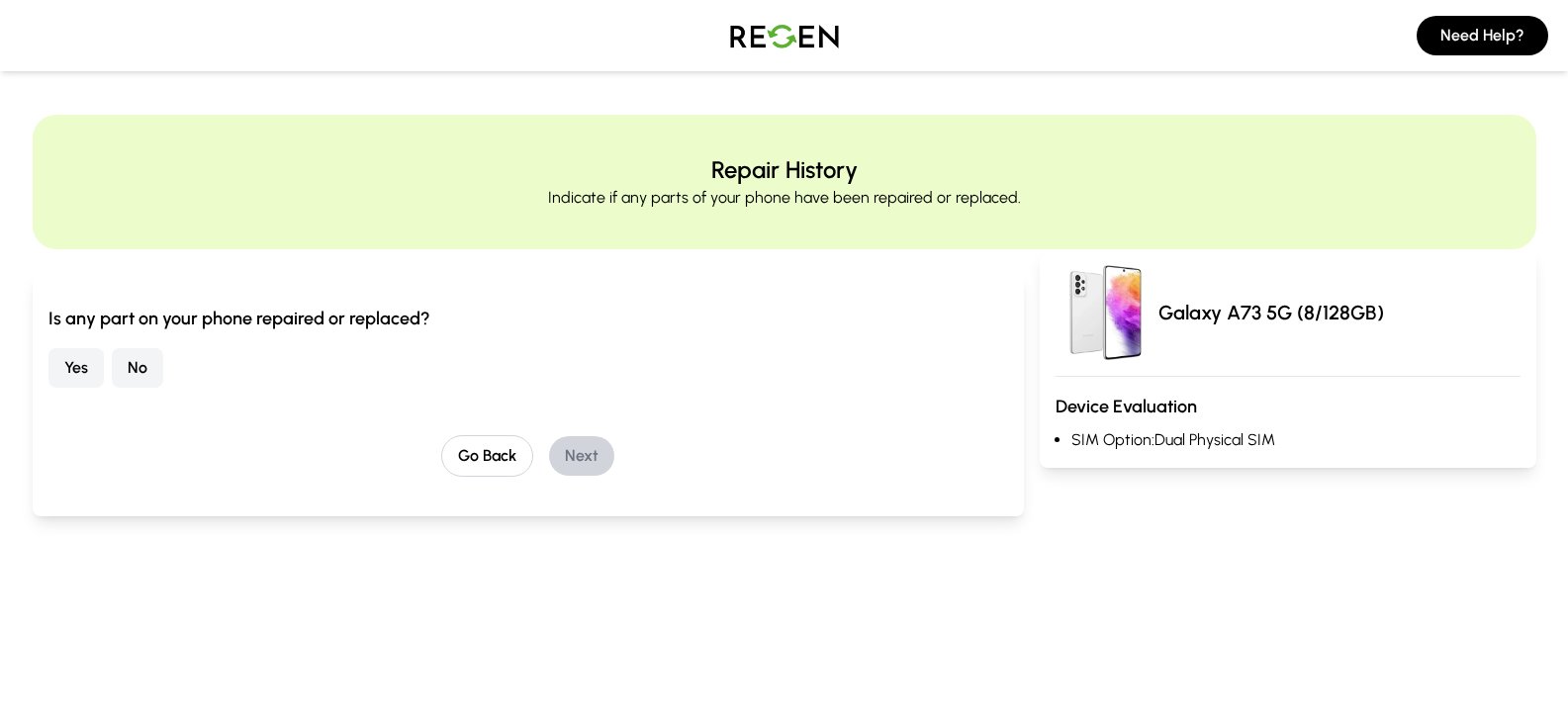
click at [156, 366] on button "No" at bounding box center [137, 368] width 51 height 40
click at [572, 453] on button "Next" at bounding box center [581, 456] width 65 height 40
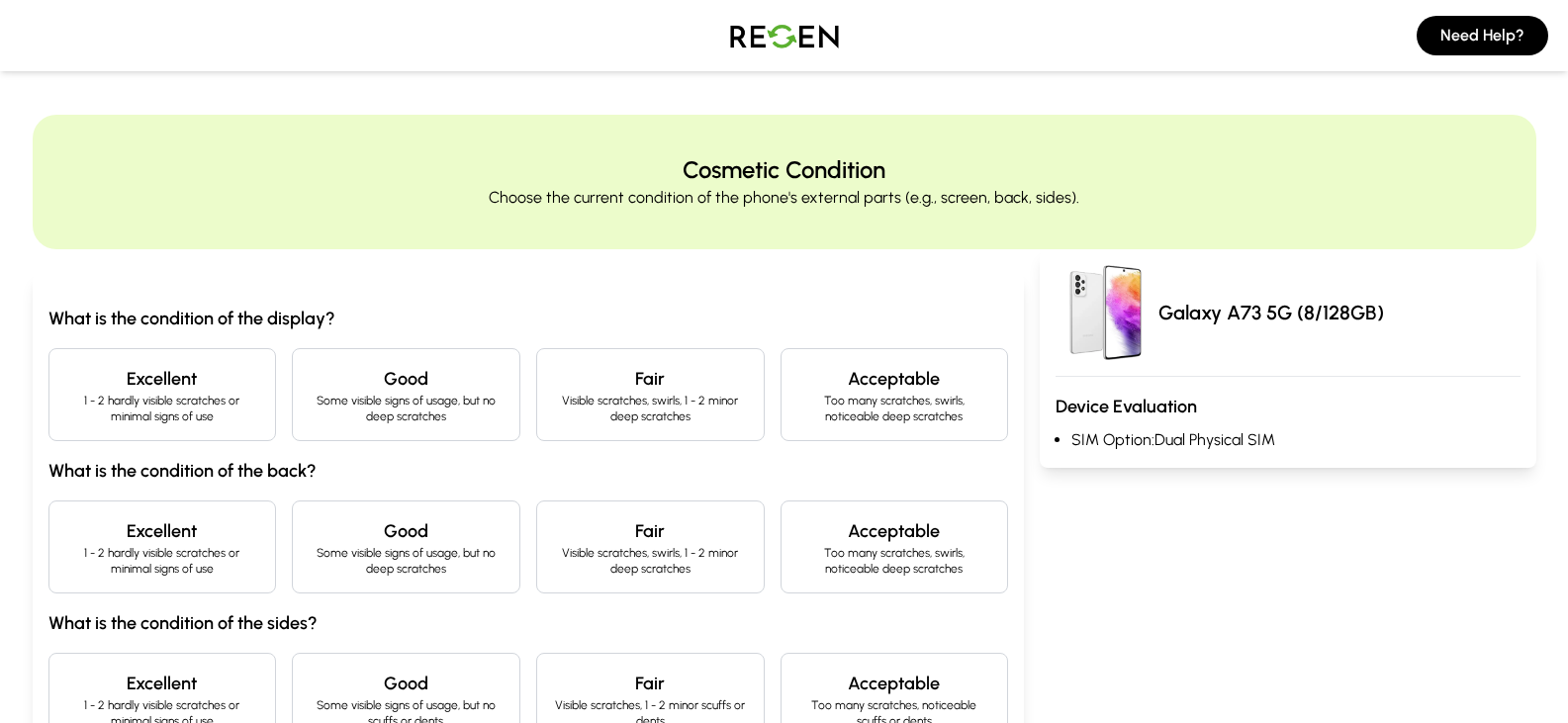
click at [241, 413] on p "1 - 2 hardly visible scratches or minimal signs of use" at bounding box center [162, 409] width 195 height 32
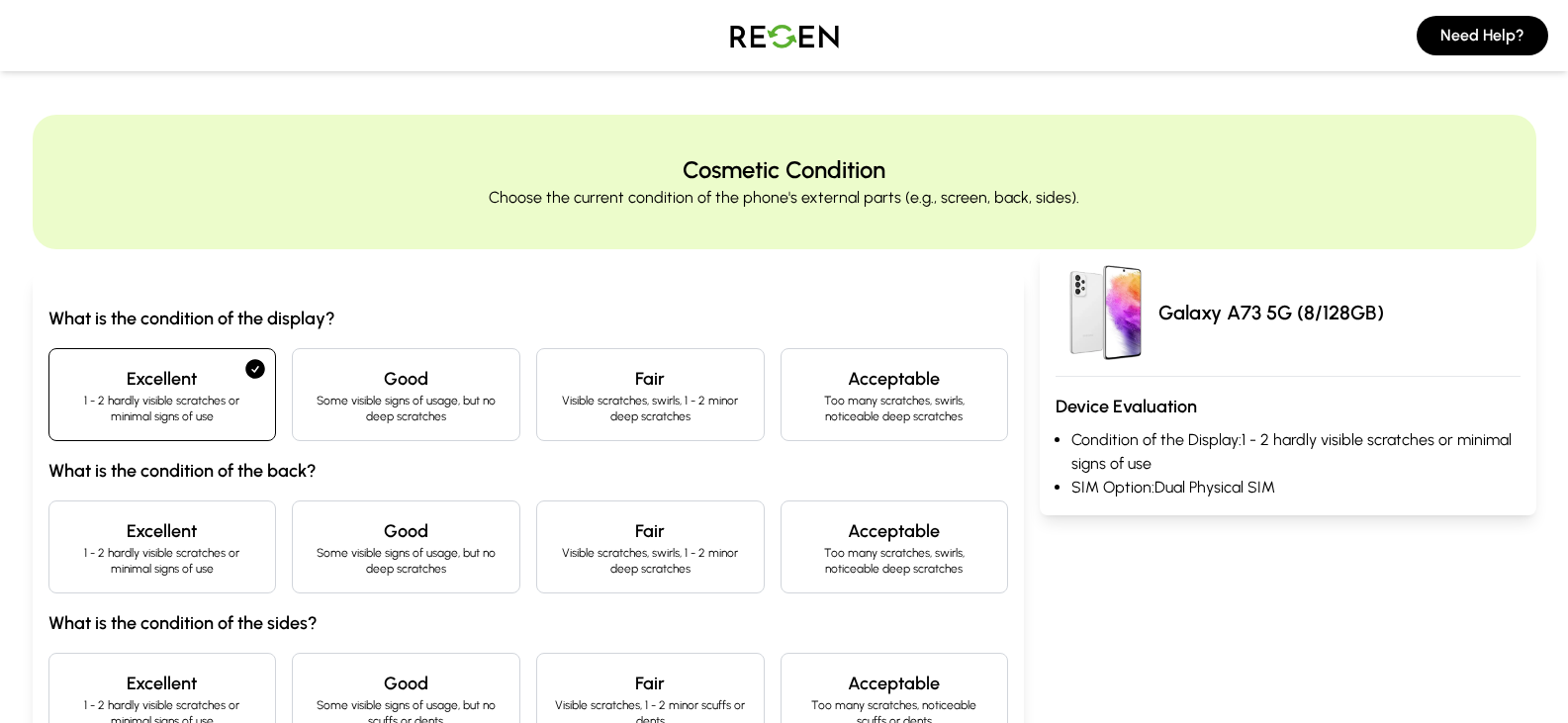
click at [208, 538] on h4 "Excellent" at bounding box center [162, 531] width 195 height 28
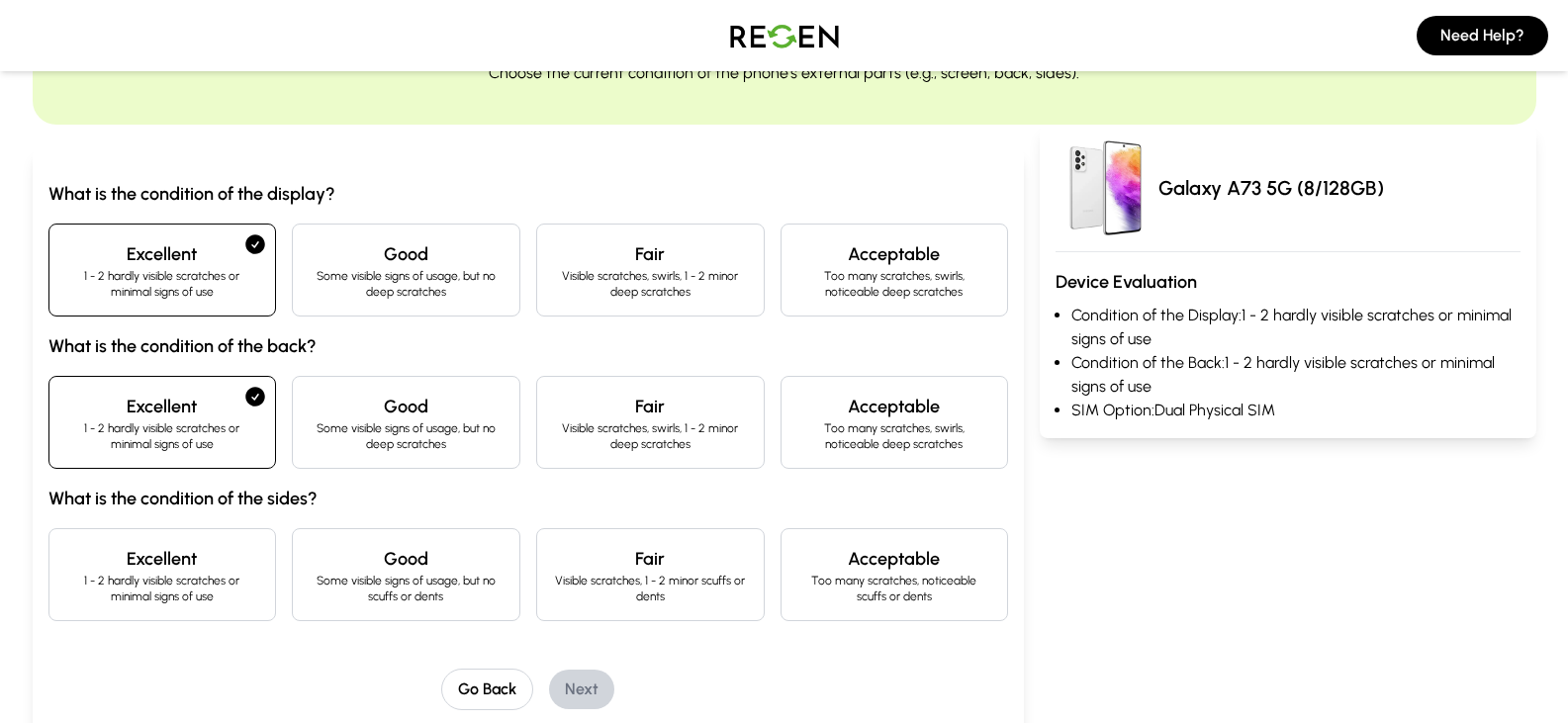
scroll to position [396, 0]
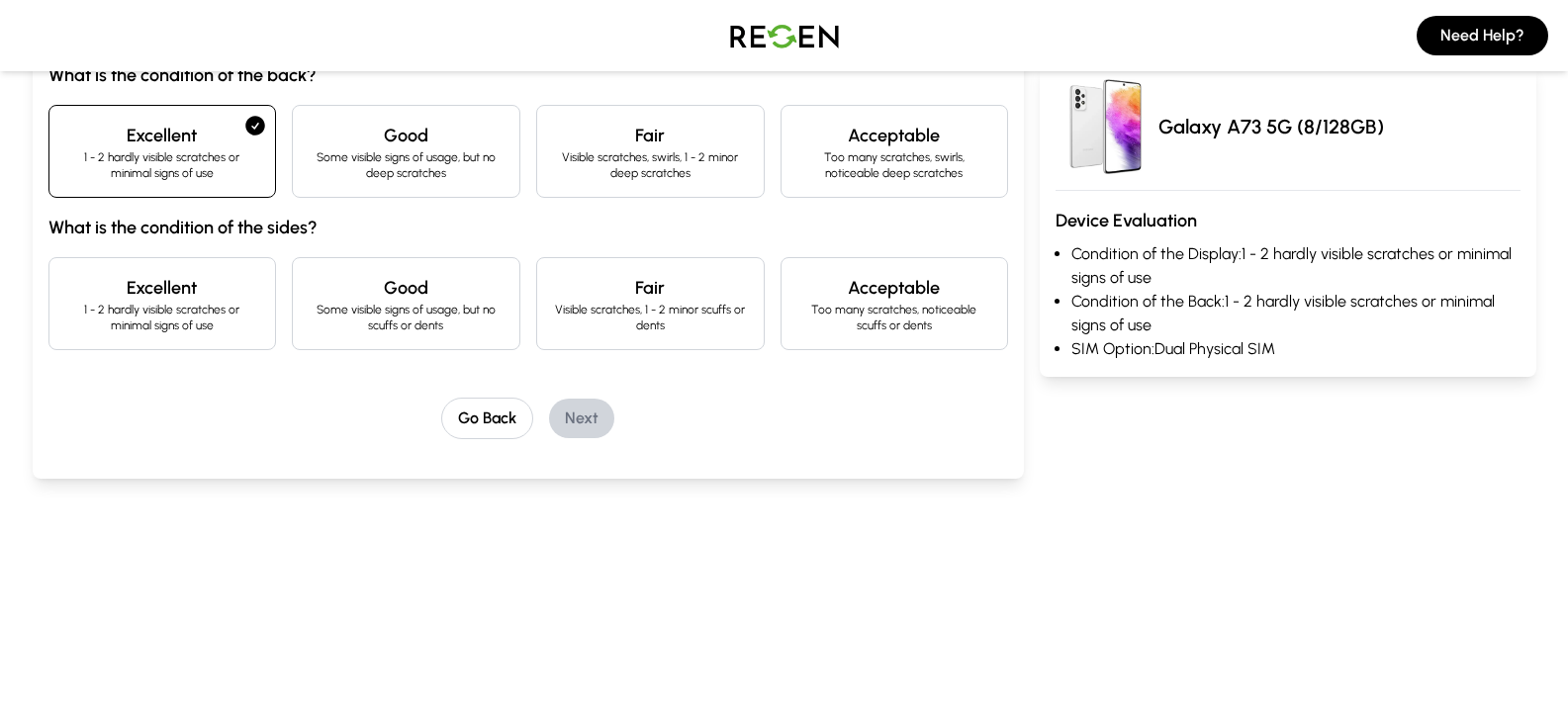
click at [194, 328] on p "1 - 2 hardly visible scratches or minimal signs of use" at bounding box center [162, 318] width 195 height 32
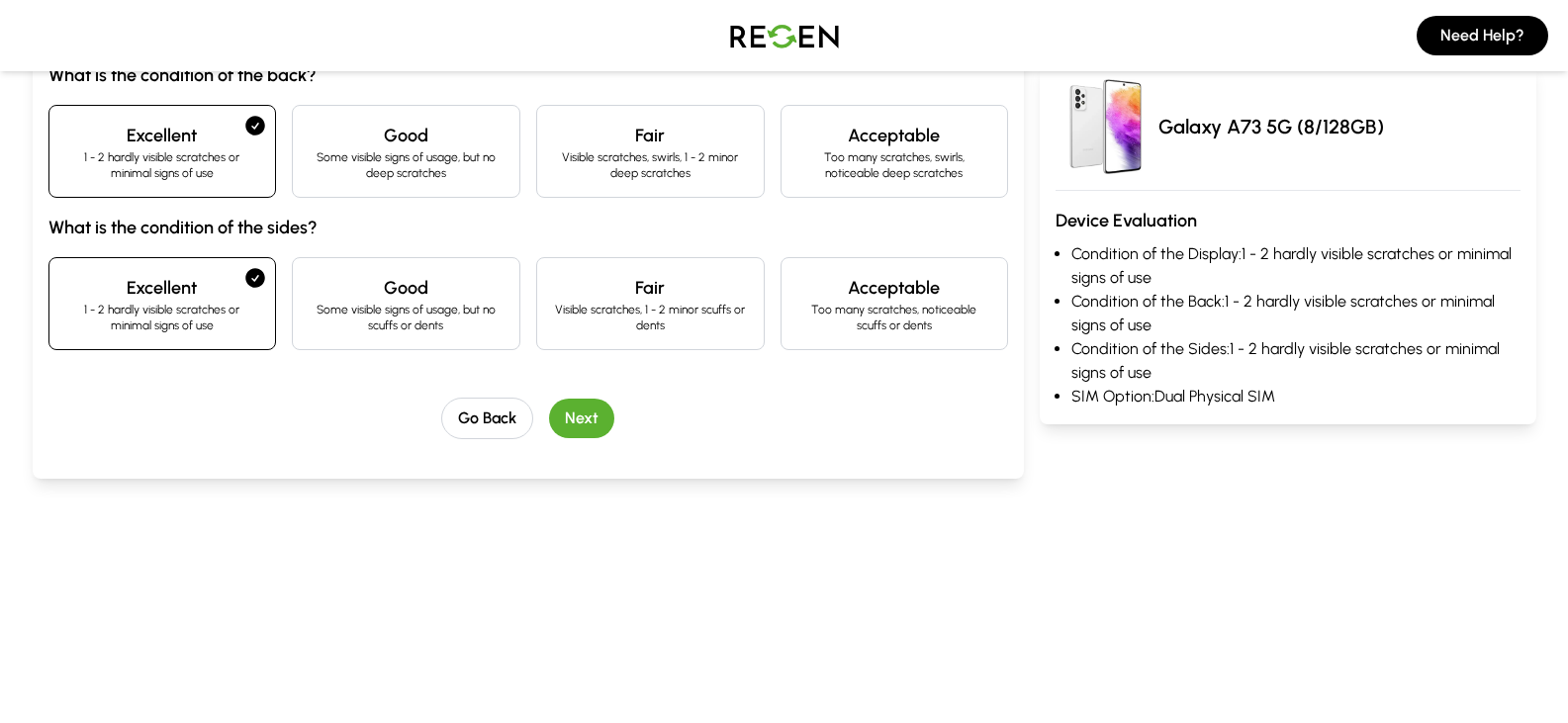
click at [549, 415] on div "Go Back Next" at bounding box center [528, 419] width 961 height 42
click at [582, 417] on button "Next" at bounding box center [581, 419] width 65 height 40
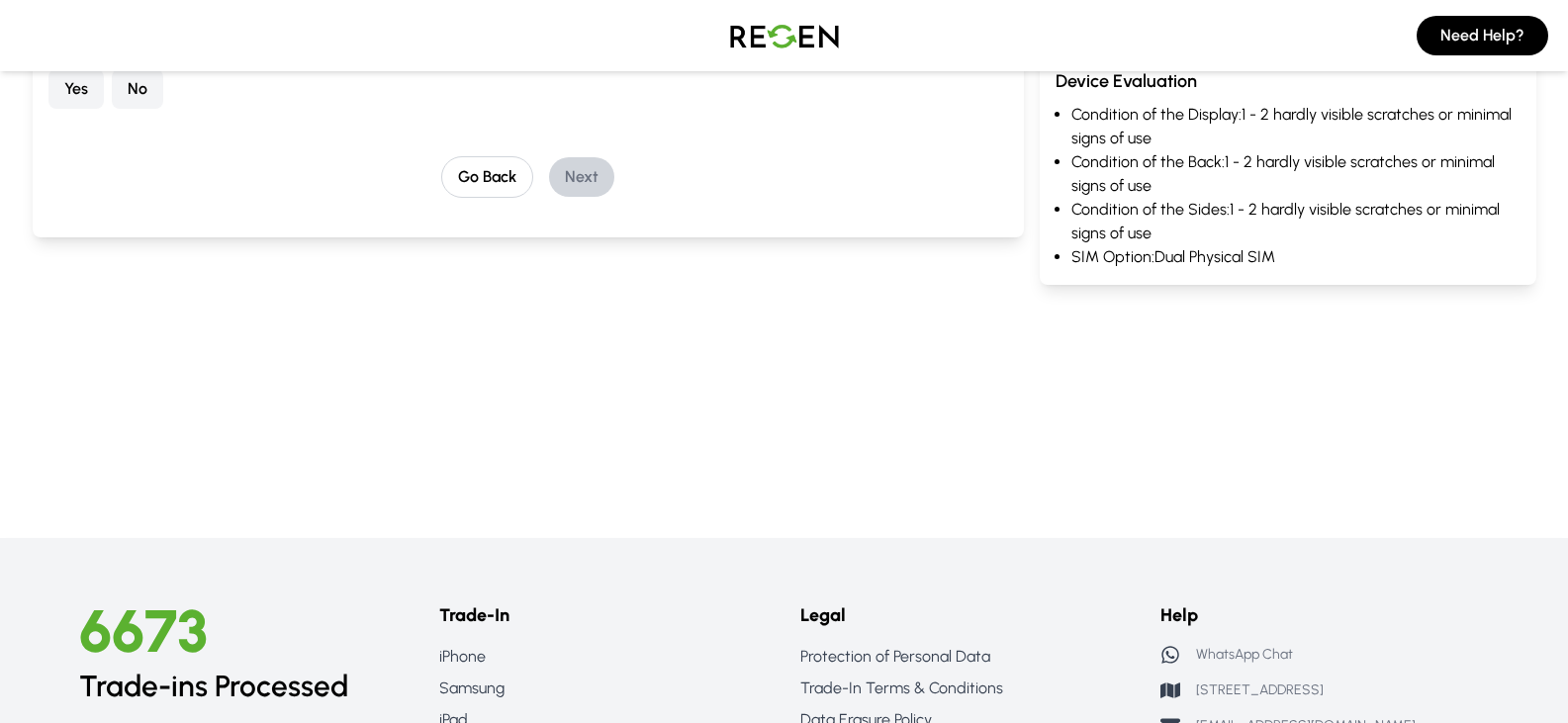
scroll to position [154, 0]
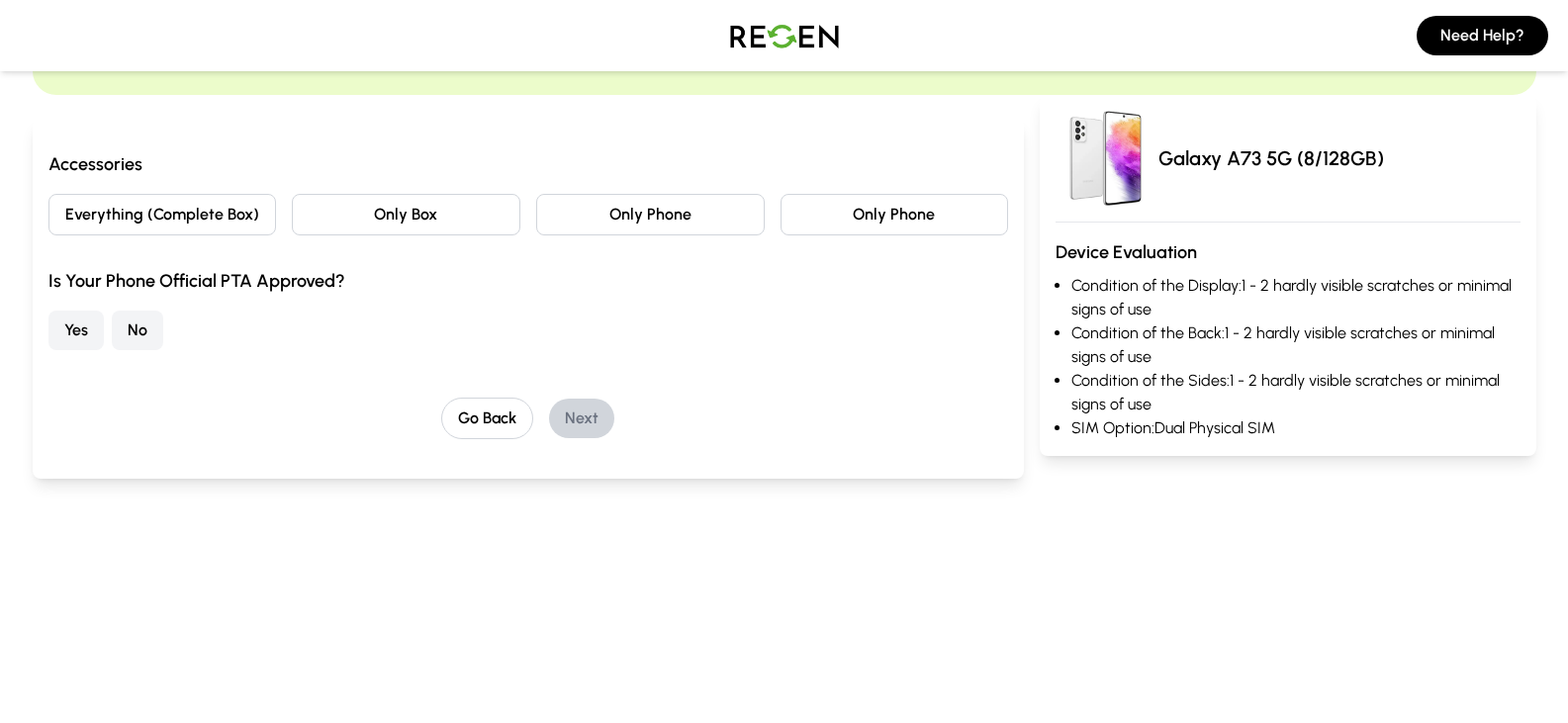
click at [197, 213] on button "Everything (Complete Box)" at bounding box center [162, 215] width 229 height 42
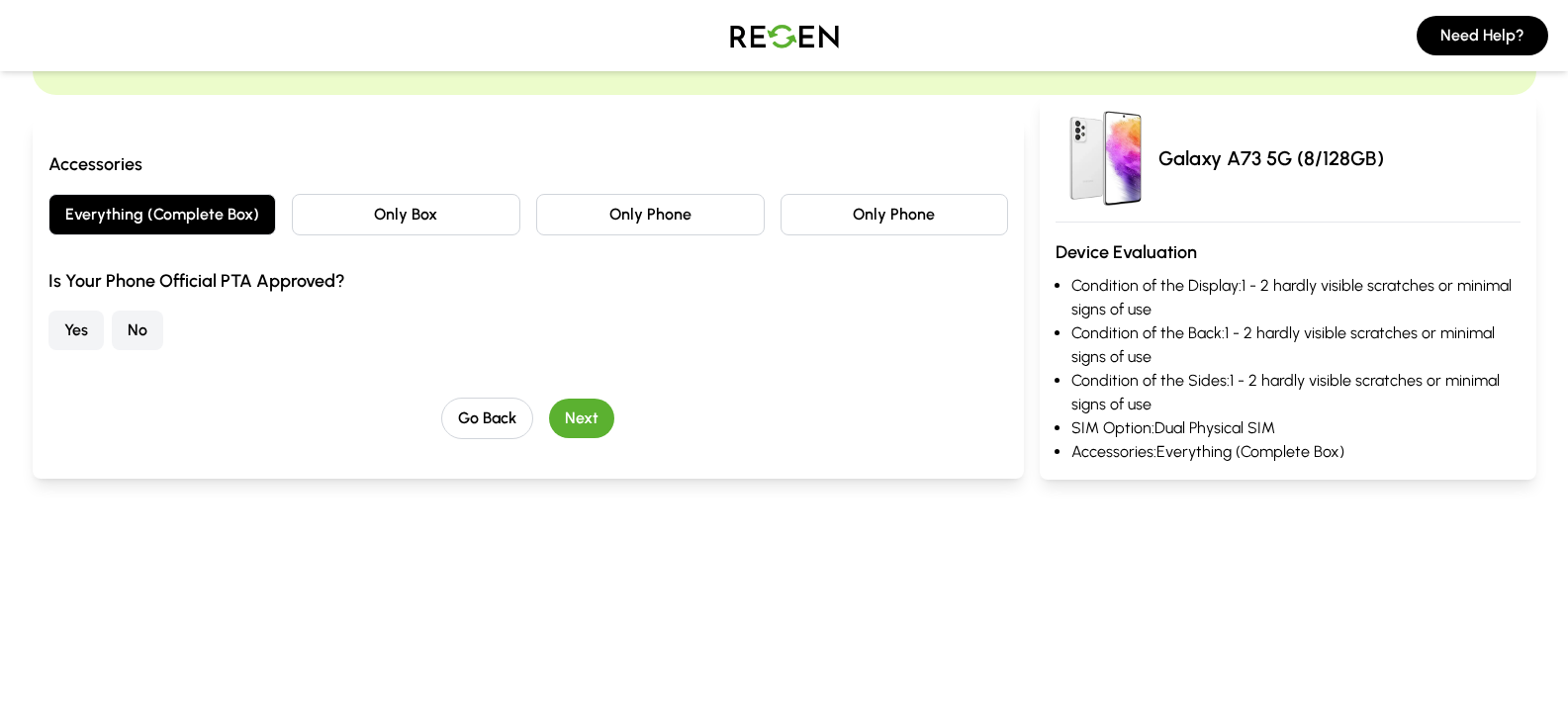
click at [87, 338] on button "Yes" at bounding box center [75, 331] width 55 height 40
click at [569, 420] on button "Next" at bounding box center [581, 419] width 65 height 40
